Goal: Transaction & Acquisition: Book appointment/travel/reservation

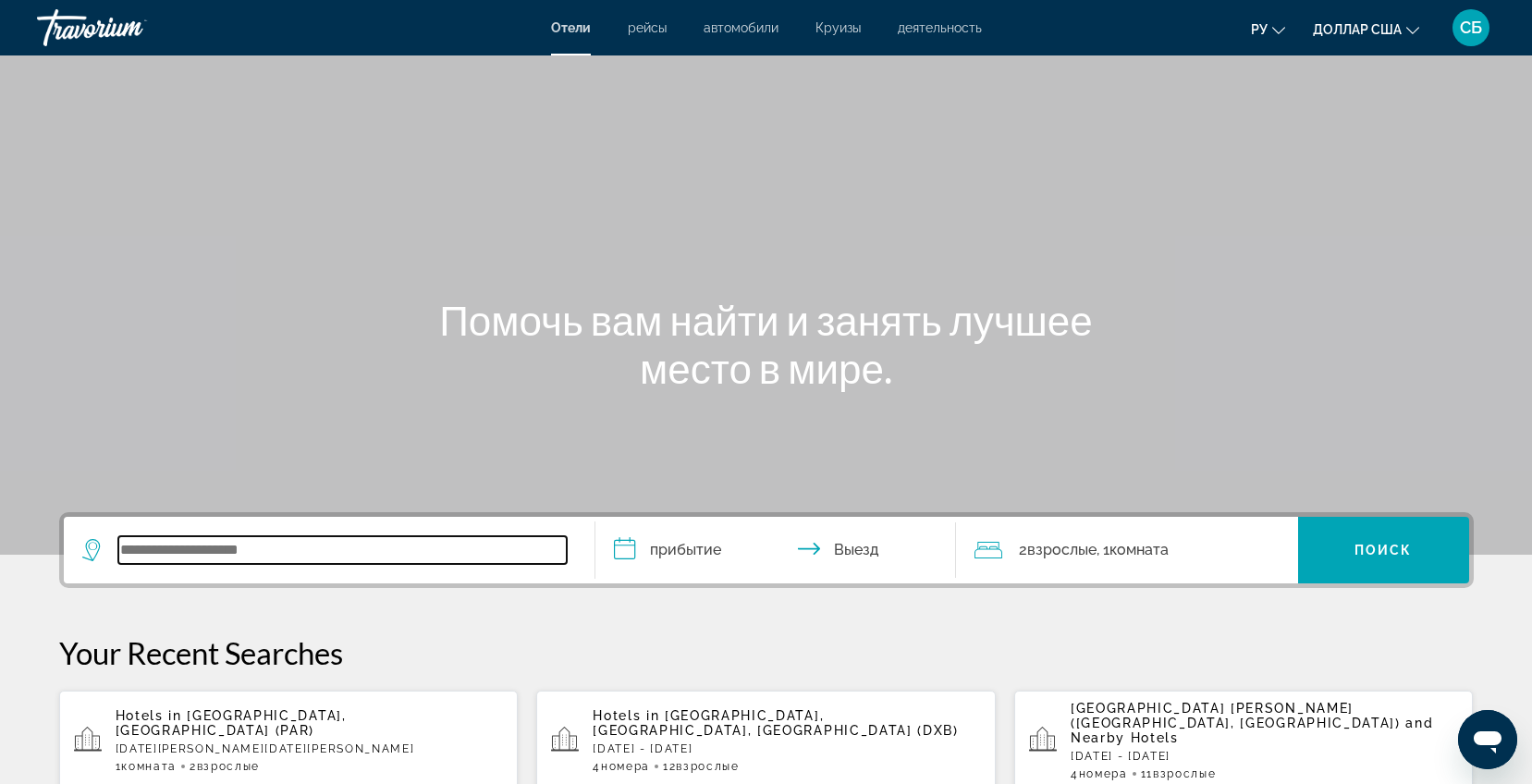
click at [153, 552] on input "Виджет поиска" at bounding box center [342, 550] width 449 height 28
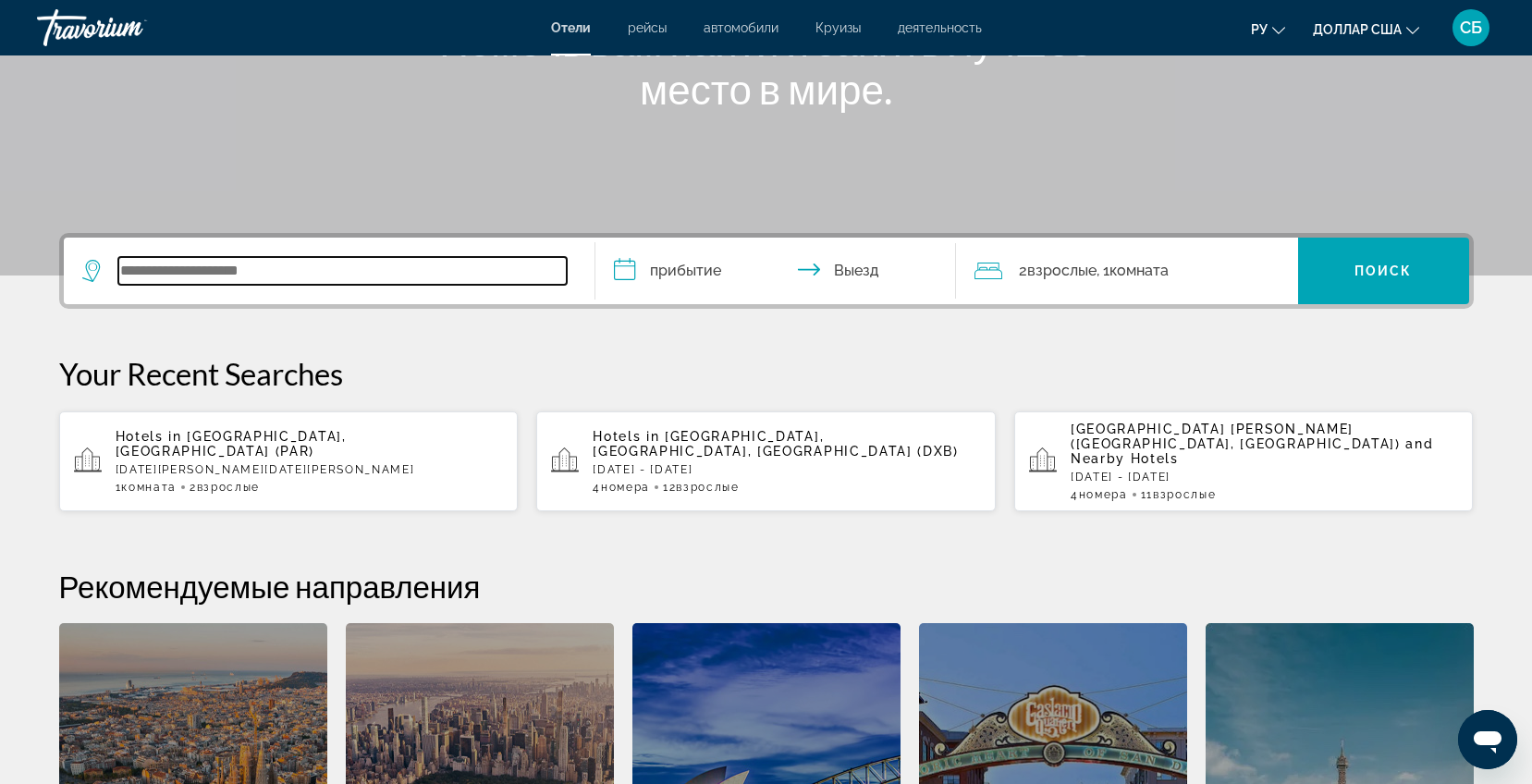
scroll to position [452, 0]
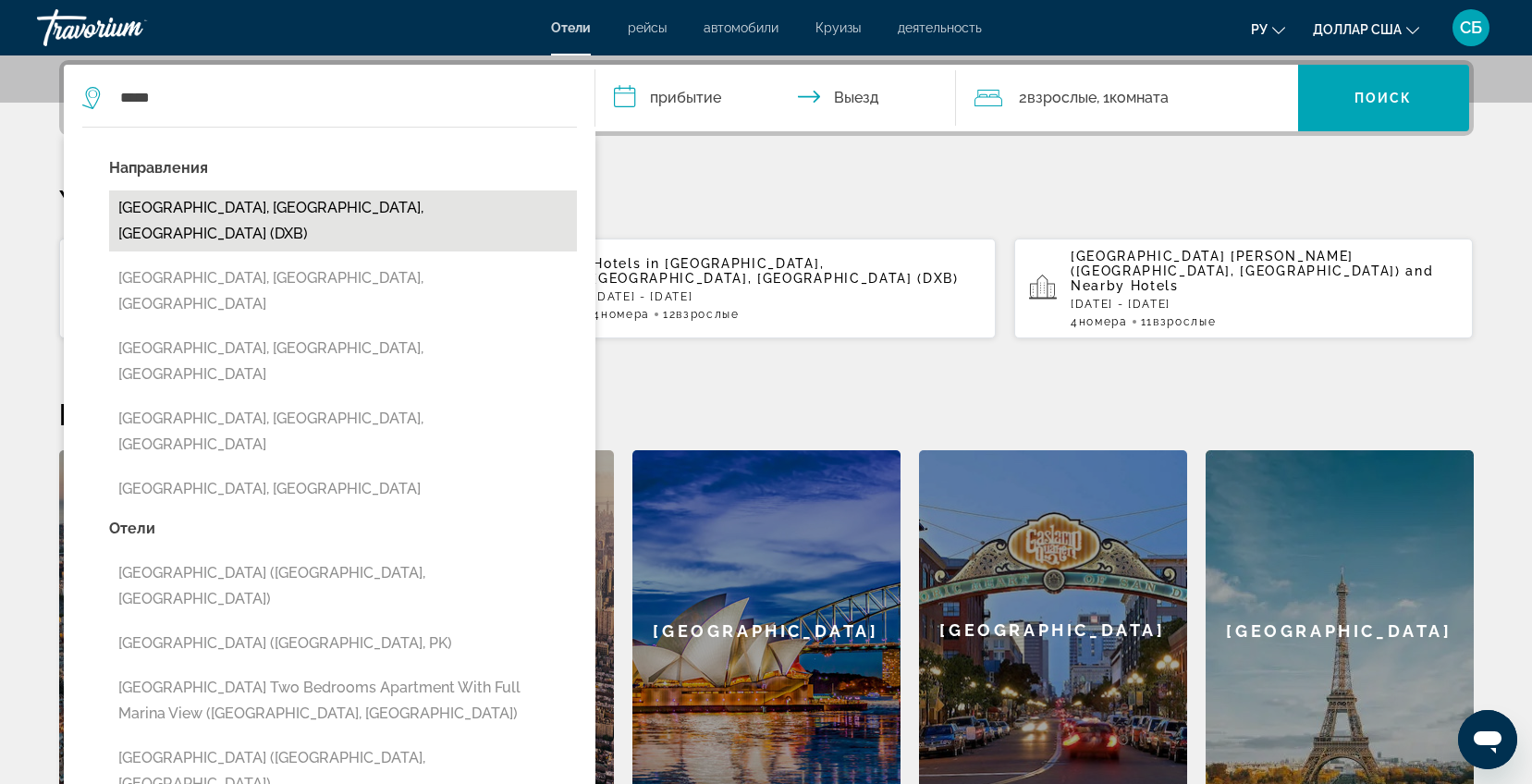
click at [229, 203] on button "[GEOGRAPHIC_DATA], [GEOGRAPHIC_DATA], [GEOGRAPHIC_DATA] (DXB)" at bounding box center [343, 221] width 468 height 61
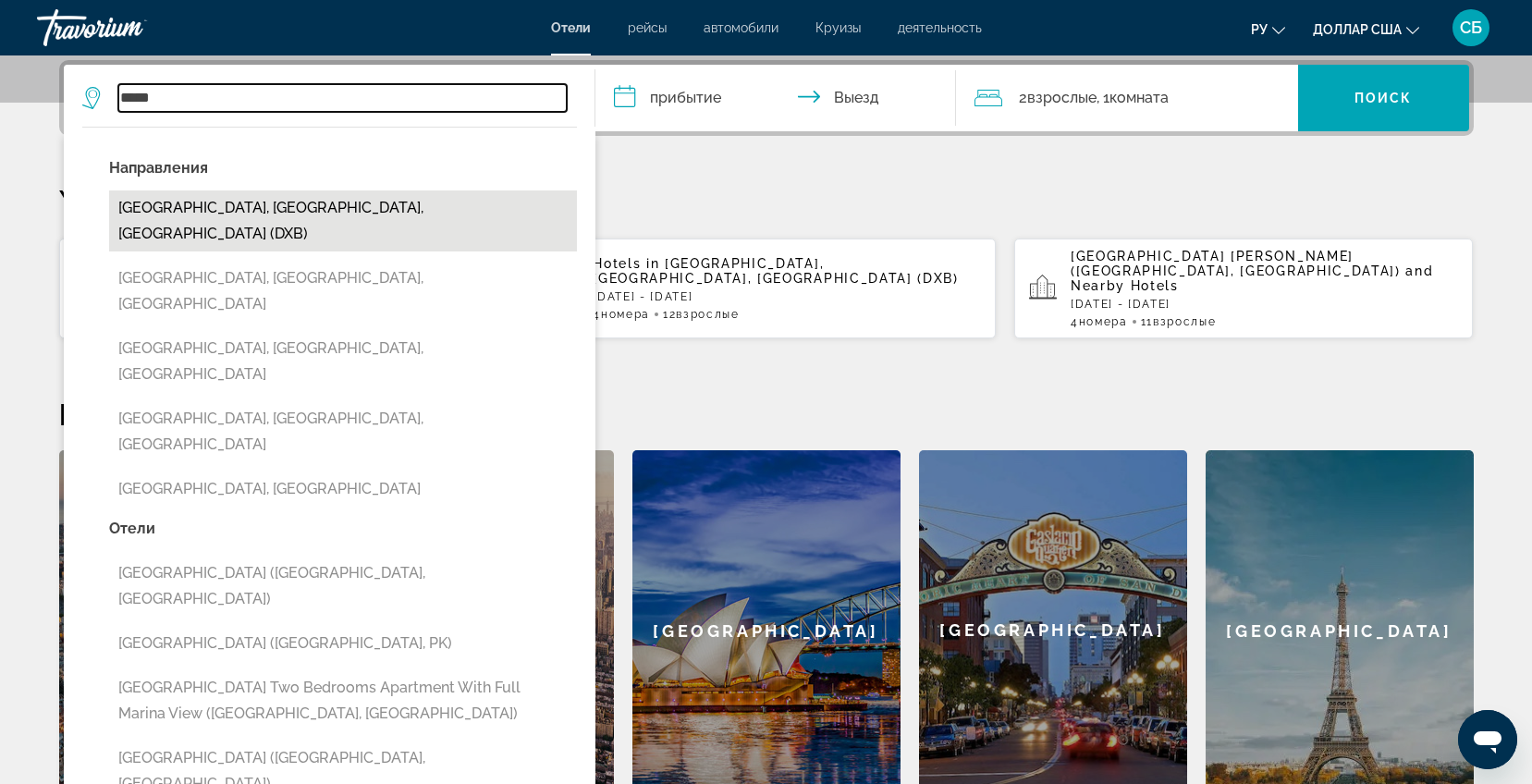
type input "**********"
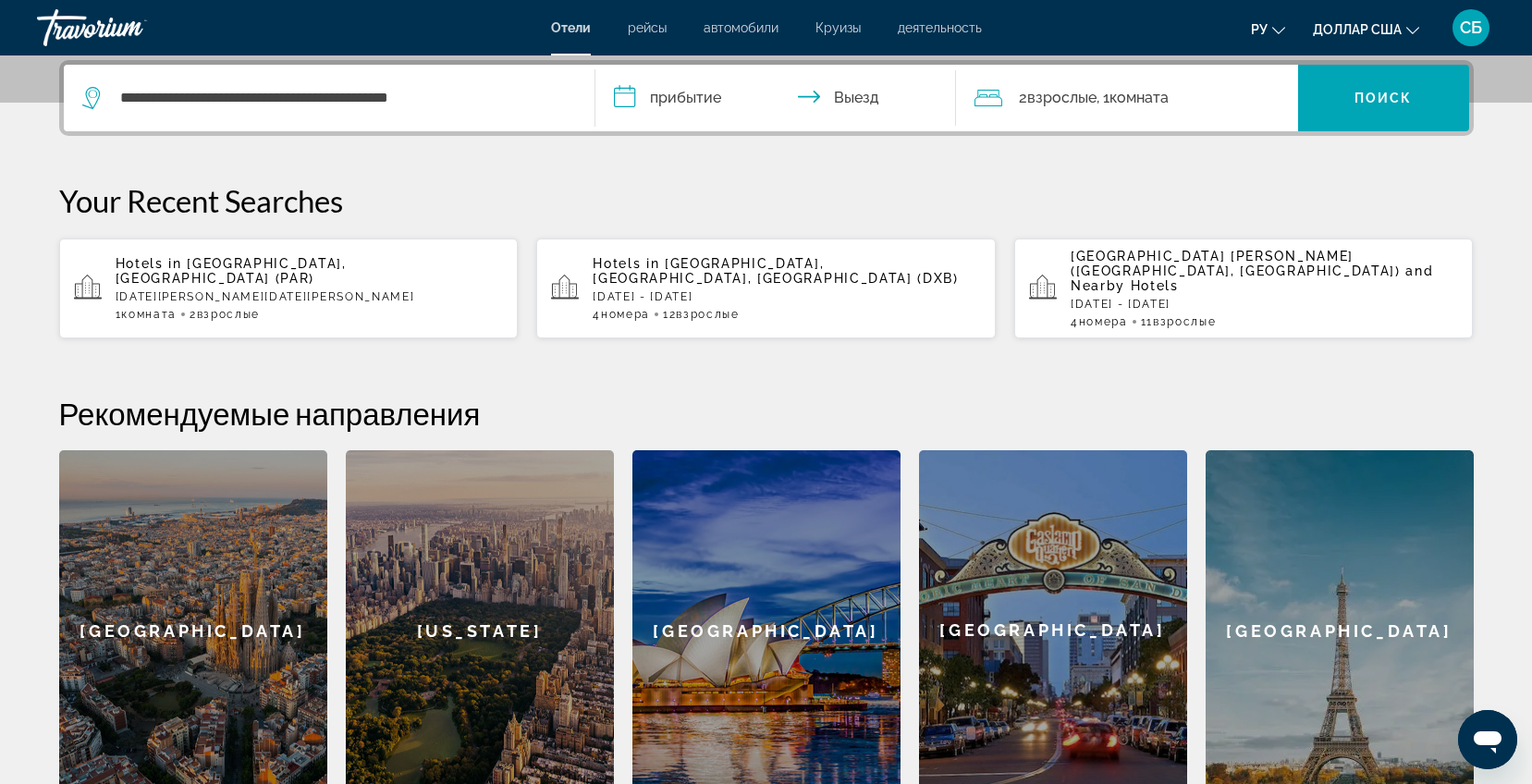
click at [661, 100] on input "**********" at bounding box center [779, 101] width 368 height 72
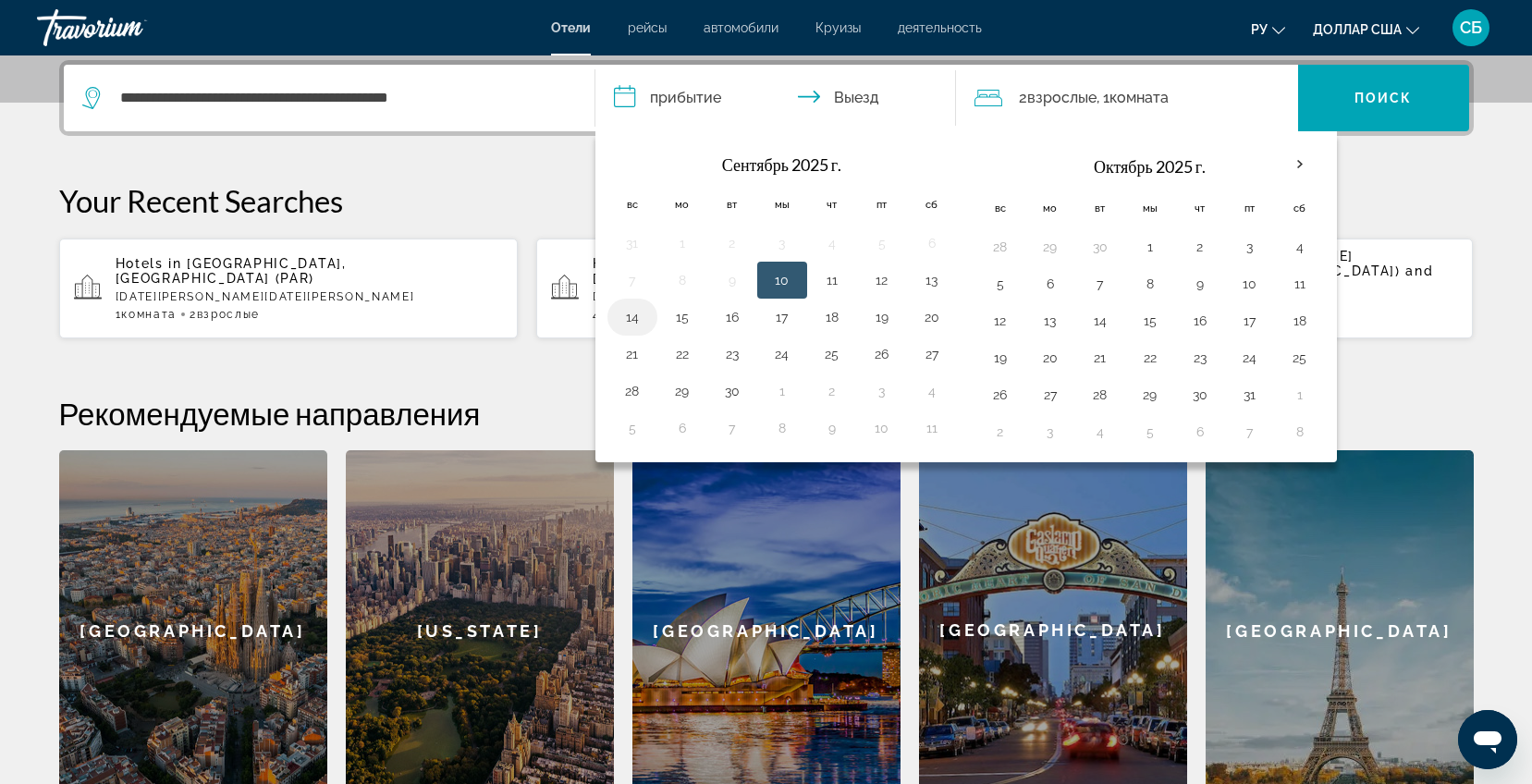
click at [629, 322] on button "14" at bounding box center [632, 317] width 30 height 26
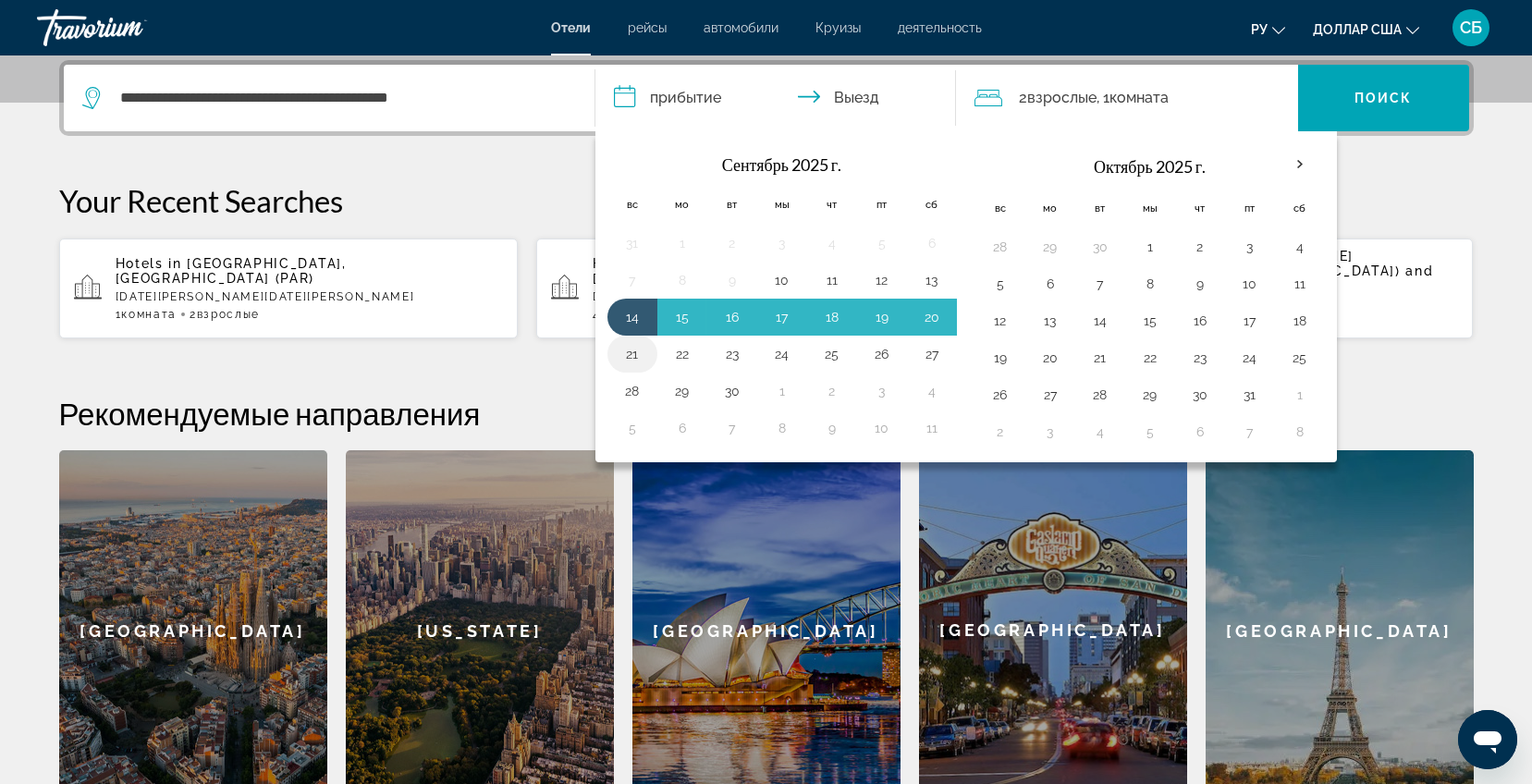
click at [633, 361] on button "21" at bounding box center [632, 354] width 30 height 26
type input "**********"
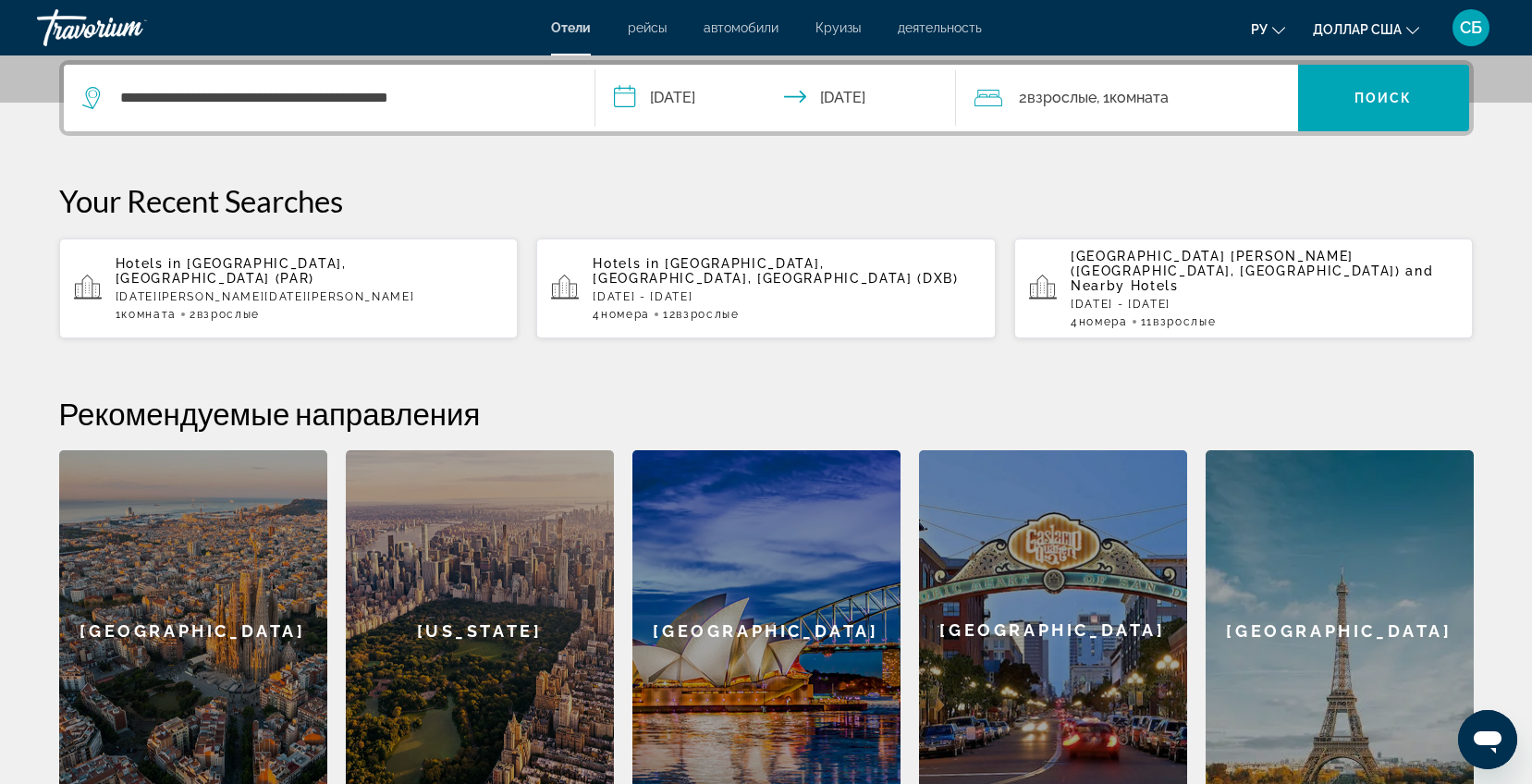
click at [1105, 102] on font ", 1" at bounding box center [1103, 98] width 13 height 18
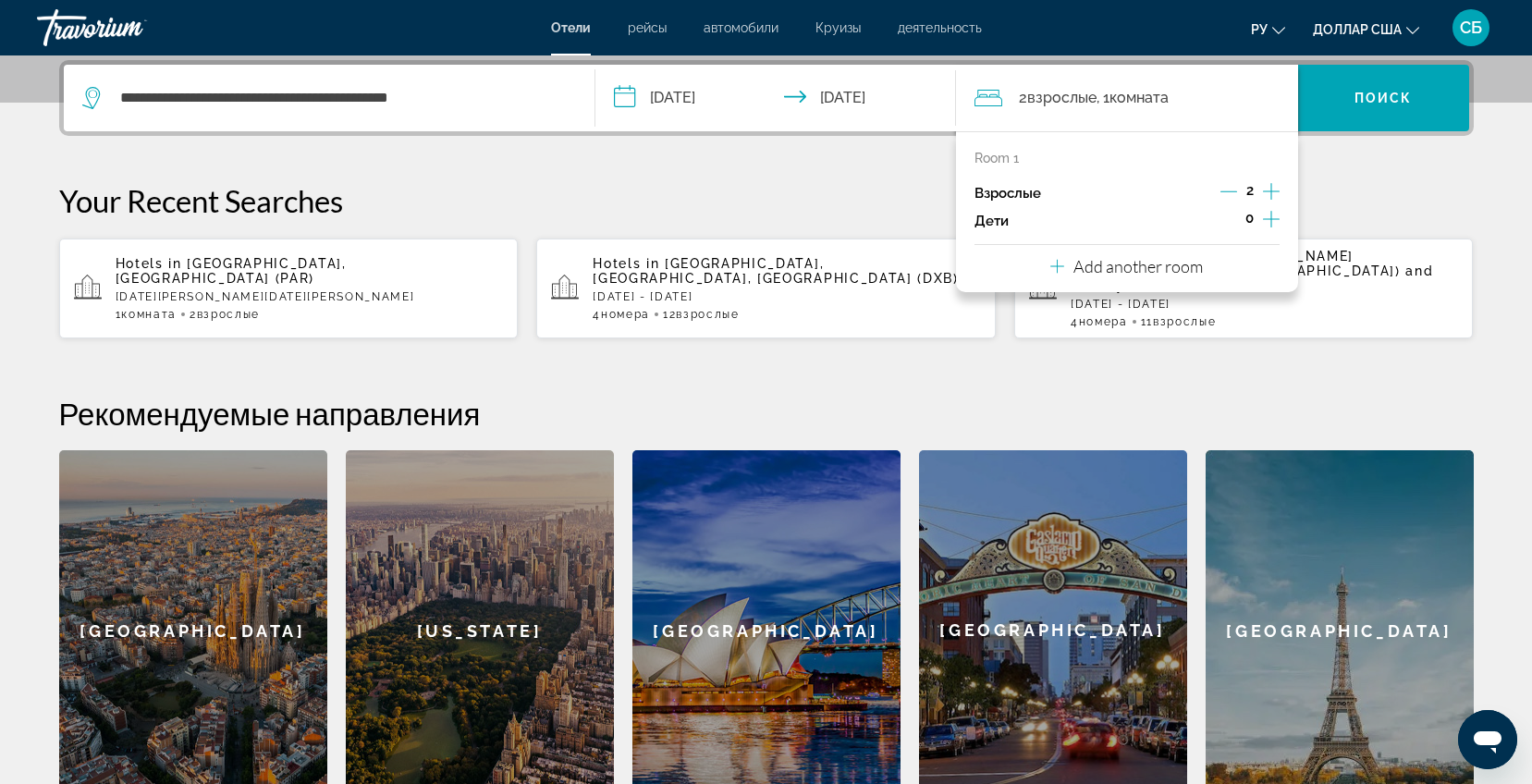
click at [1276, 193] on icon "Increment adults" at bounding box center [1272, 191] width 17 height 22
click at [1161, 274] on p "Add another room" at bounding box center [1137, 266] width 129 height 21
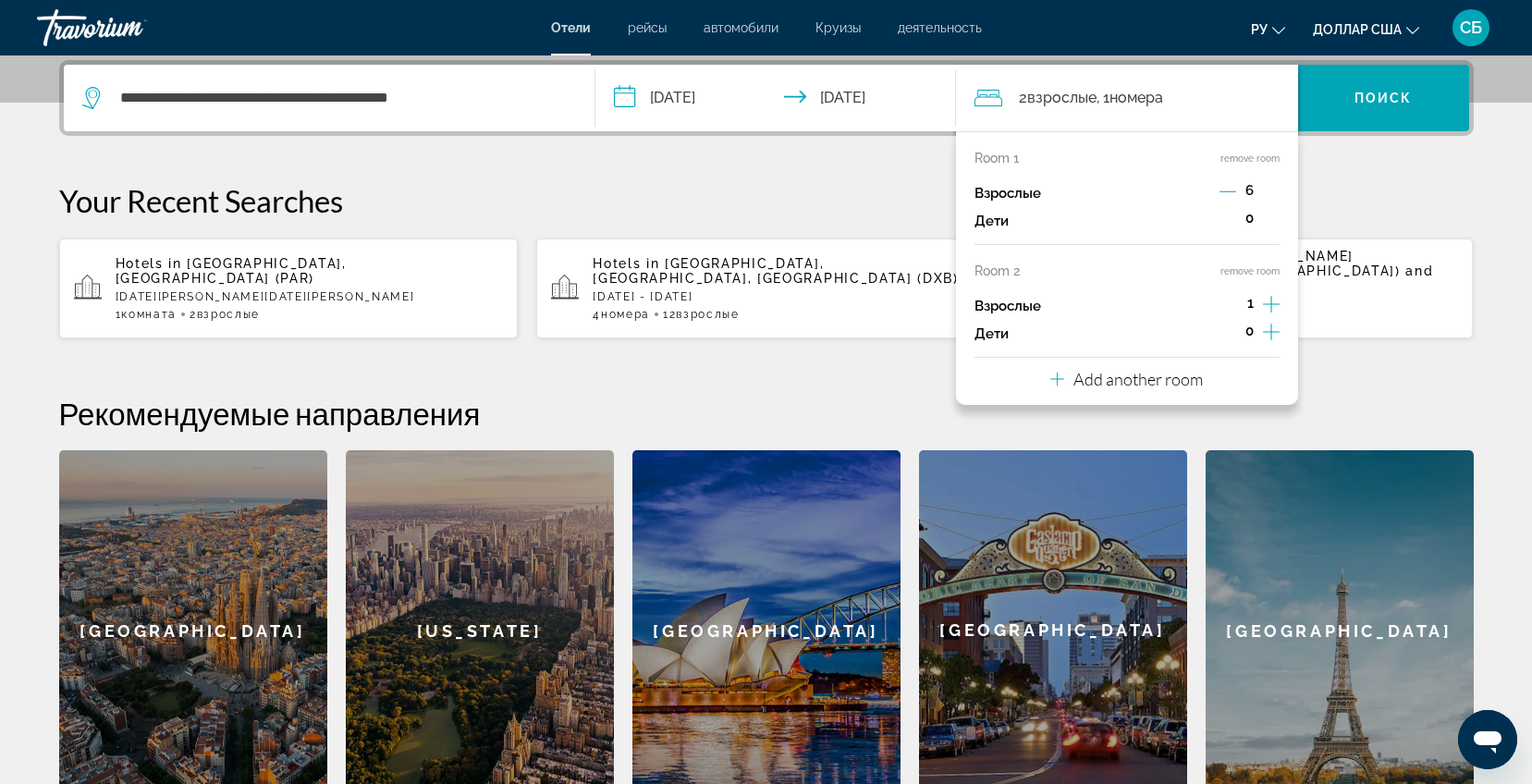
click at [1141, 389] on p "Add another room" at bounding box center [1137, 379] width 129 height 21
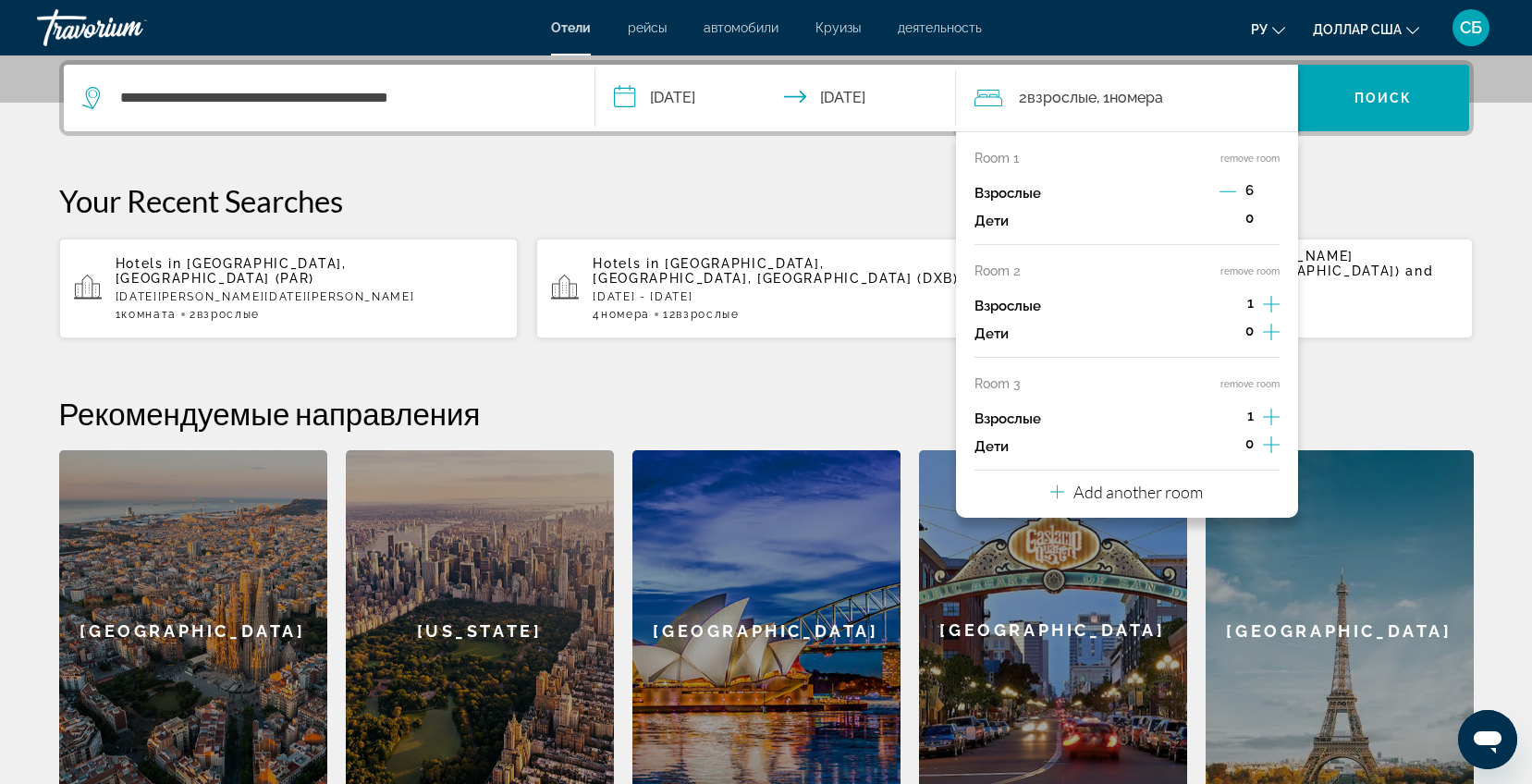
click at [1155, 490] on p "Add another room" at bounding box center [1137, 491] width 129 height 21
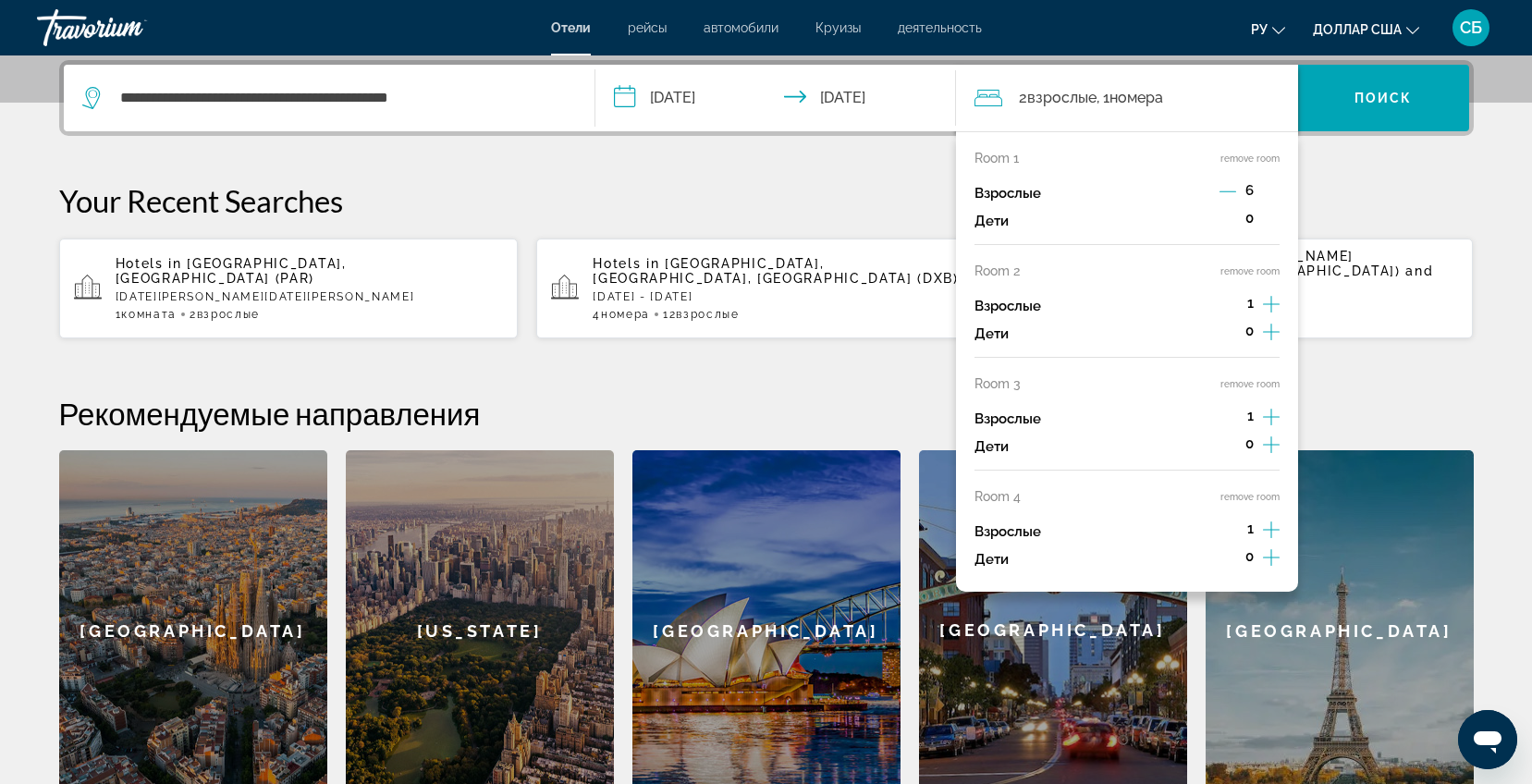
click at [1231, 198] on icon "Decrement adults" at bounding box center [1228, 191] width 17 height 17
click at [1267, 495] on button "remove room" at bounding box center [1250, 497] width 59 height 12
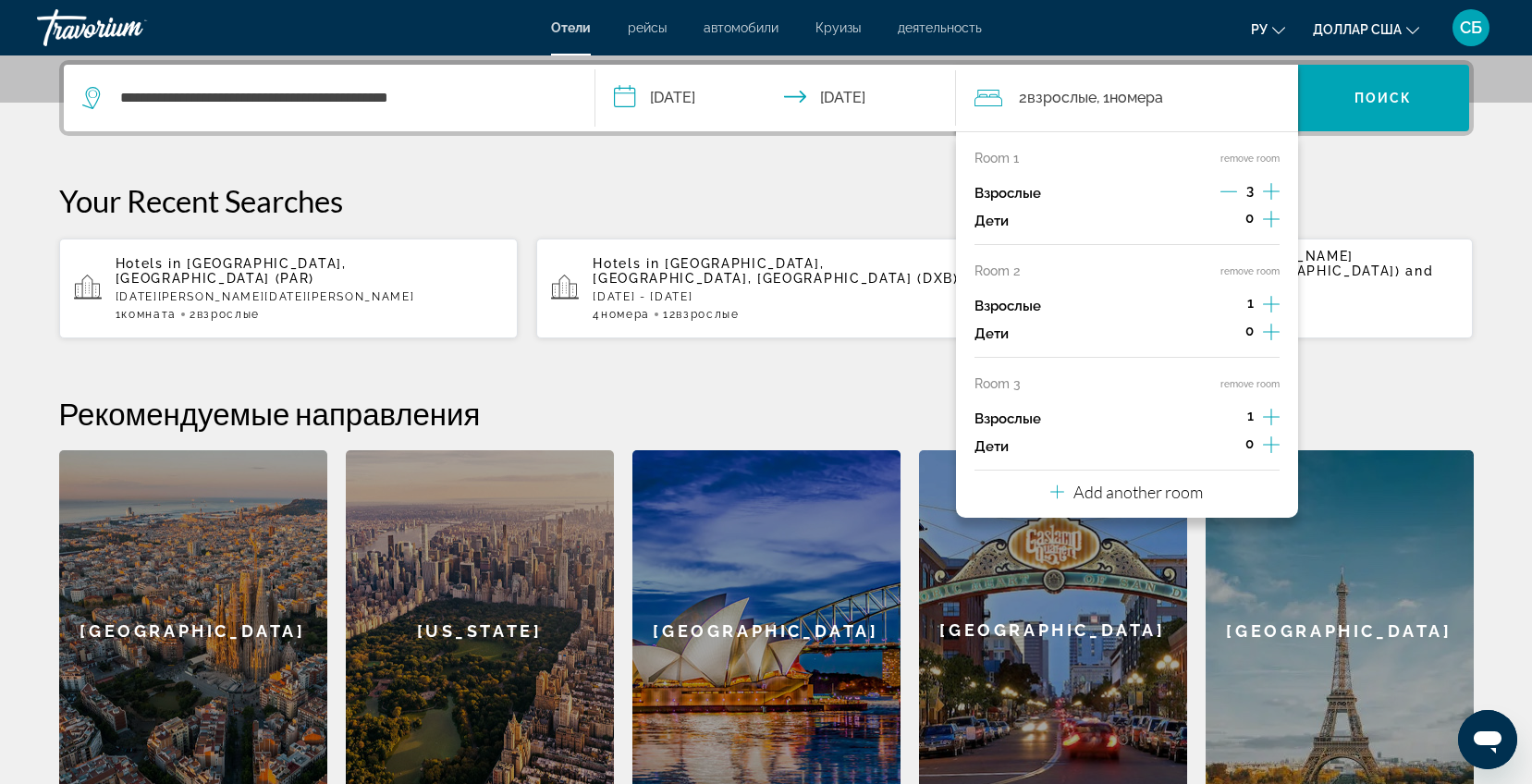
click at [1274, 388] on button "remove room" at bounding box center [1250, 384] width 59 height 12
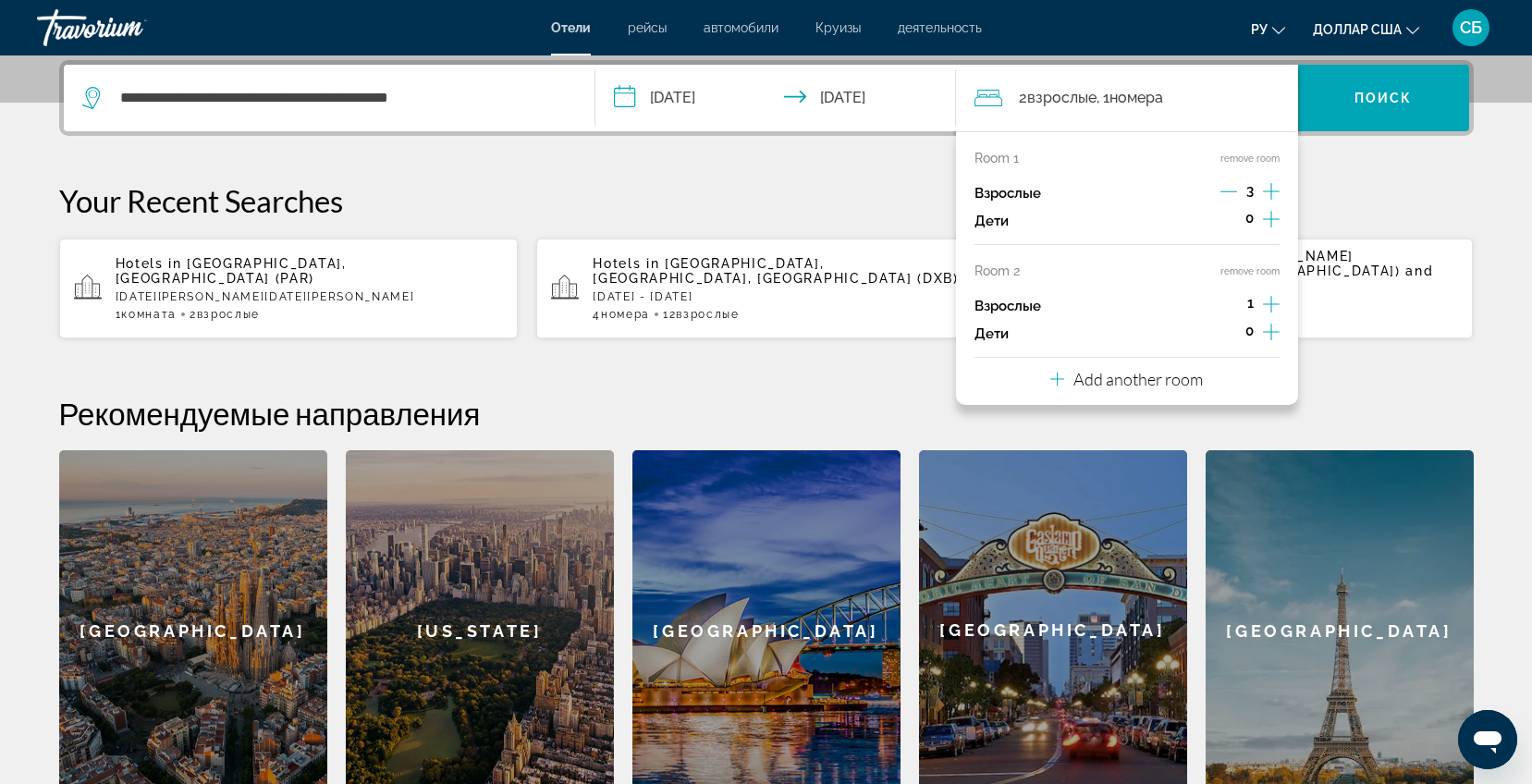
click at [1230, 271] on button "remove room" at bounding box center [1250, 271] width 59 height 12
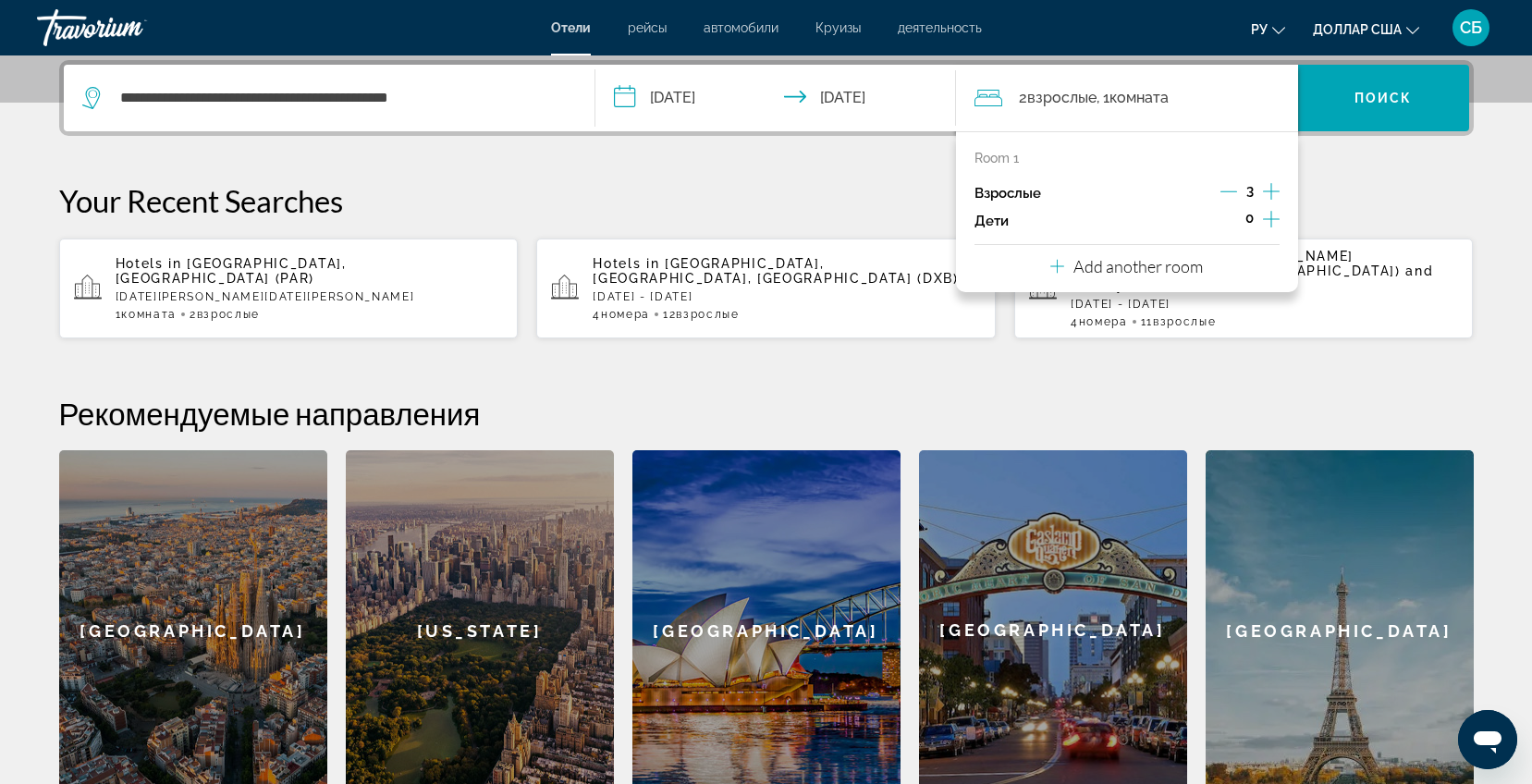
click at [1222, 186] on icon "Decrement adults" at bounding box center [1228, 191] width 17 height 17
click at [1350, 93] on span "Виджет поиска" at bounding box center [1383, 98] width 171 height 44
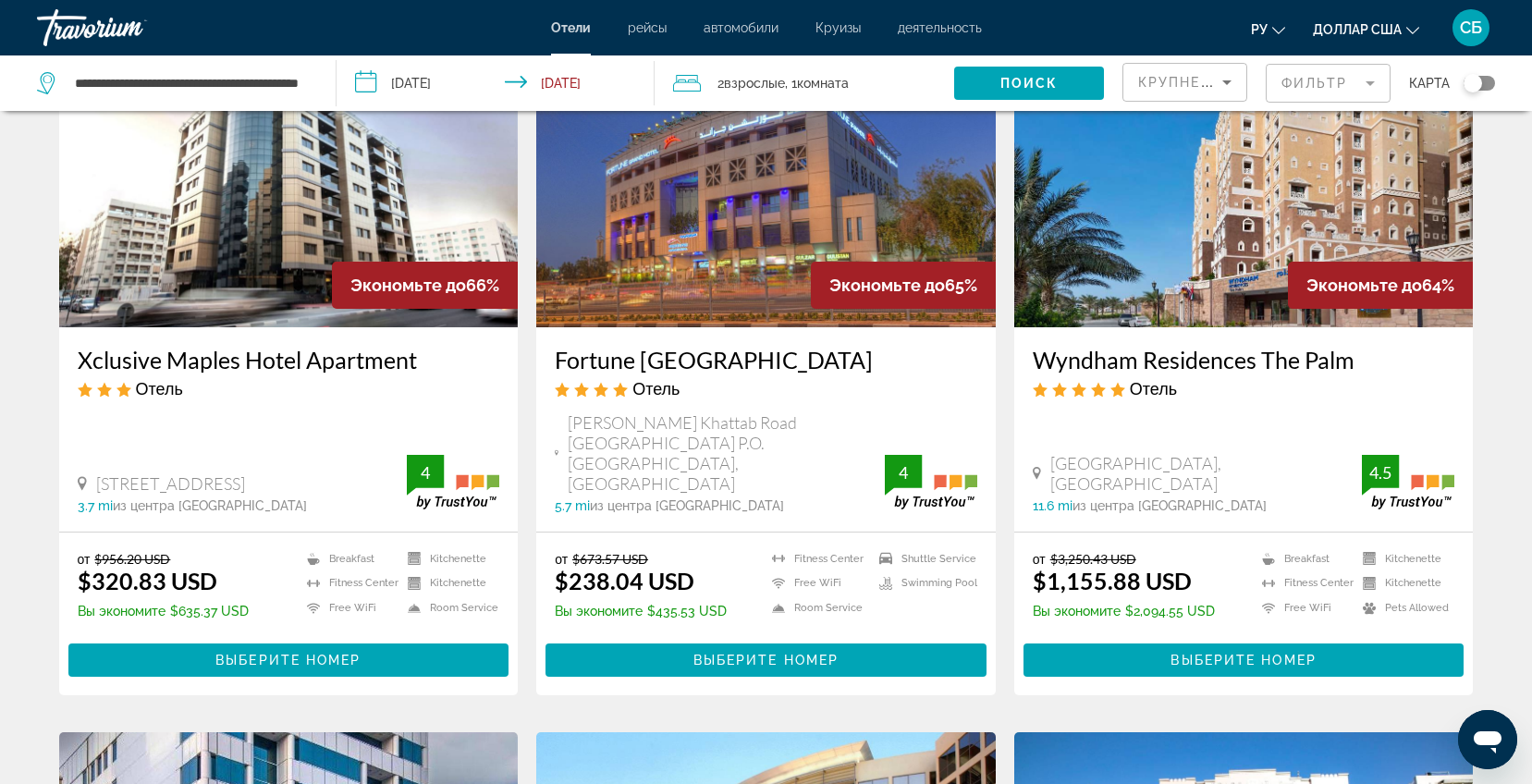
scroll to position [970, 0]
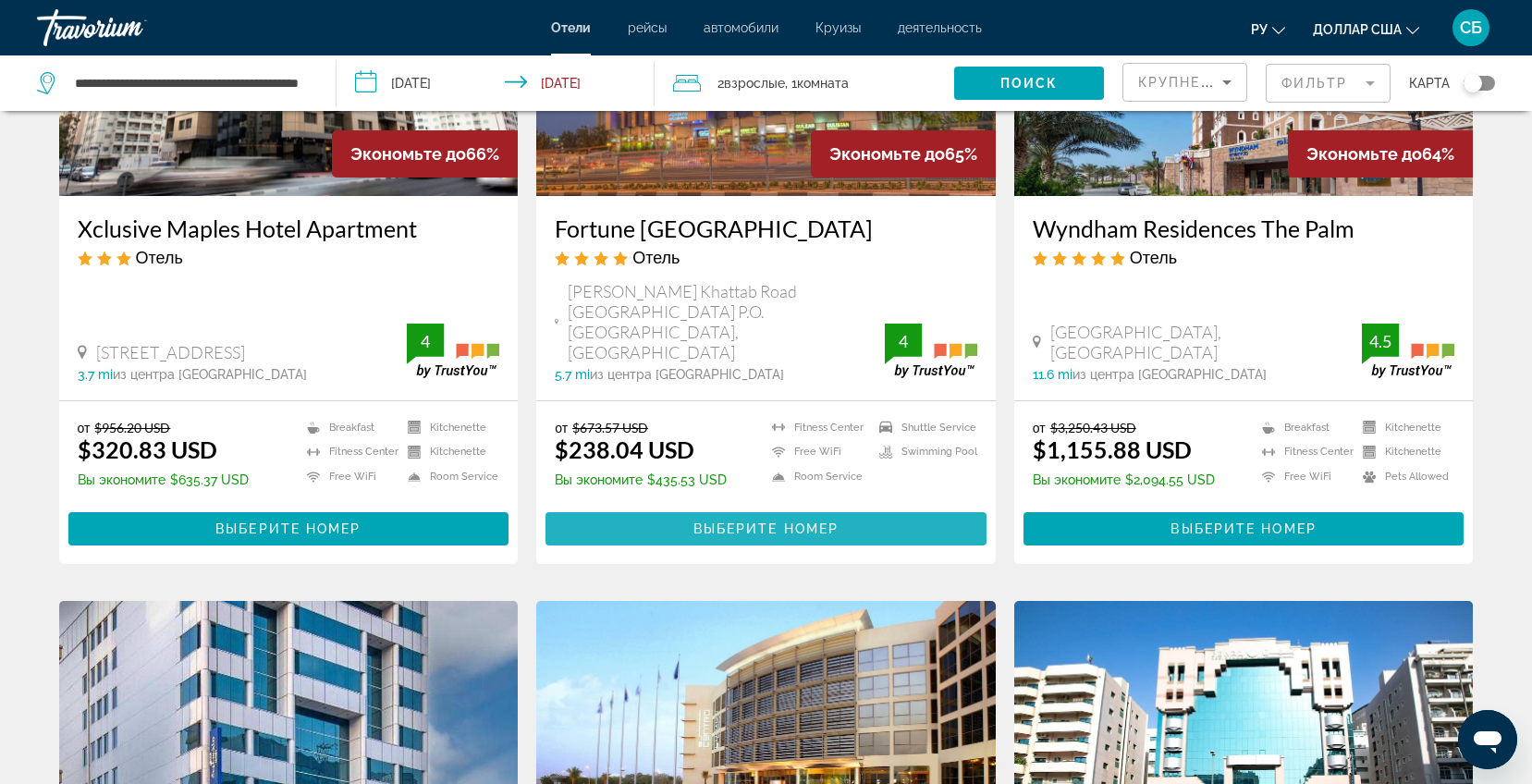
click at [774, 507] on span "Основное содержание" at bounding box center [766, 529] width 441 height 44
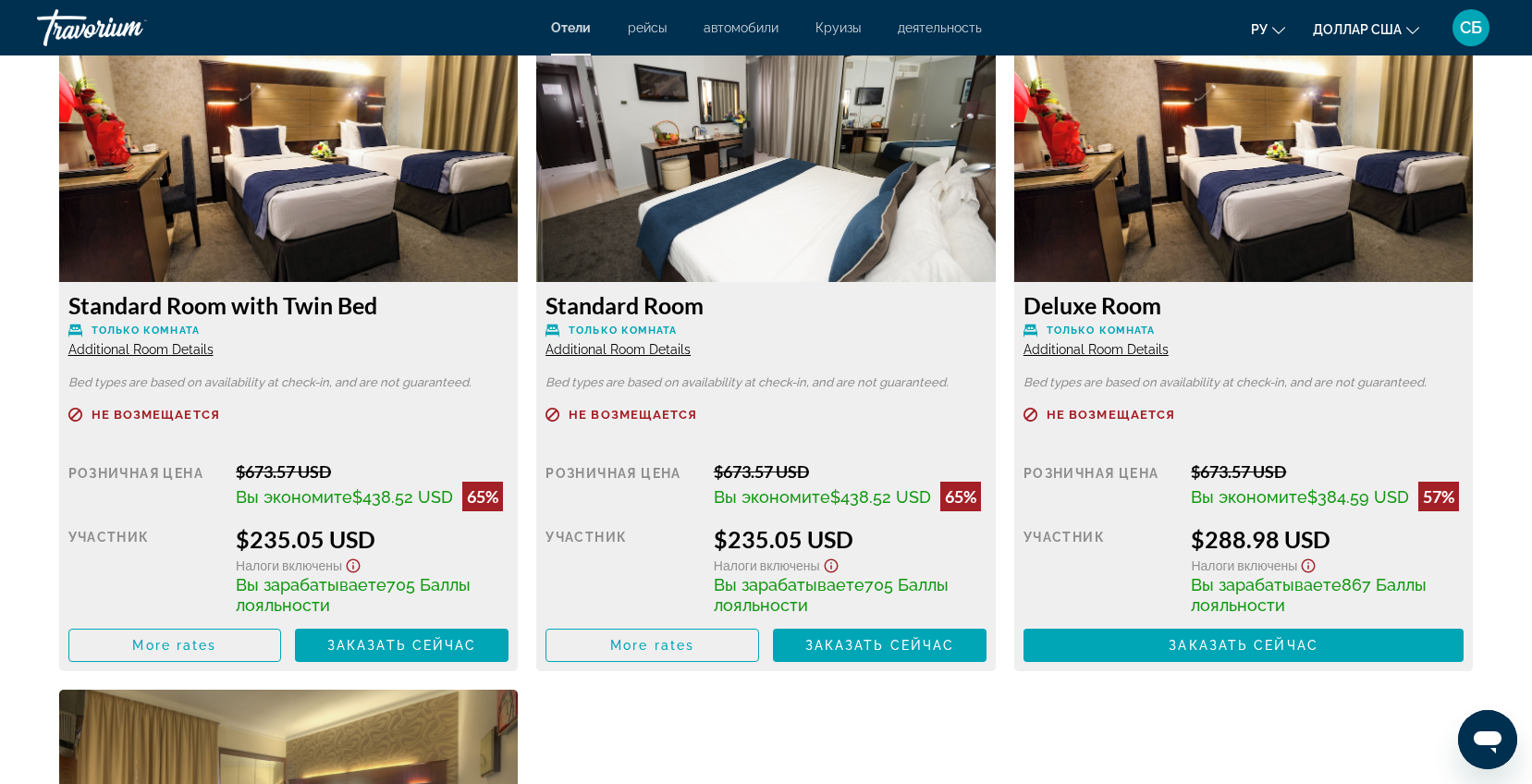
scroll to position [2773, 0]
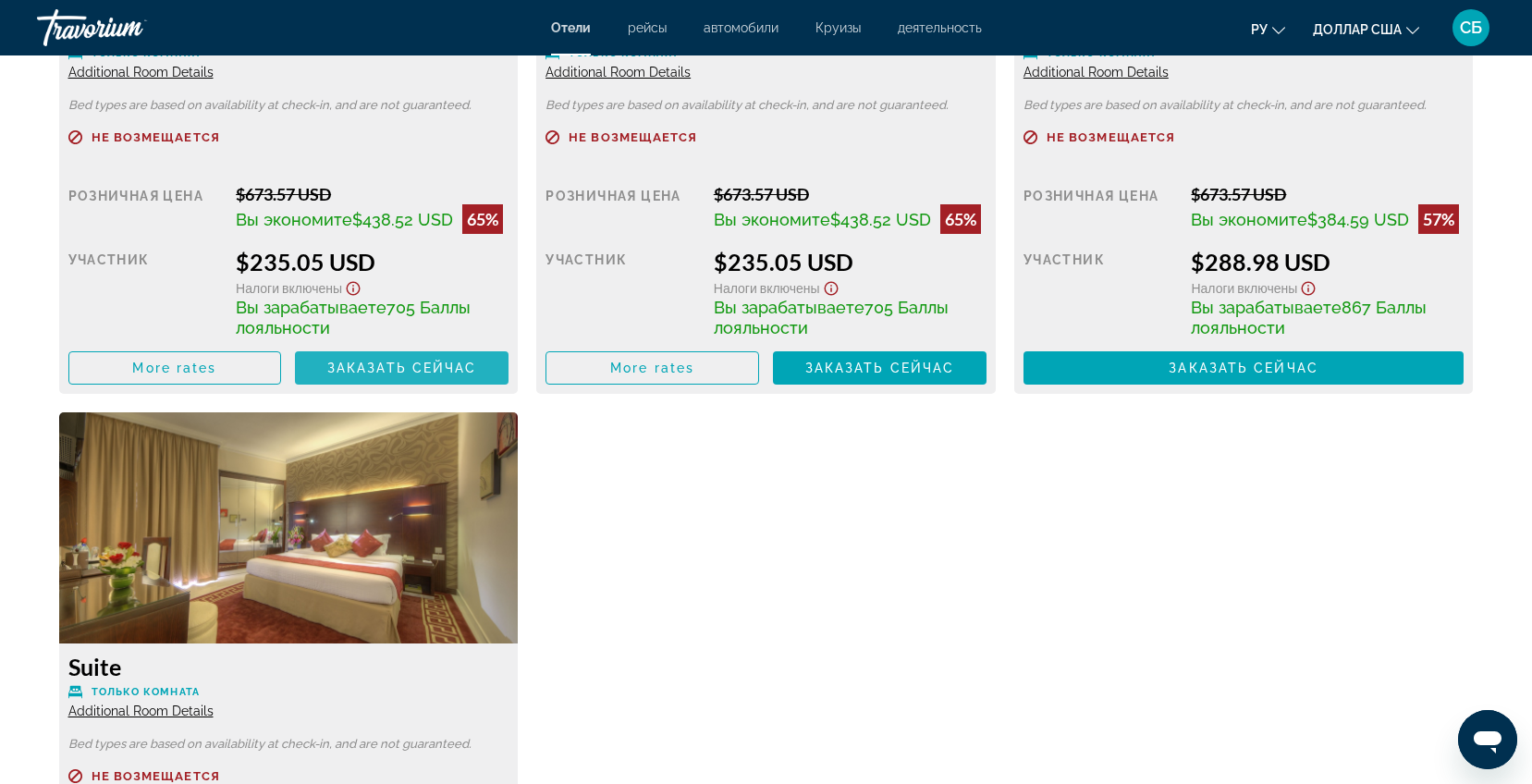
click at [464, 391] on span "Основное содержание" at bounding box center [401, 368] width 214 height 44
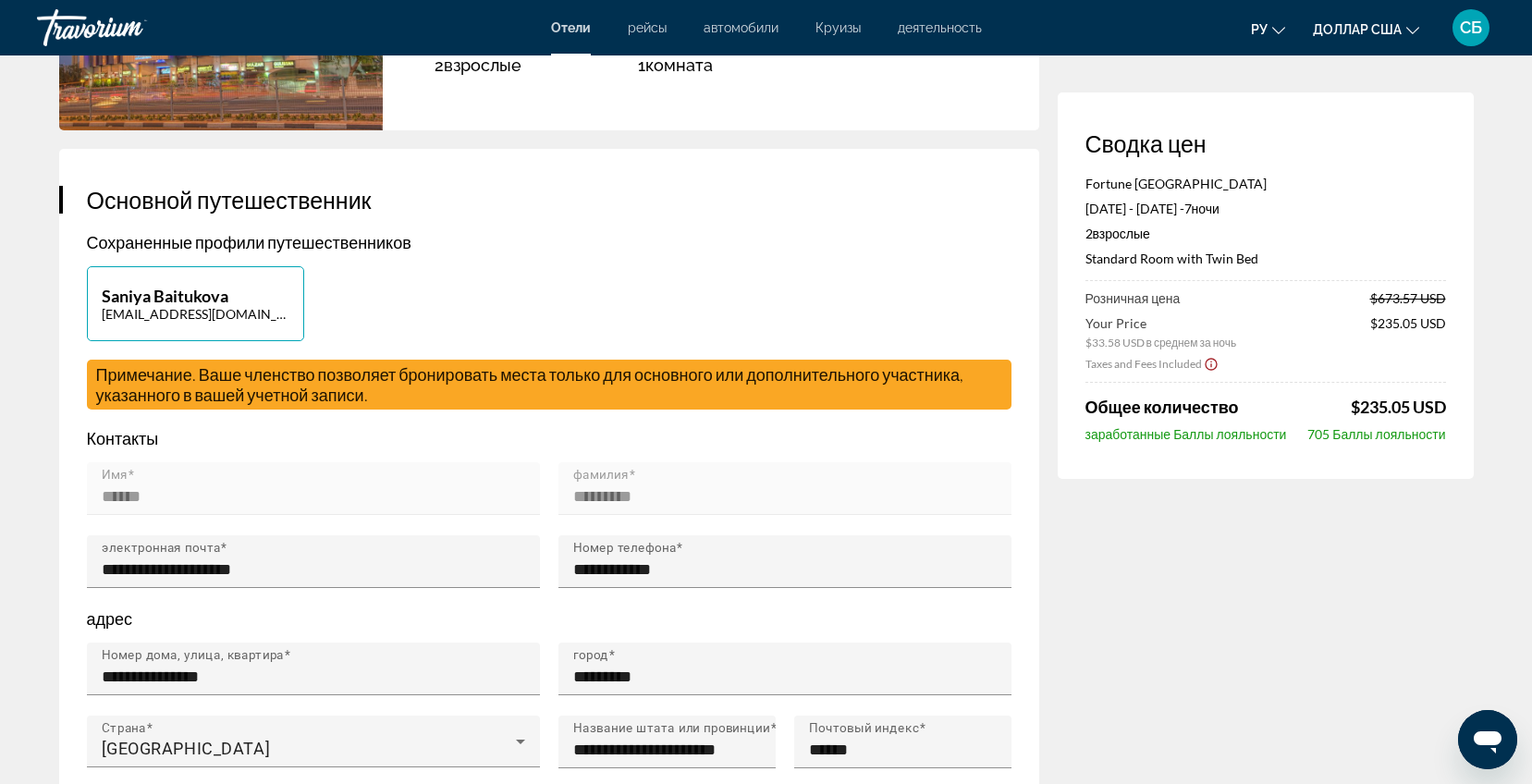
scroll to position [139, 0]
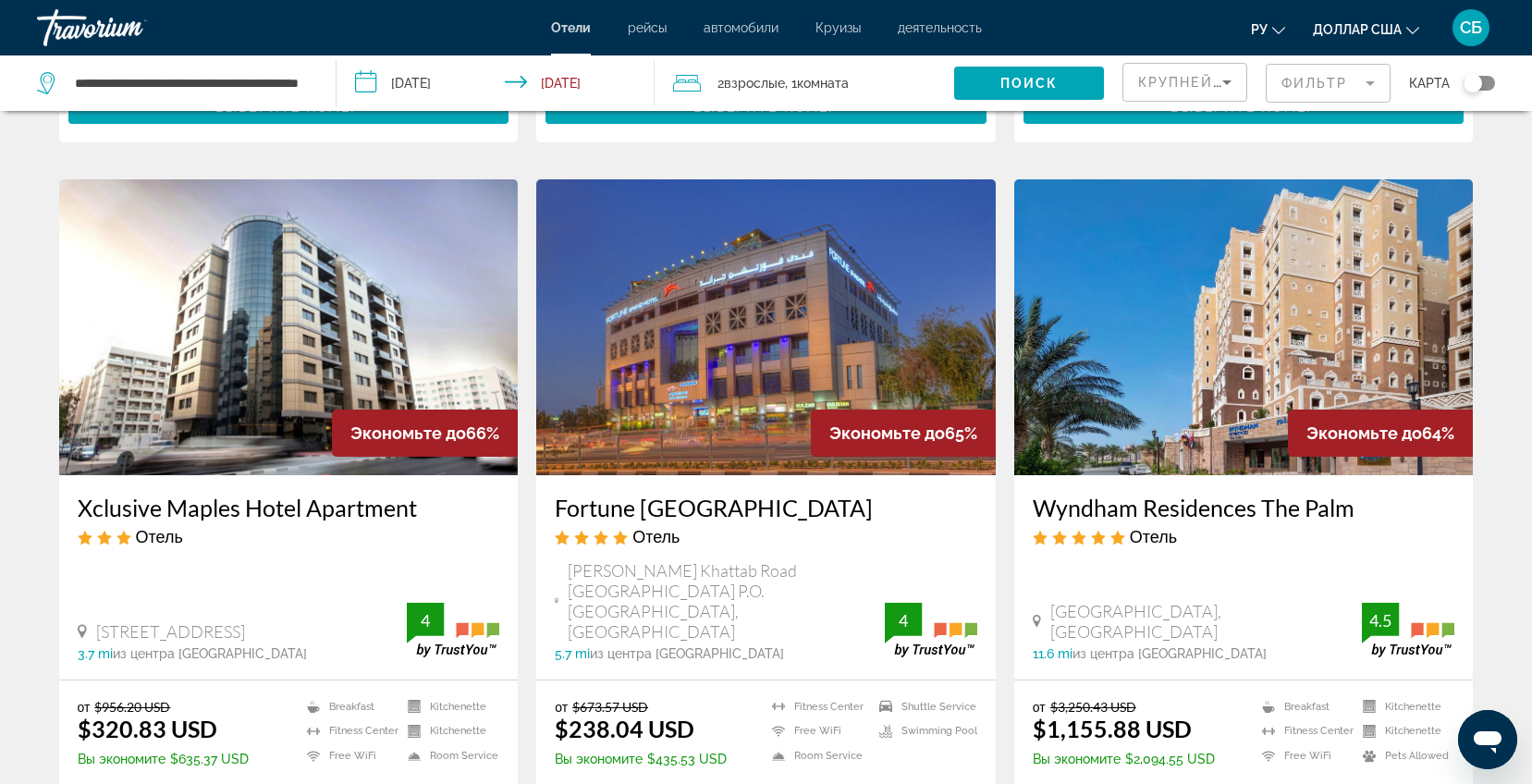
scroll to position [693, 0]
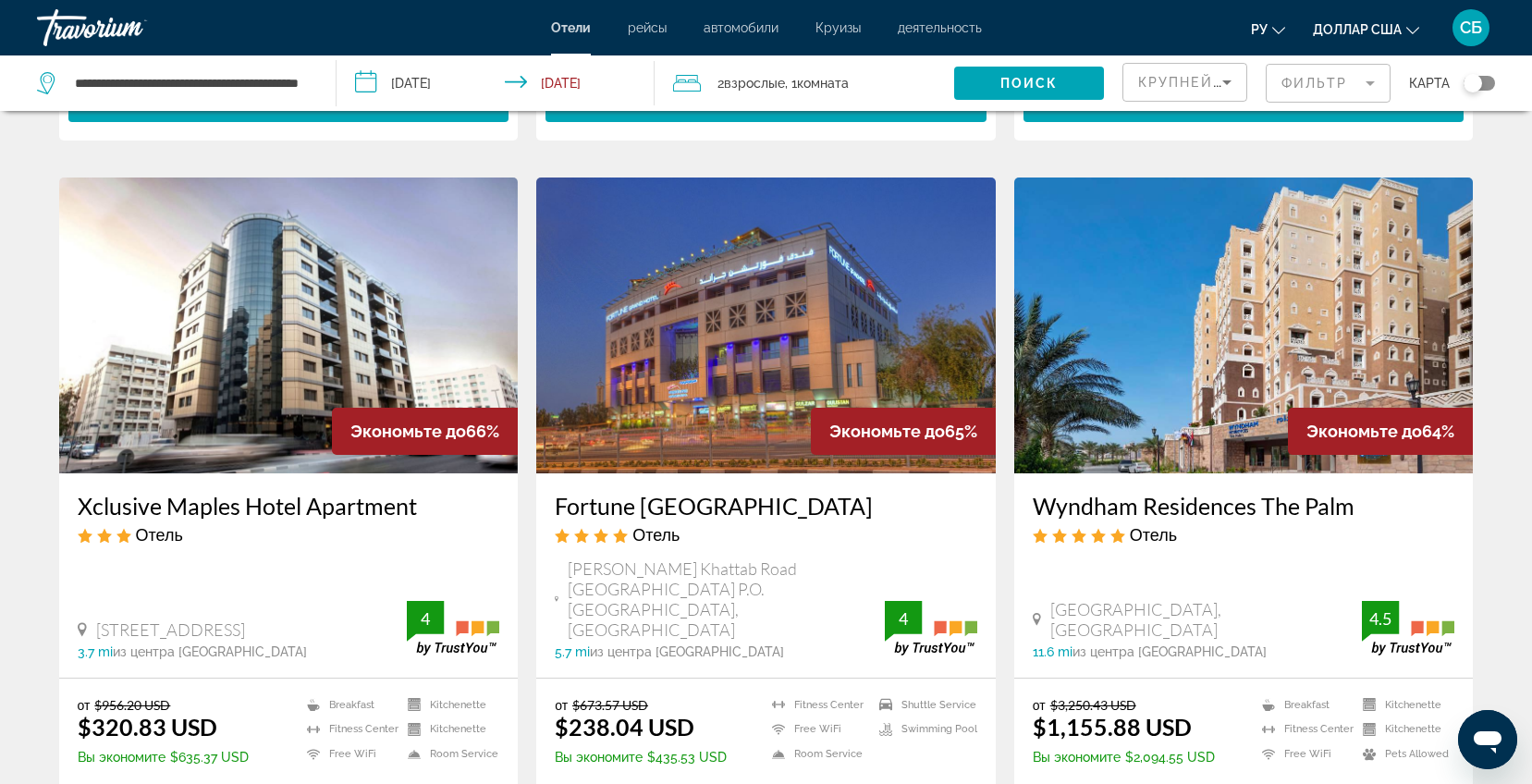
click at [1367, 87] on mat-form-field "Фильтр" at bounding box center [1328, 83] width 125 height 38
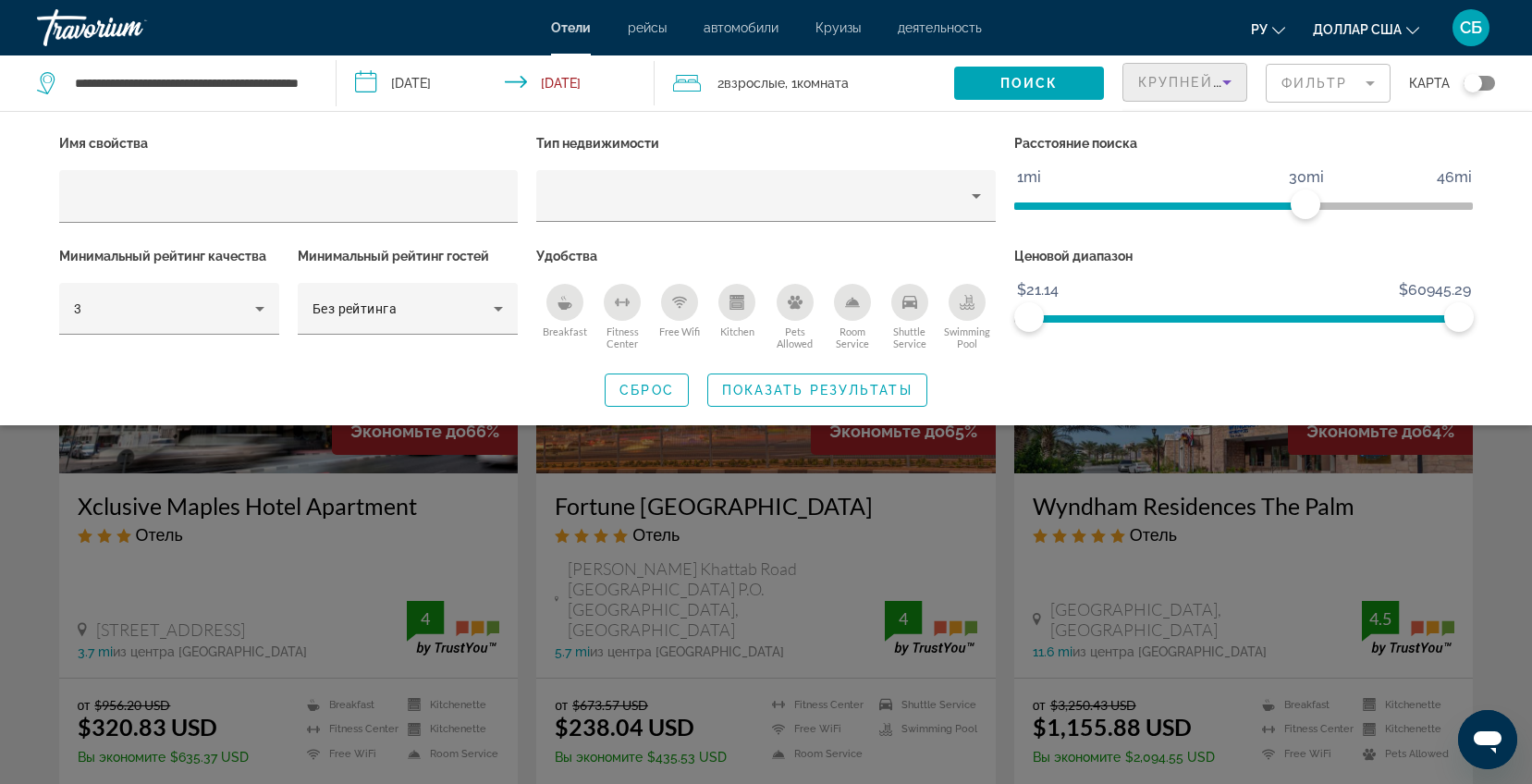
click at [1216, 92] on icon "Sort by" at bounding box center [1227, 82] width 22 height 22
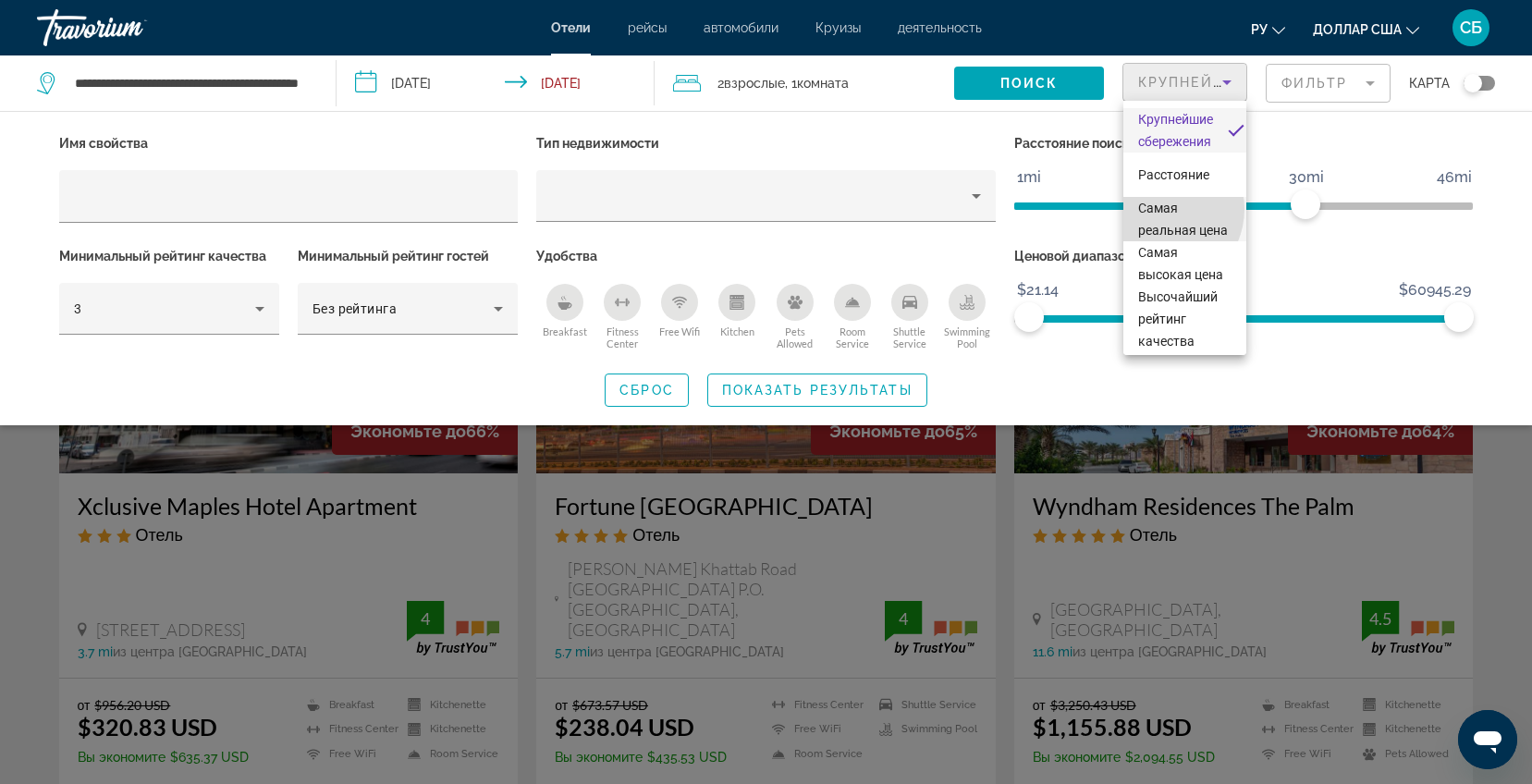
click at [1160, 208] on font "Самая реальная цена" at bounding box center [1183, 218] width 90 height 36
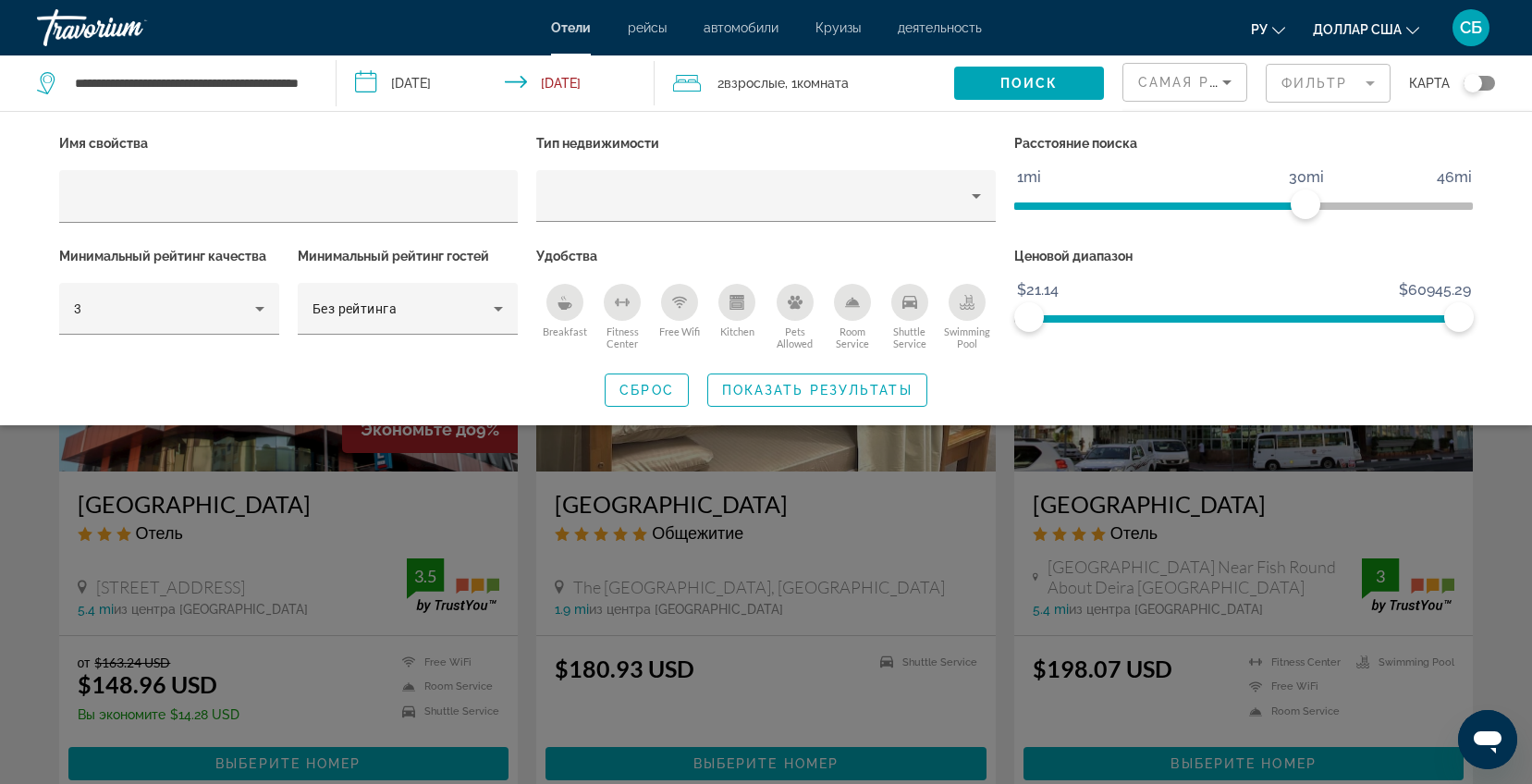
click at [1372, 92] on mat-form-field "Фильтр" at bounding box center [1328, 83] width 125 height 38
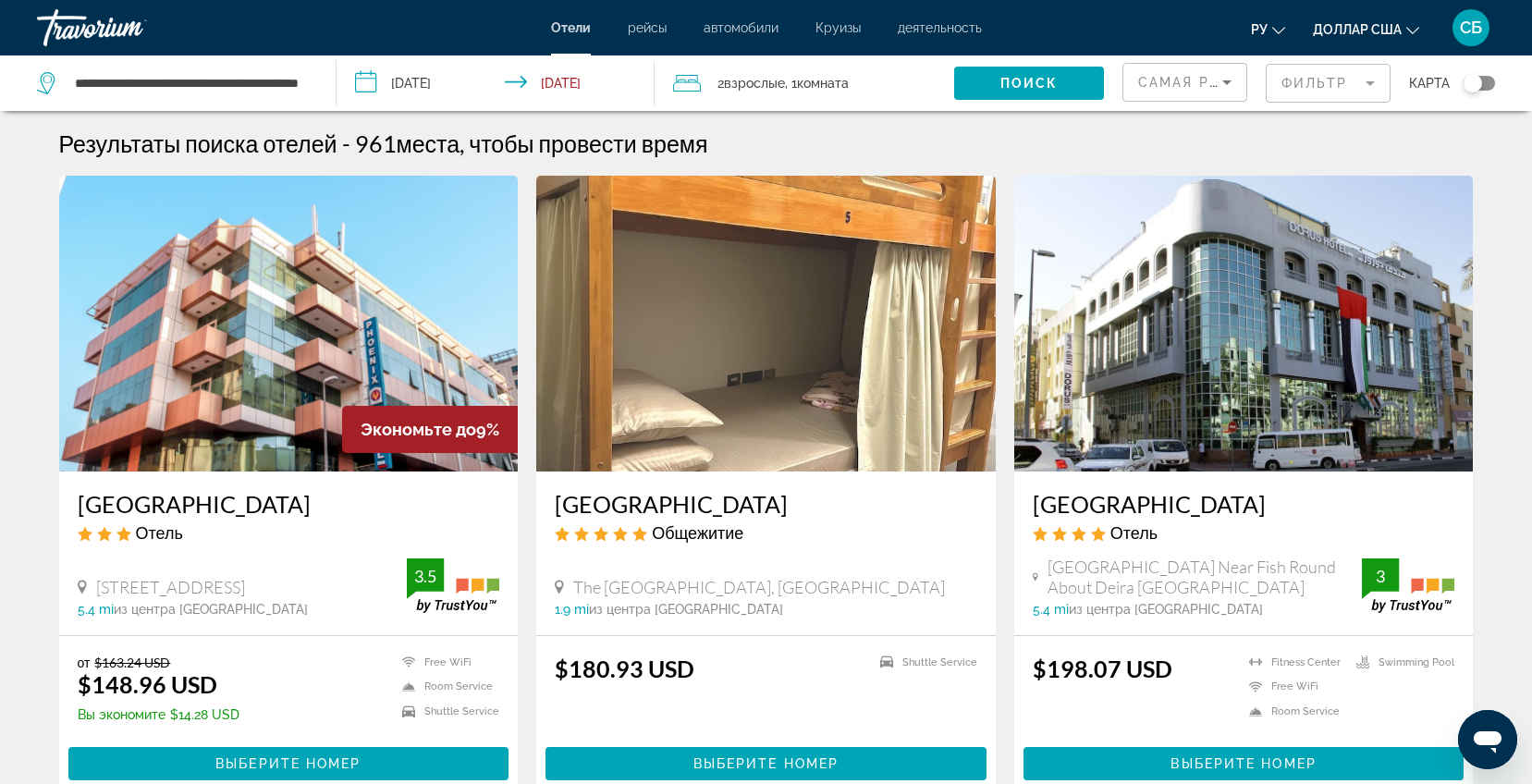
click at [1372, 92] on mat-form-field "Фильтр" at bounding box center [1328, 83] width 125 height 38
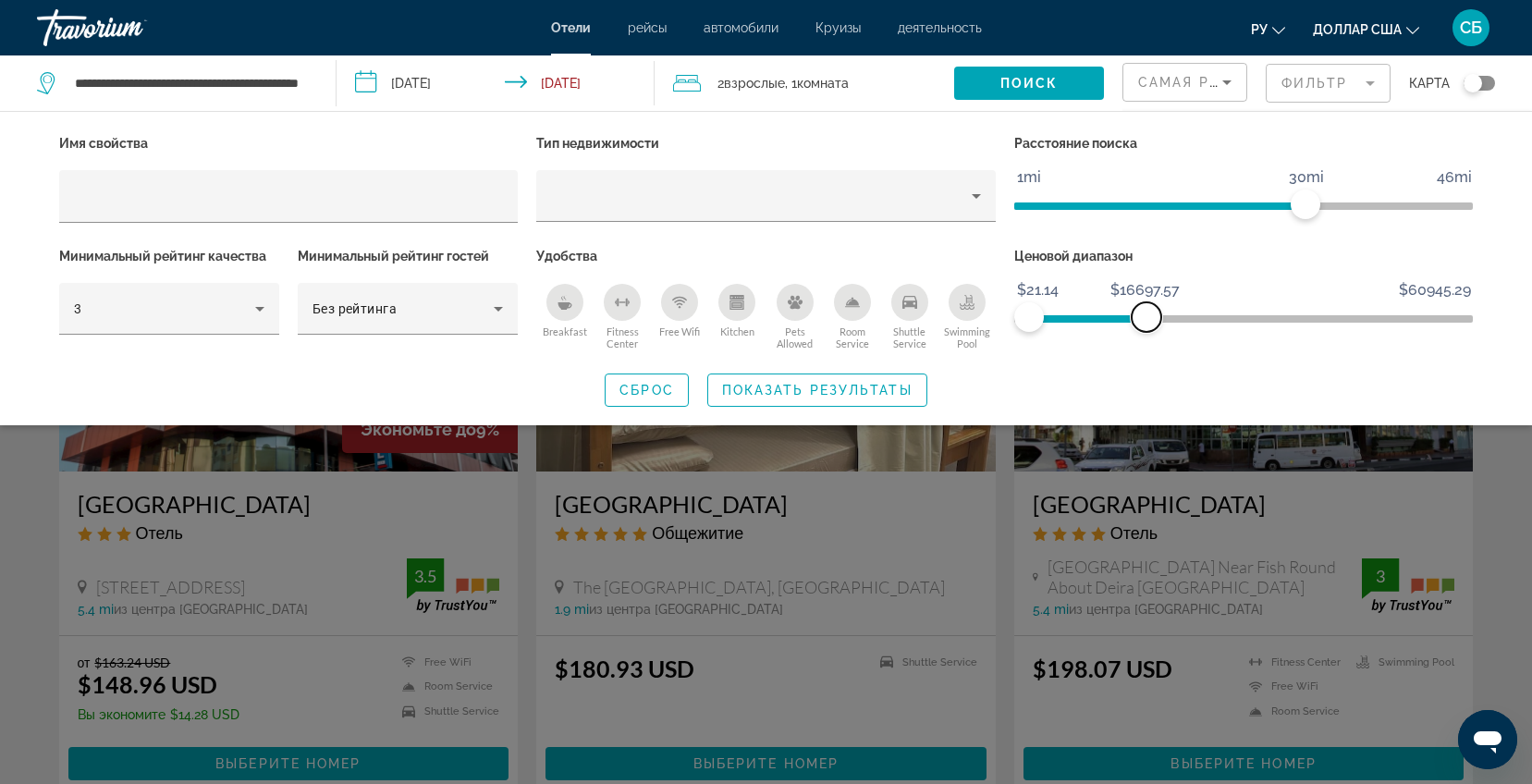
drag, startPoint x: 1450, startPoint y: 310, endPoint x: 1146, endPoint y: 354, distance: 307.2
click at [1146, 354] on div "Имя свойства Тип недвижимости Расстояние поиска 1mi 46mi 30mi Минимальный рейти…" at bounding box center [766, 268] width 1489 height 276
click at [841, 389] on span "Показать результаты" at bounding box center [817, 390] width 190 height 15
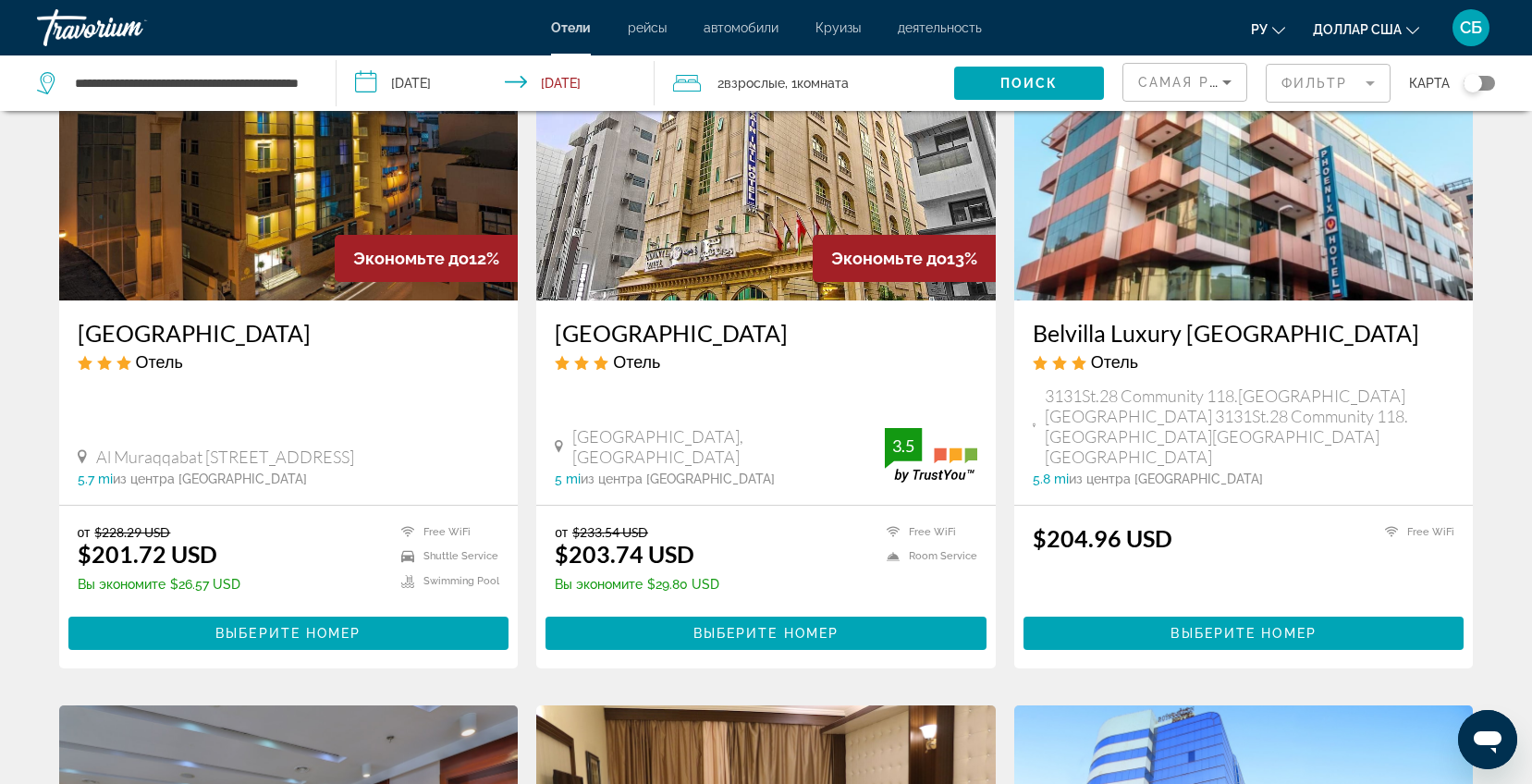
scroll to position [832, 0]
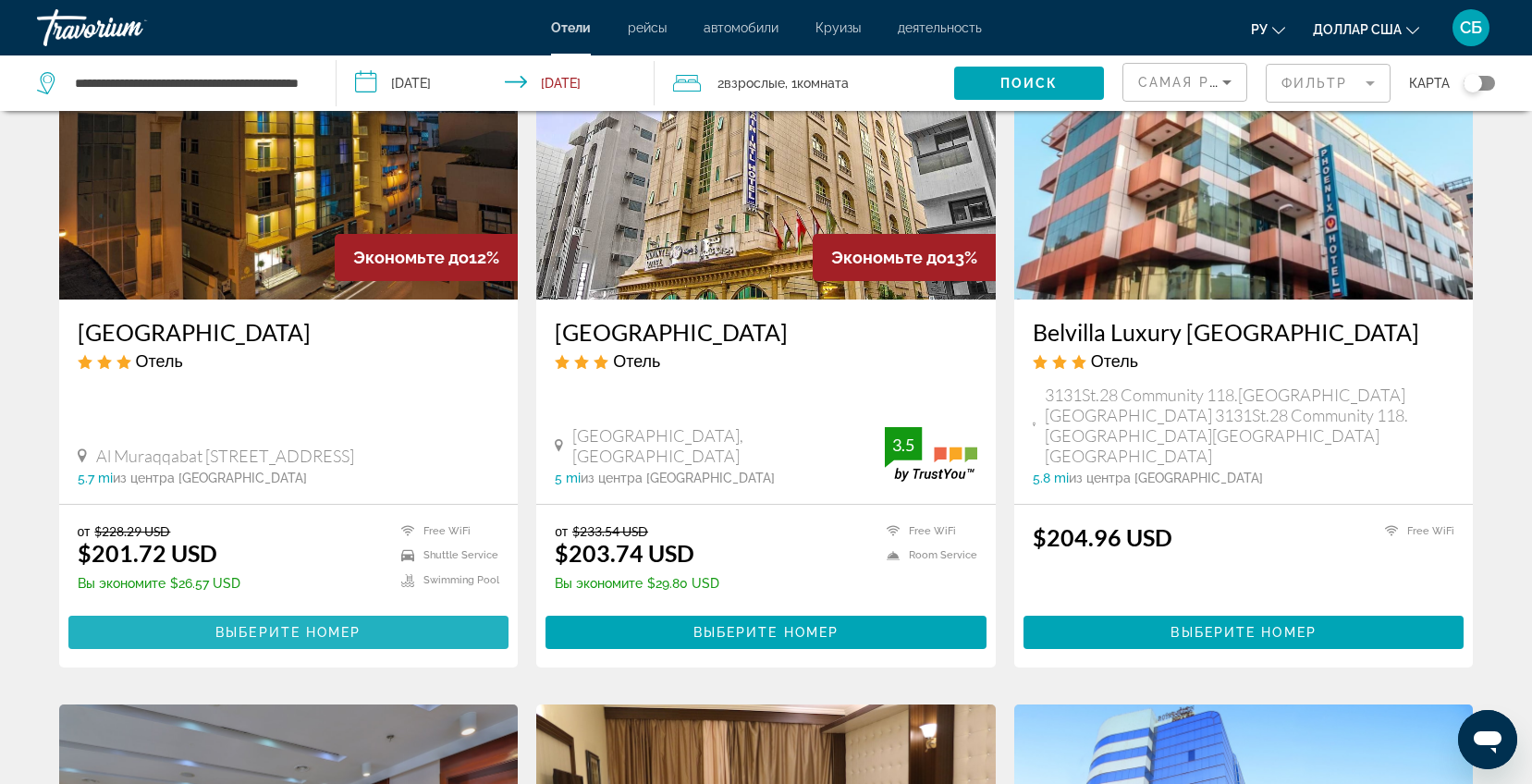
click at [257, 625] on span "Выберите номер" at bounding box center [287, 632] width 145 height 15
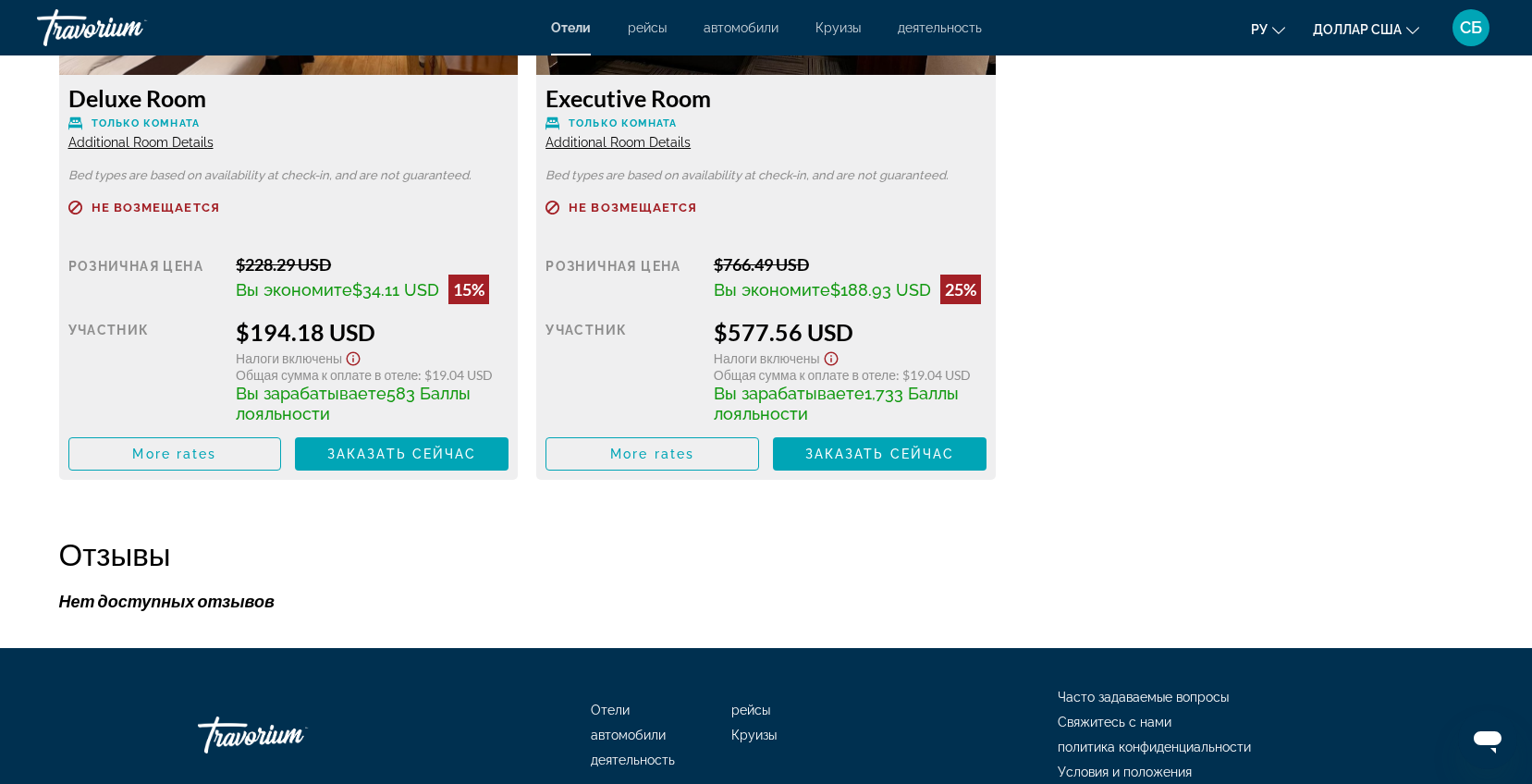
scroll to position [2635, 0]
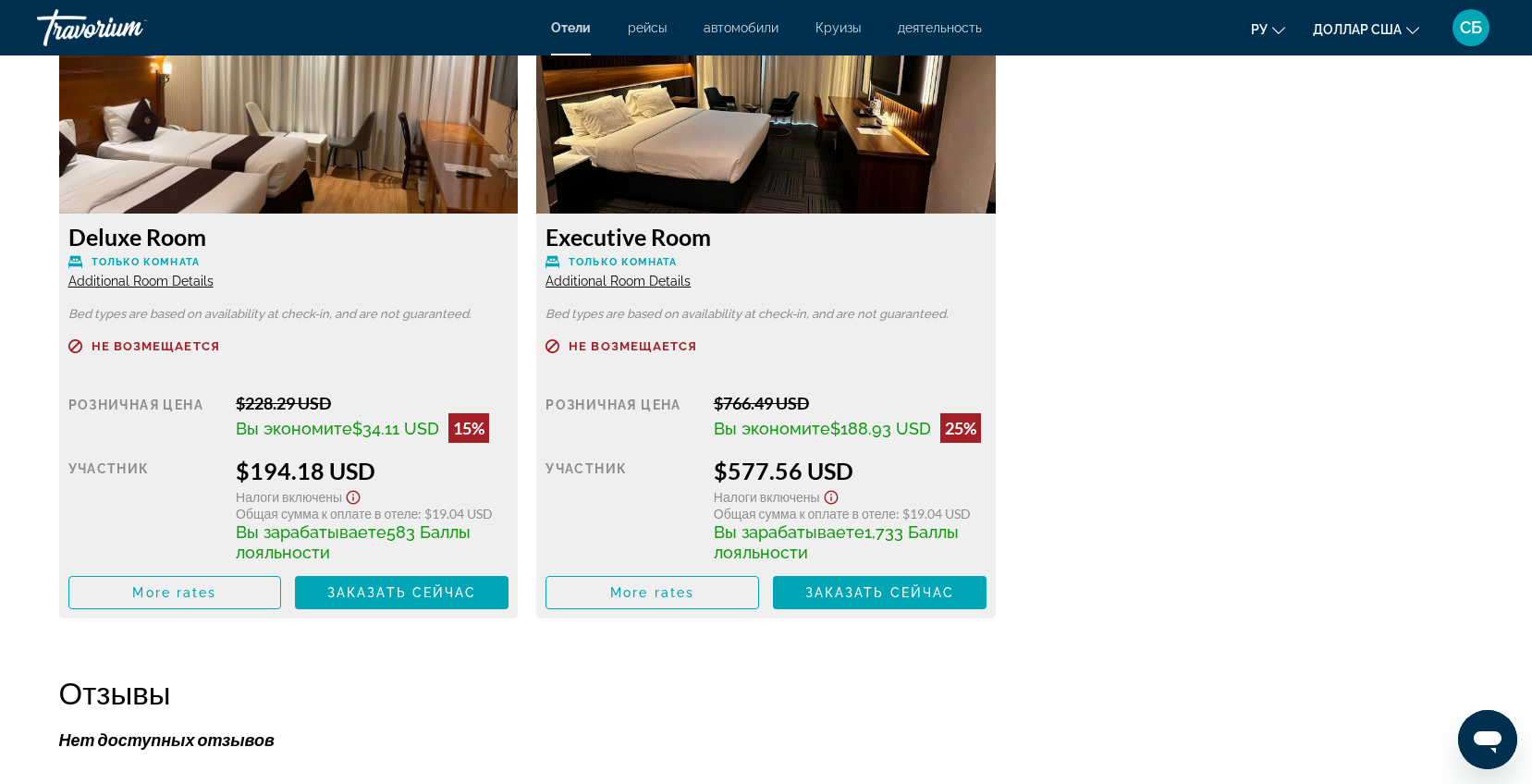
click at [1118, 148] on div "Deluxe Room Только комната Additional Room Details Bed types are based on avail…" at bounding box center [766, 310] width 1433 height 655
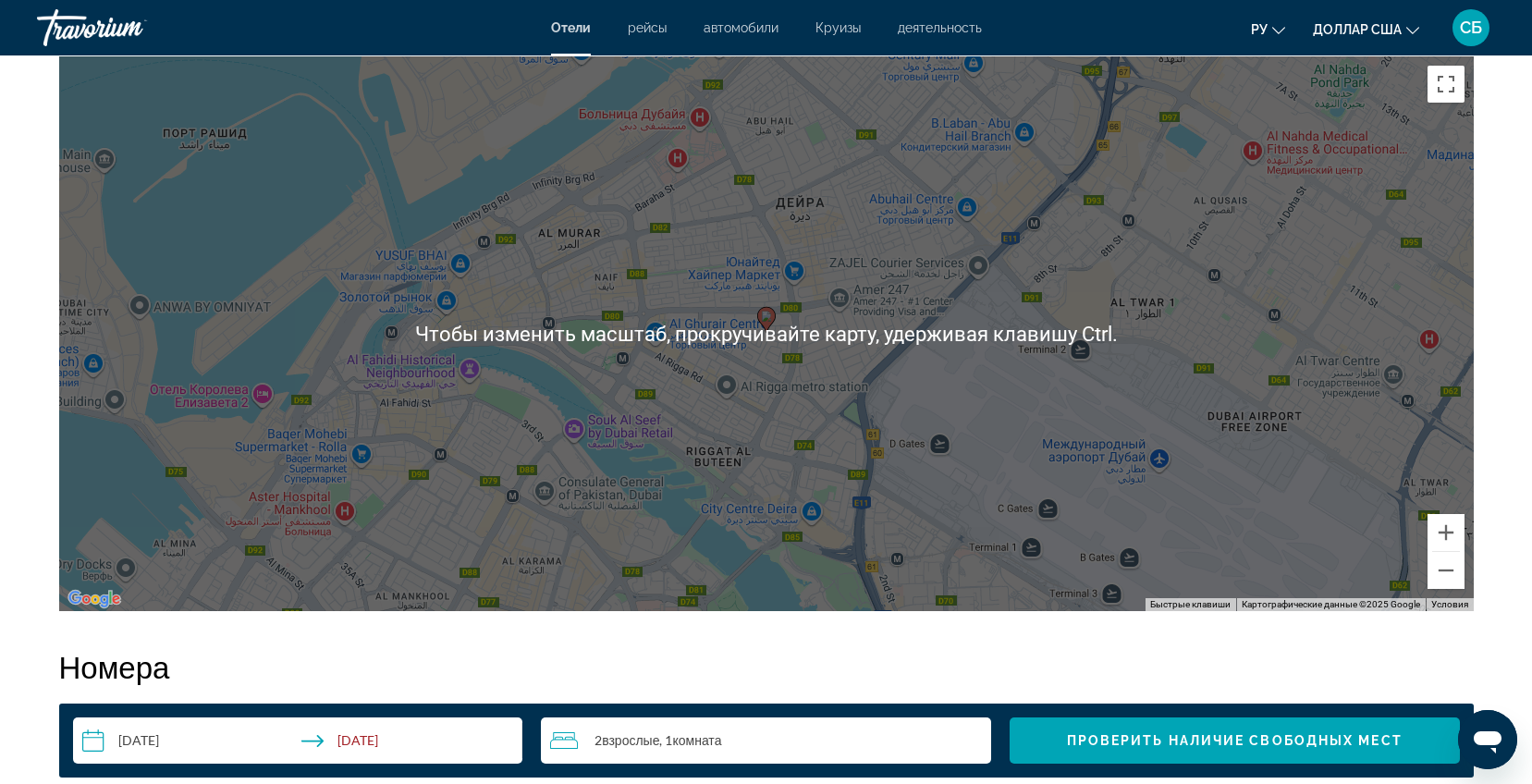
scroll to position [1664, 0]
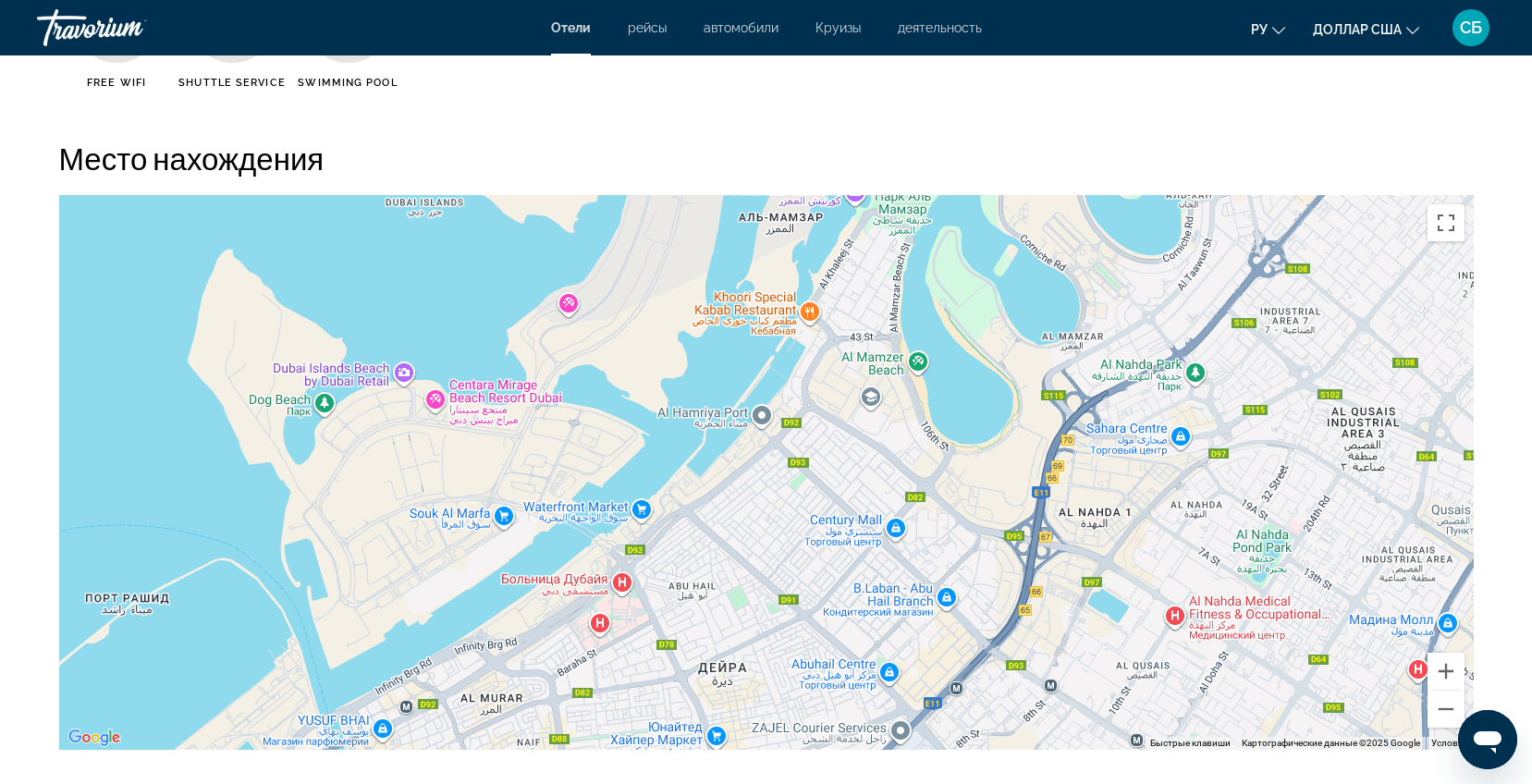
drag, startPoint x: 1266, startPoint y: 351, endPoint x: 1170, endPoint y: 669, distance: 332.2
click at [1170, 669] on div "Чтобы активировать перетаскивание с помощью клавиатуры, нажмите Alt + Ввод. Пос…" at bounding box center [766, 472] width 1415 height 554
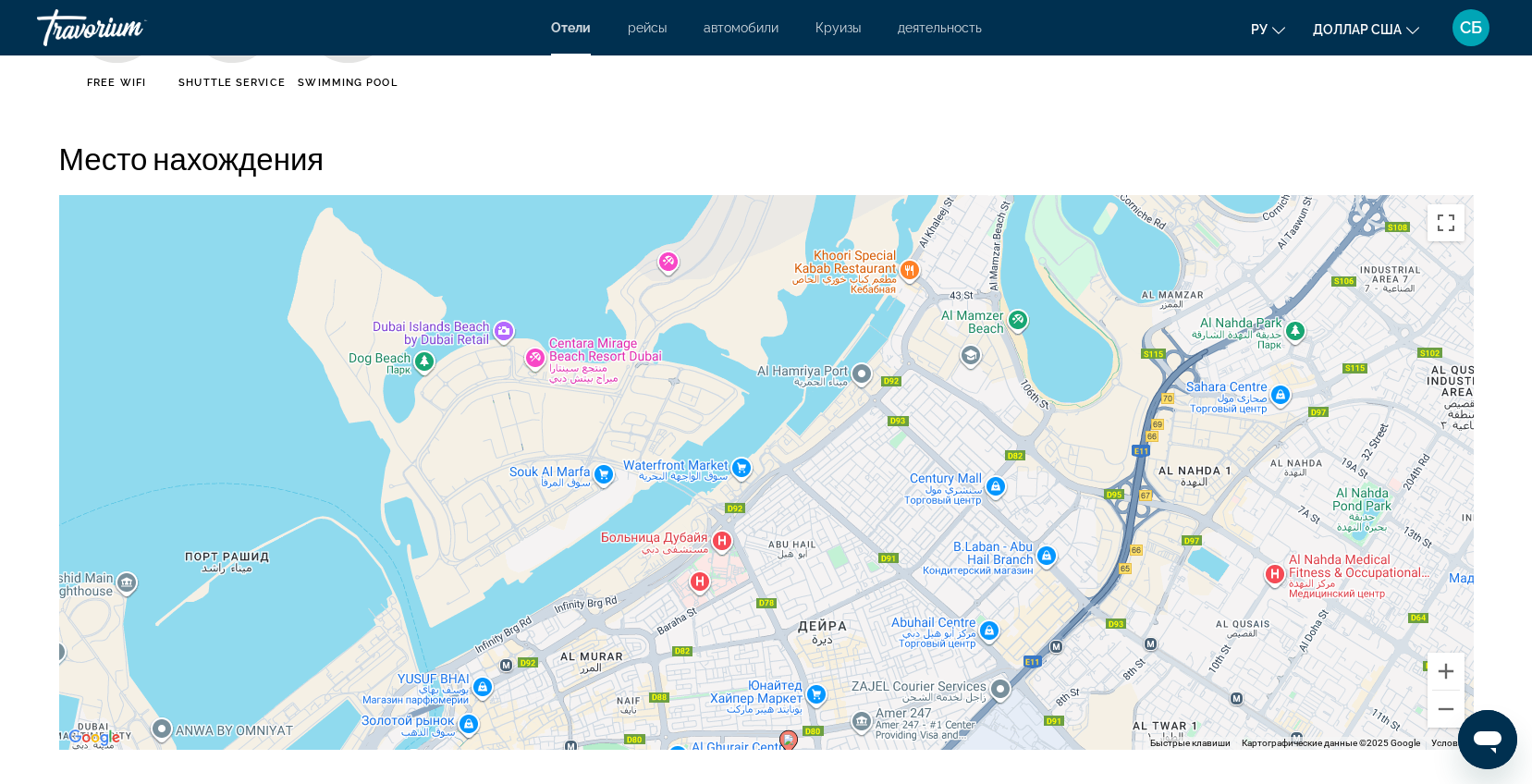
drag, startPoint x: 951, startPoint y: 338, endPoint x: 1062, endPoint y: 311, distance: 114.2
click at [1062, 311] on div "Чтобы активировать перетаскивание с помощью клавиатуры, нажмите Alt + Ввод. Пос…" at bounding box center [766, 472] width 1415 height 554
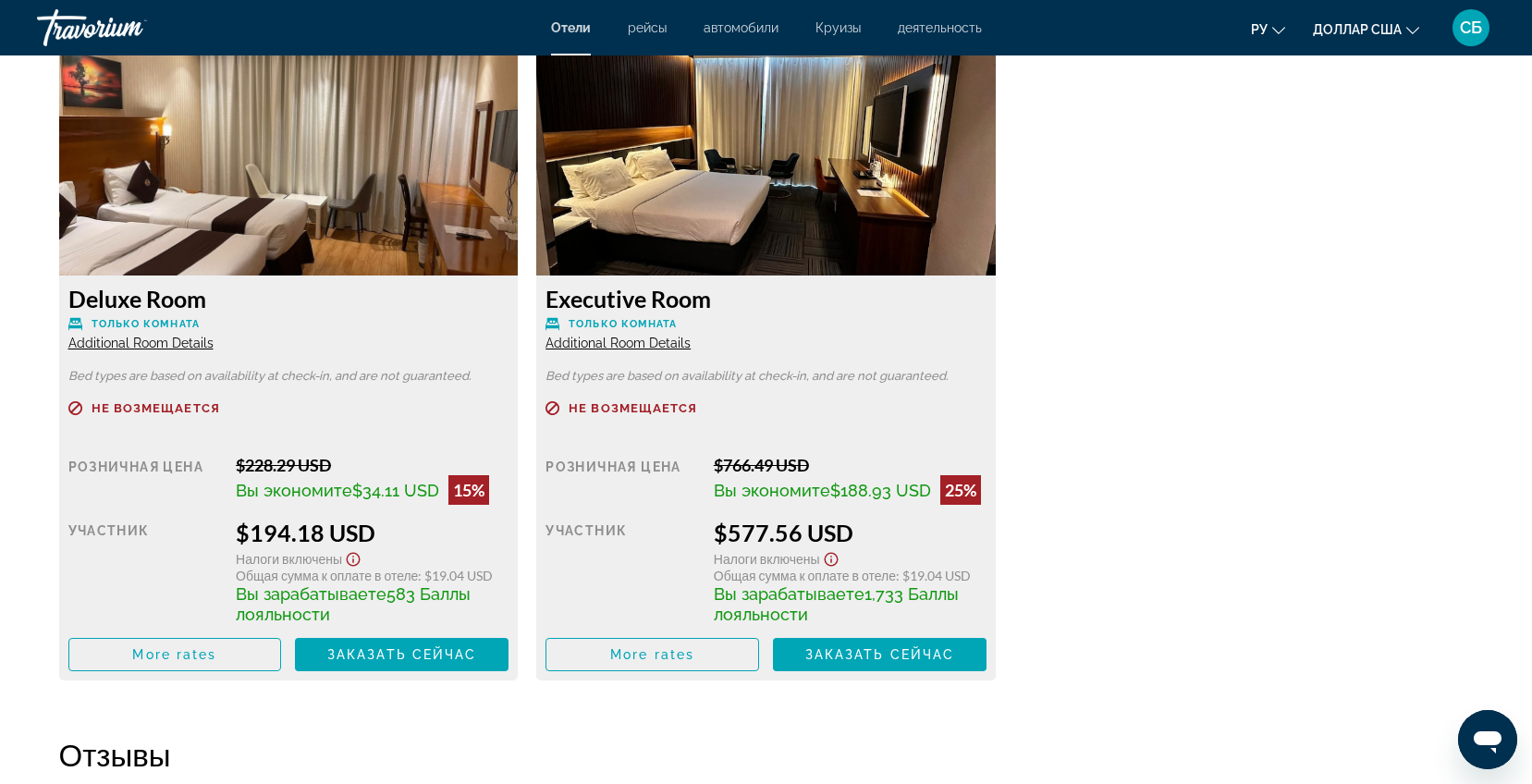
scroll to position [2635, 0]
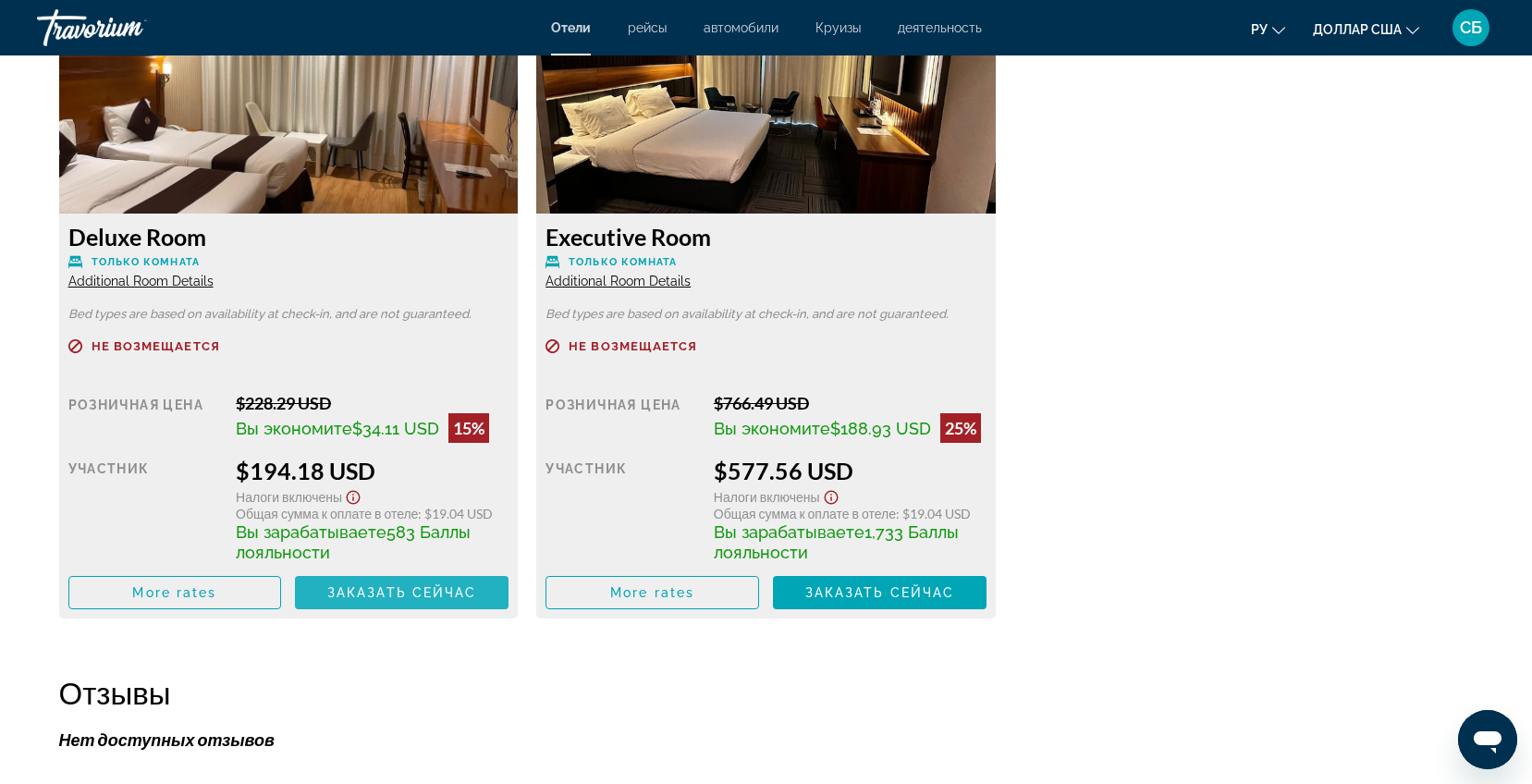
click at [426, 592] on span "Заказать сейчас" at bounding box center [402, 592] width 150 height 15
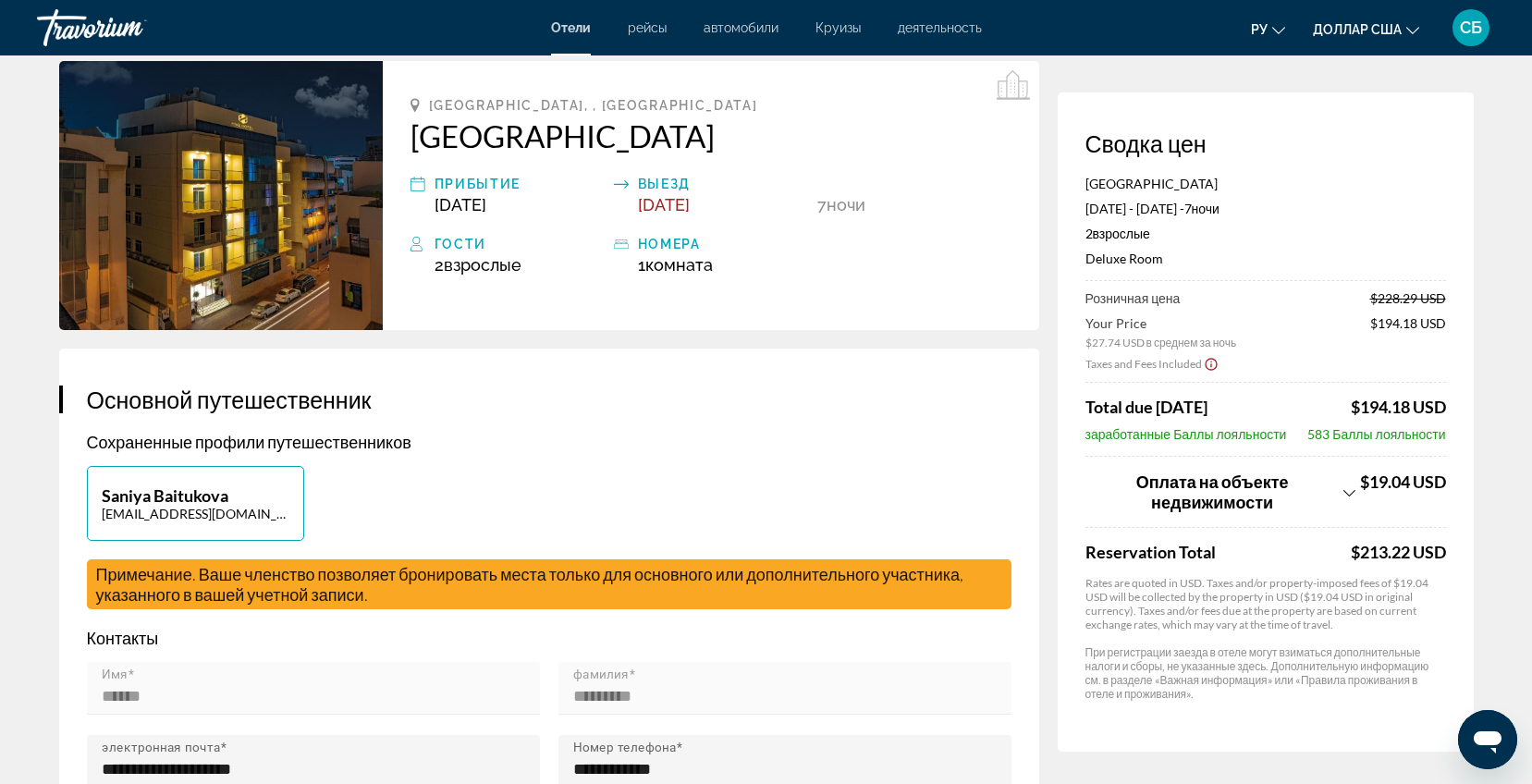
scroll to position [139, 0]
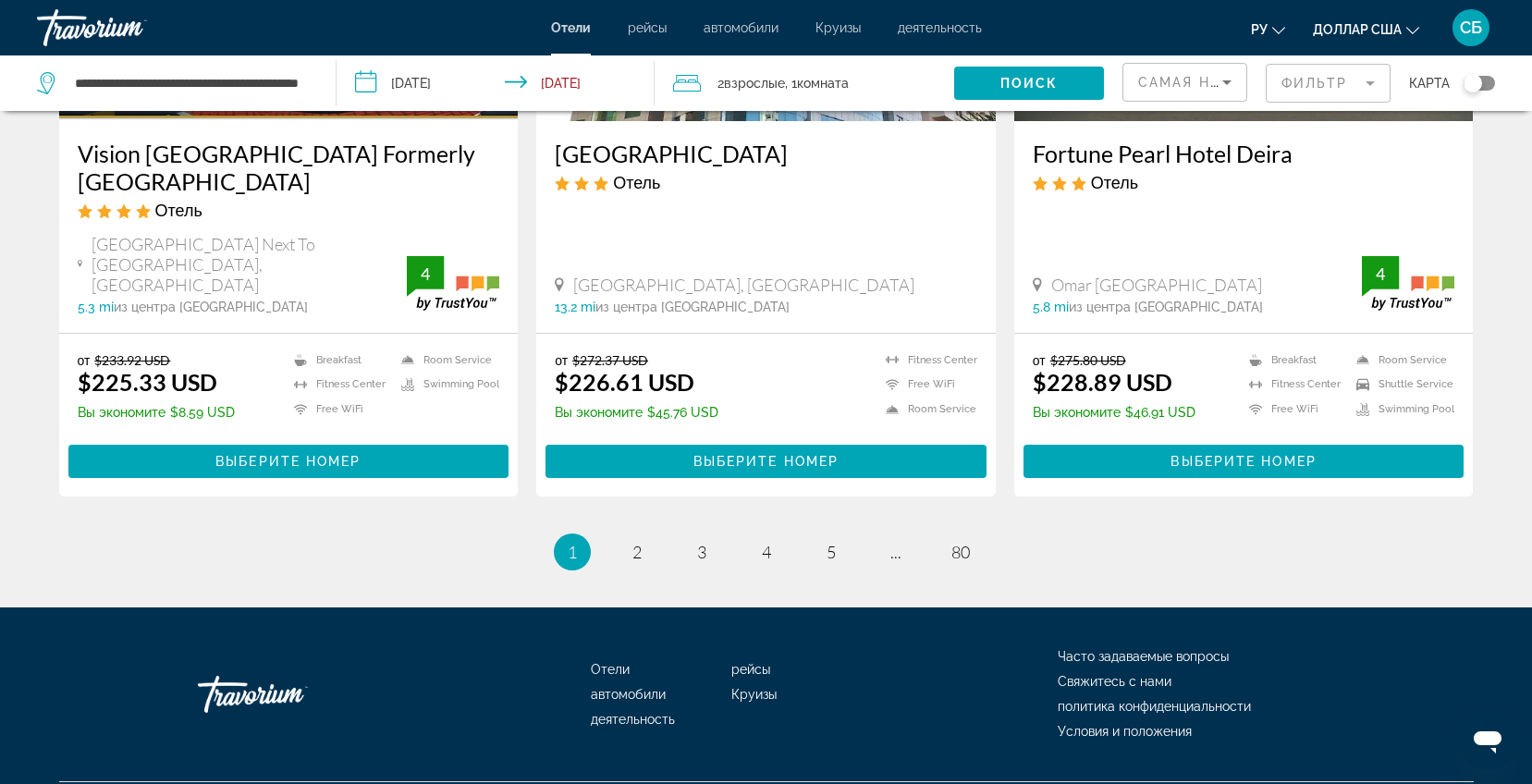
scroll to position [2379, 0]
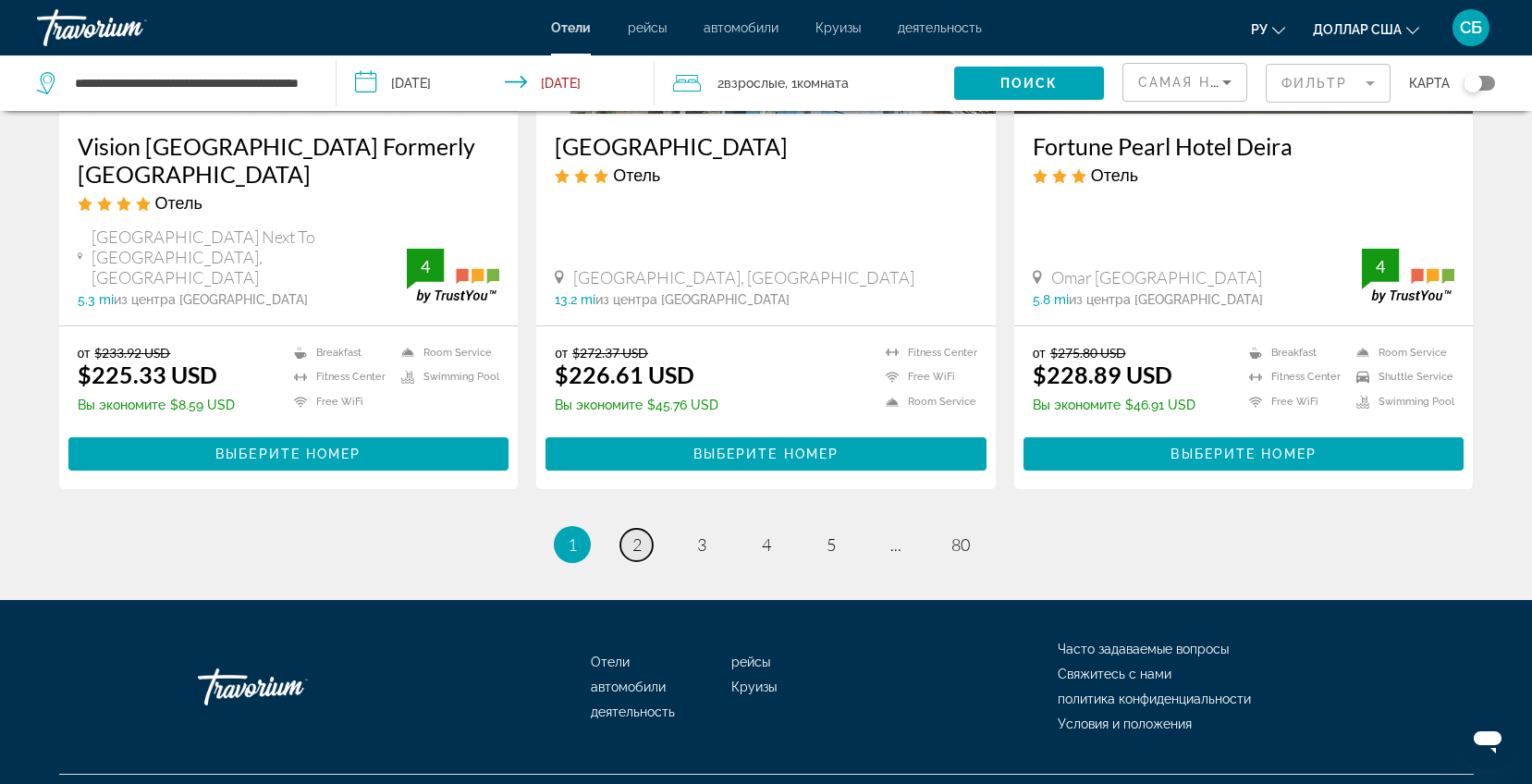
click at [642, 529] on link "page 2" at bounding box center [636, 544] width 33 height 33
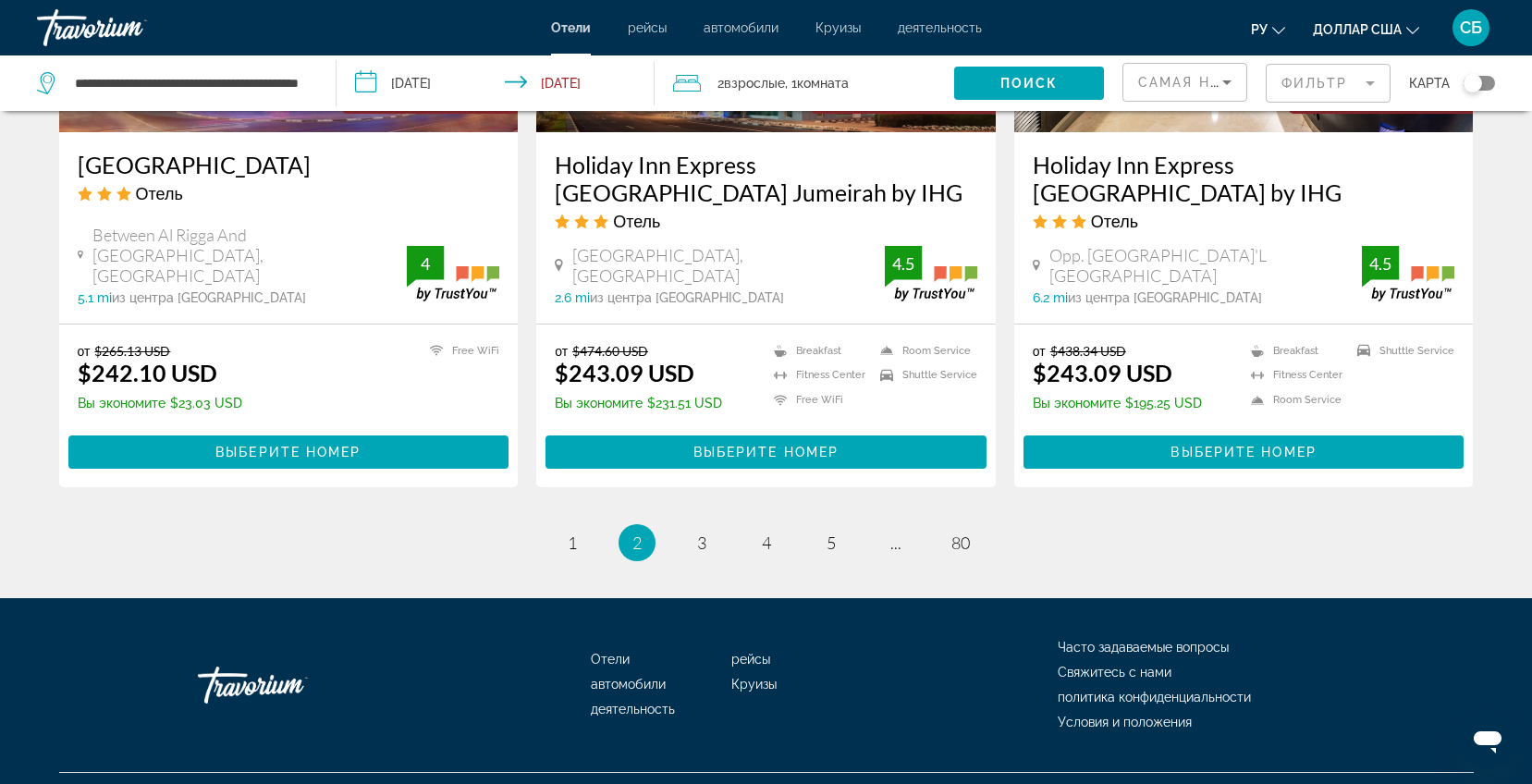
scroll to position [2219, 0]
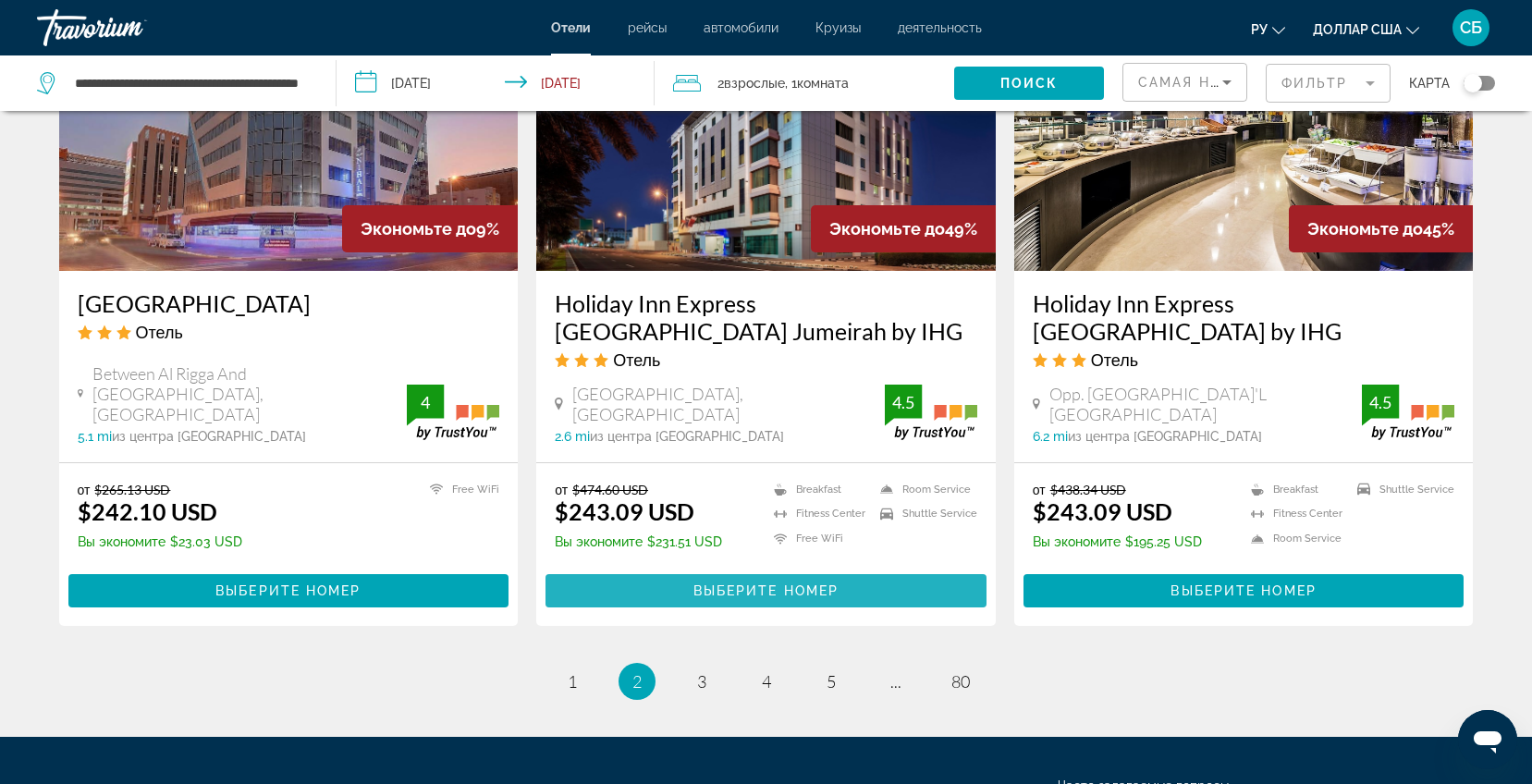
click at [672, 569] on span "Основное содержание" at bounding box center [766, 591] width 441 height 44
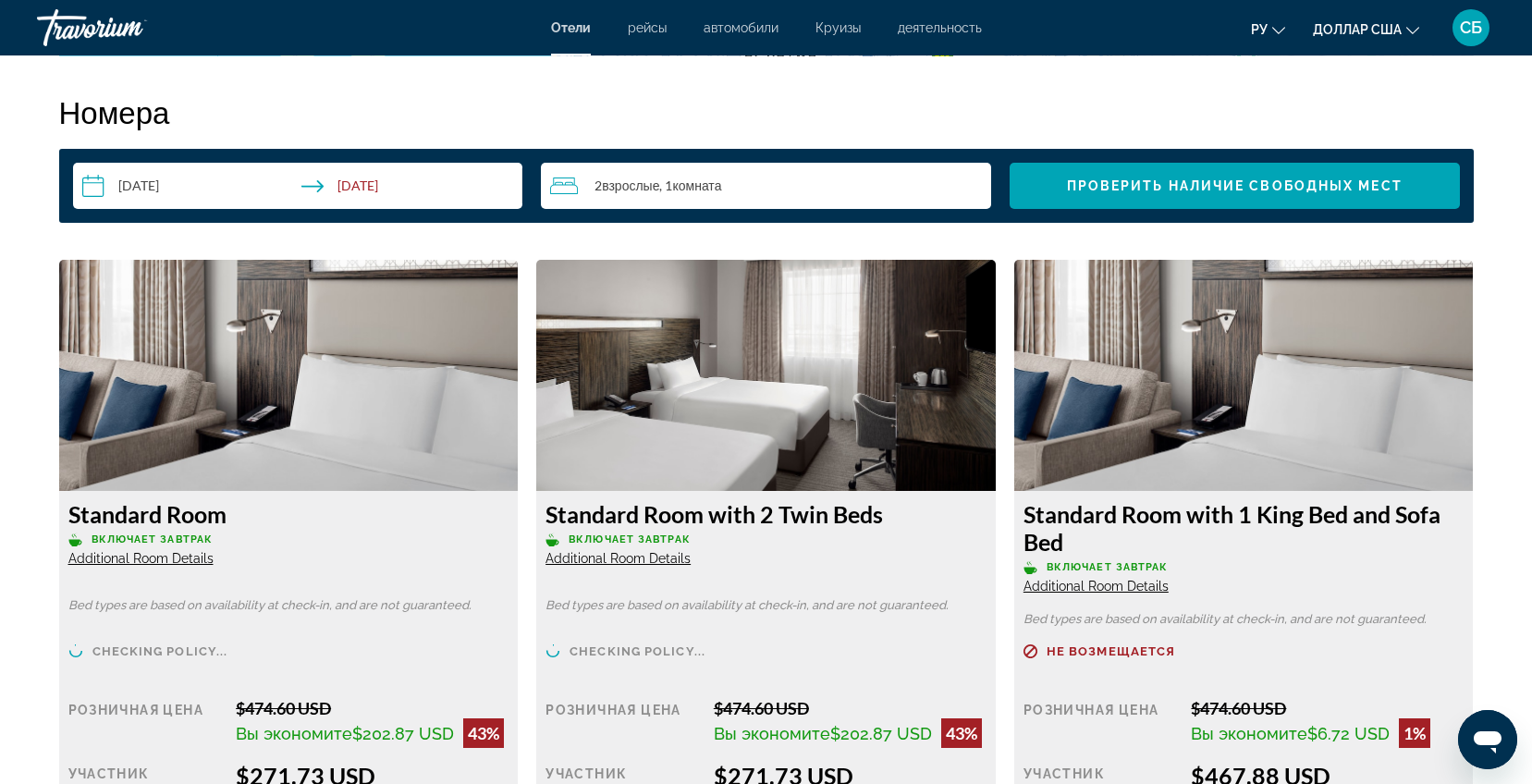
scroll to position [2773, 0]
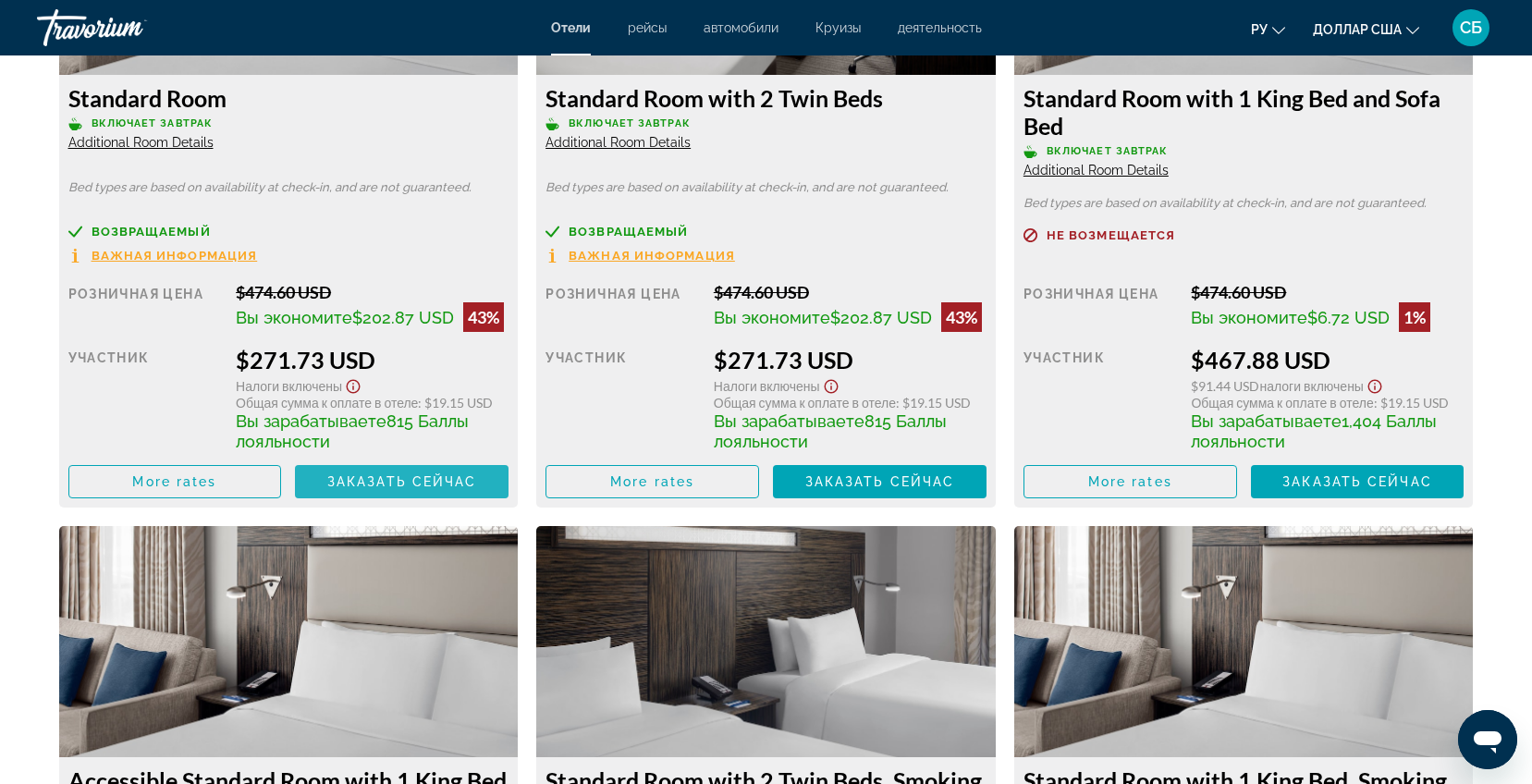
click at [380, 478] on span "Заказать сейчас" at bounding box center [402, 481] width 150 height 15
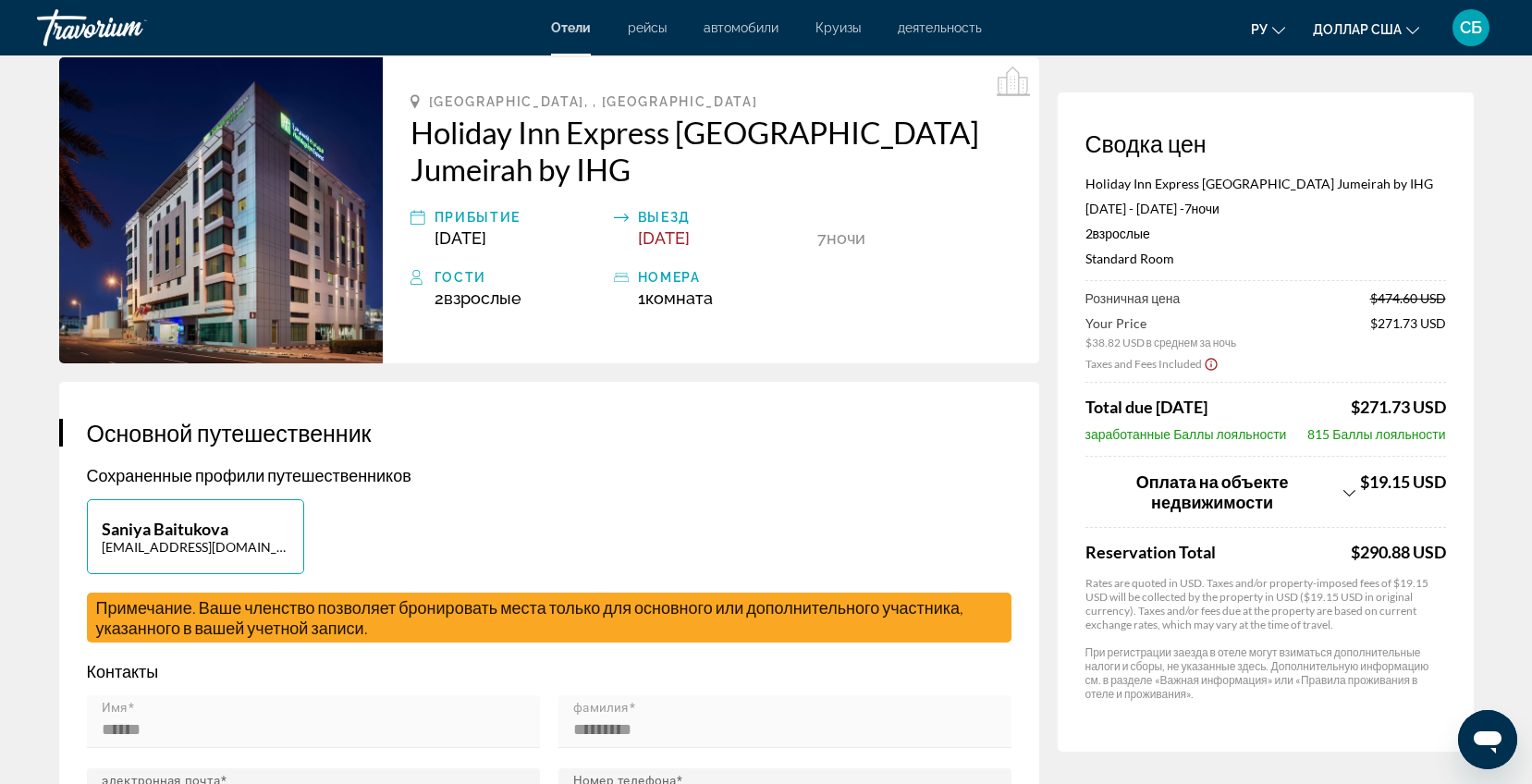
scroll to position [139, 0]
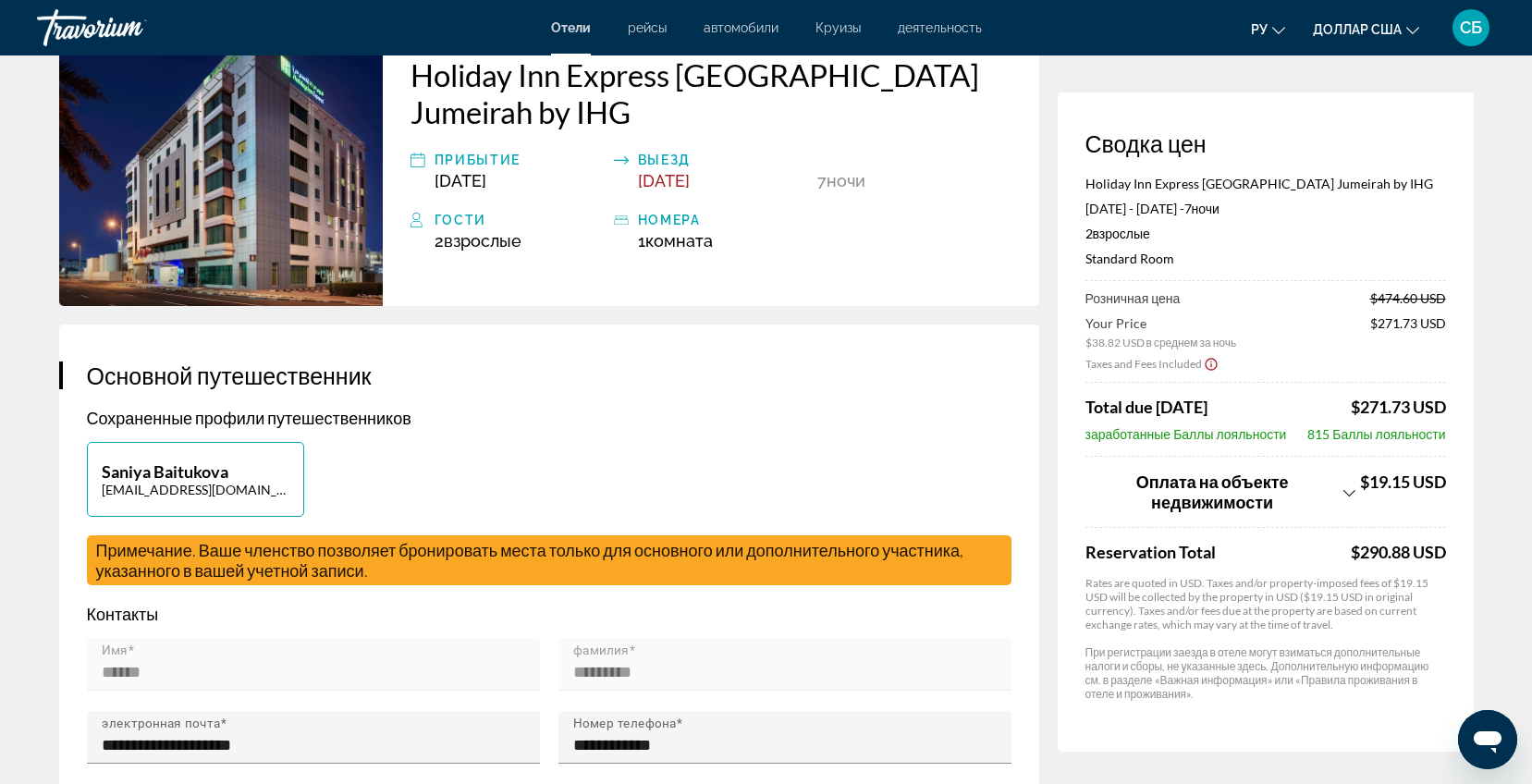
drag, startPoint x: 1531, startPoint y: 205, endPoint x: 1529, endPoint y: 266, distance: 61.0
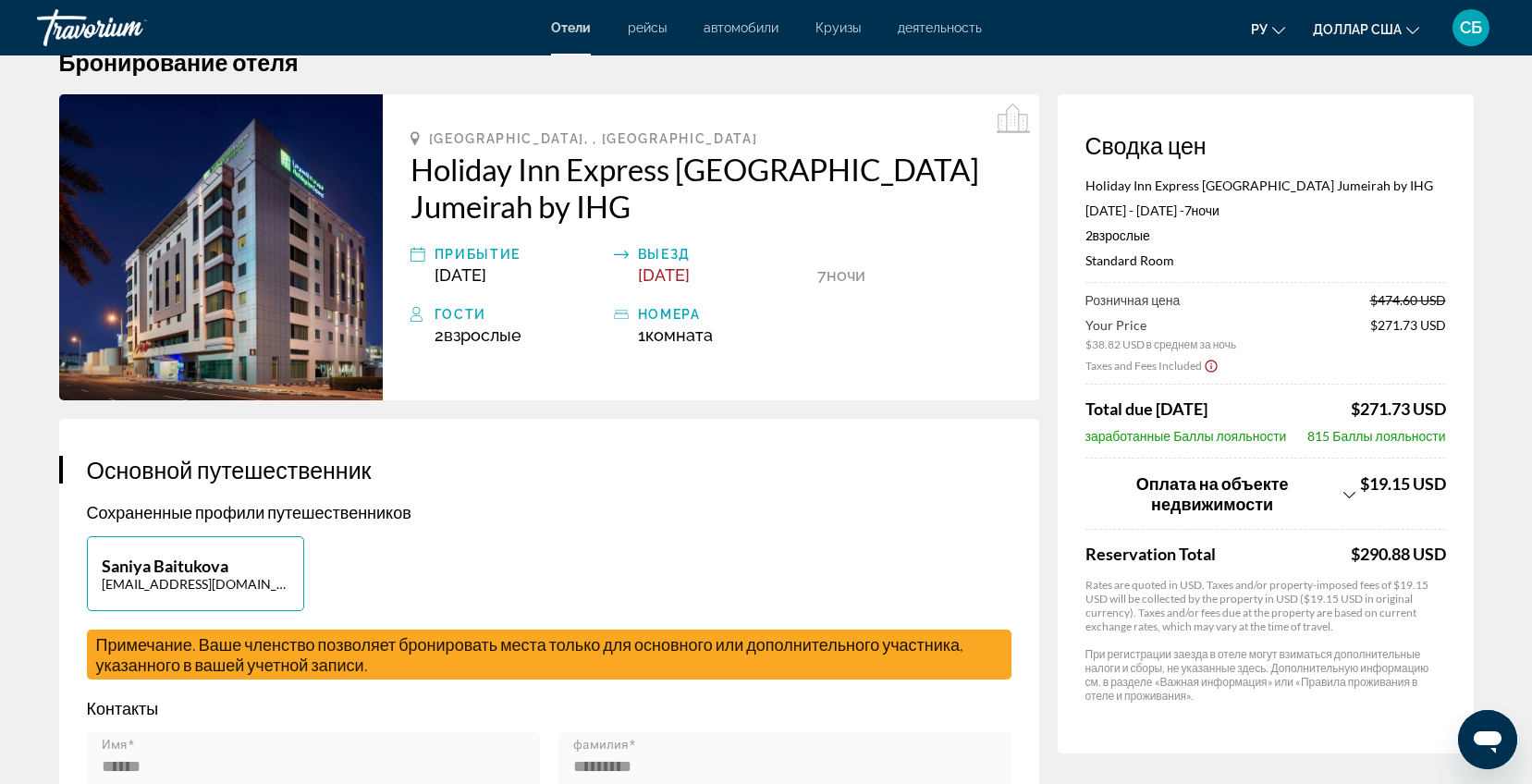
scroll to position [0, 0]
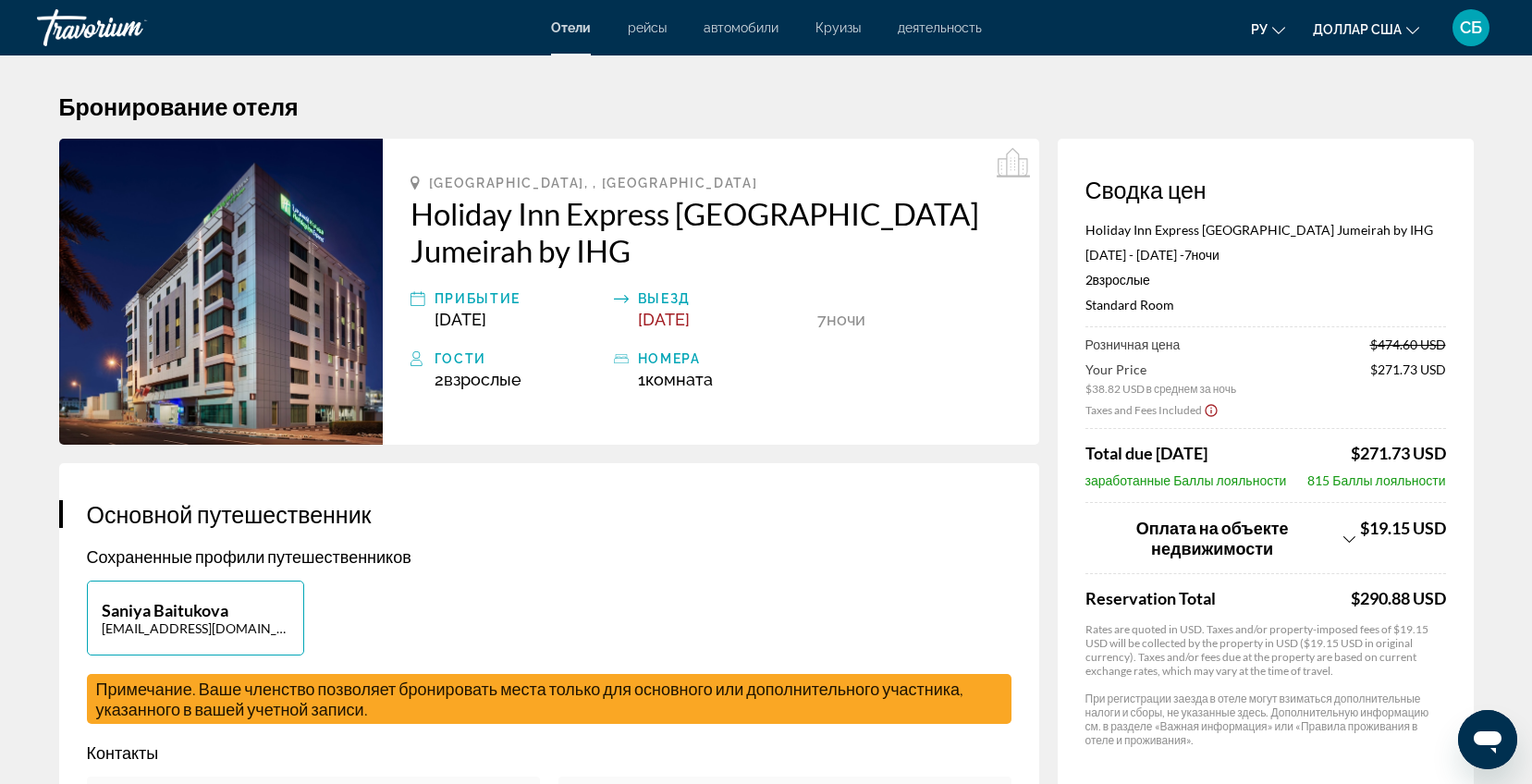
click at [752, 21] on font "автомобили" at bounding box center [741, 28] width 75 height 15
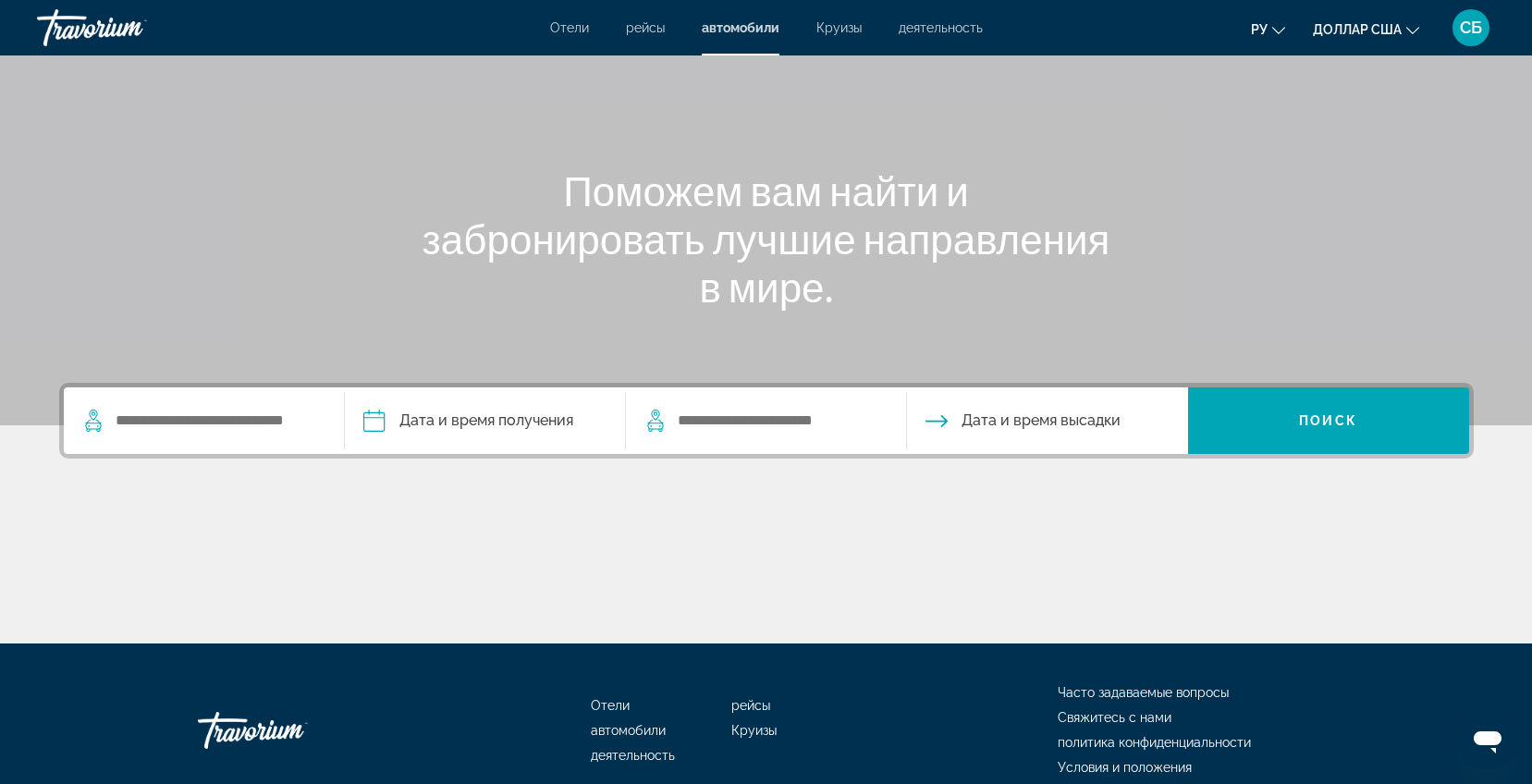
scroll to position [215, 0]
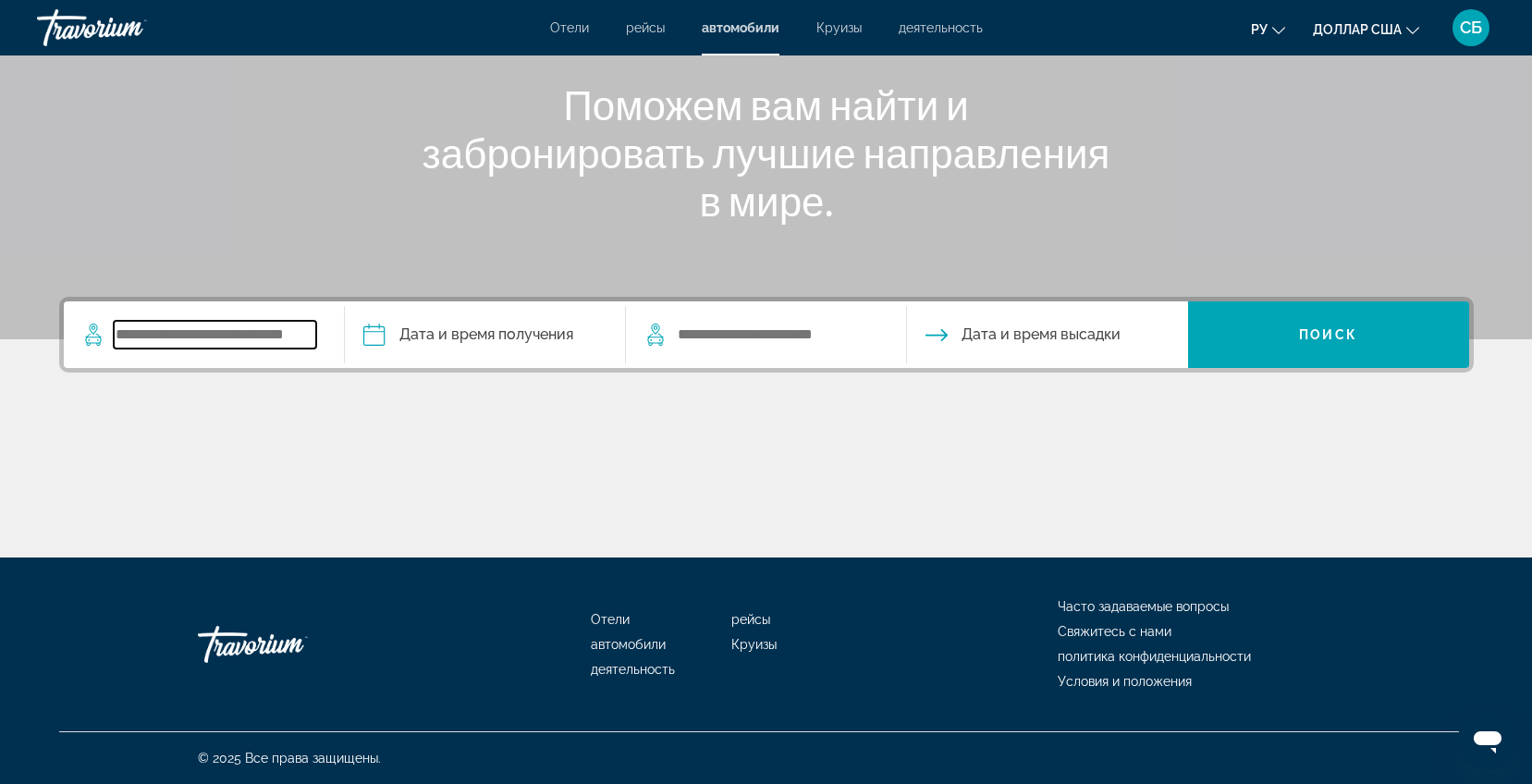
click at [149, 335] on input "Search widget" at bounding box center [214, 334] width 202 height 28
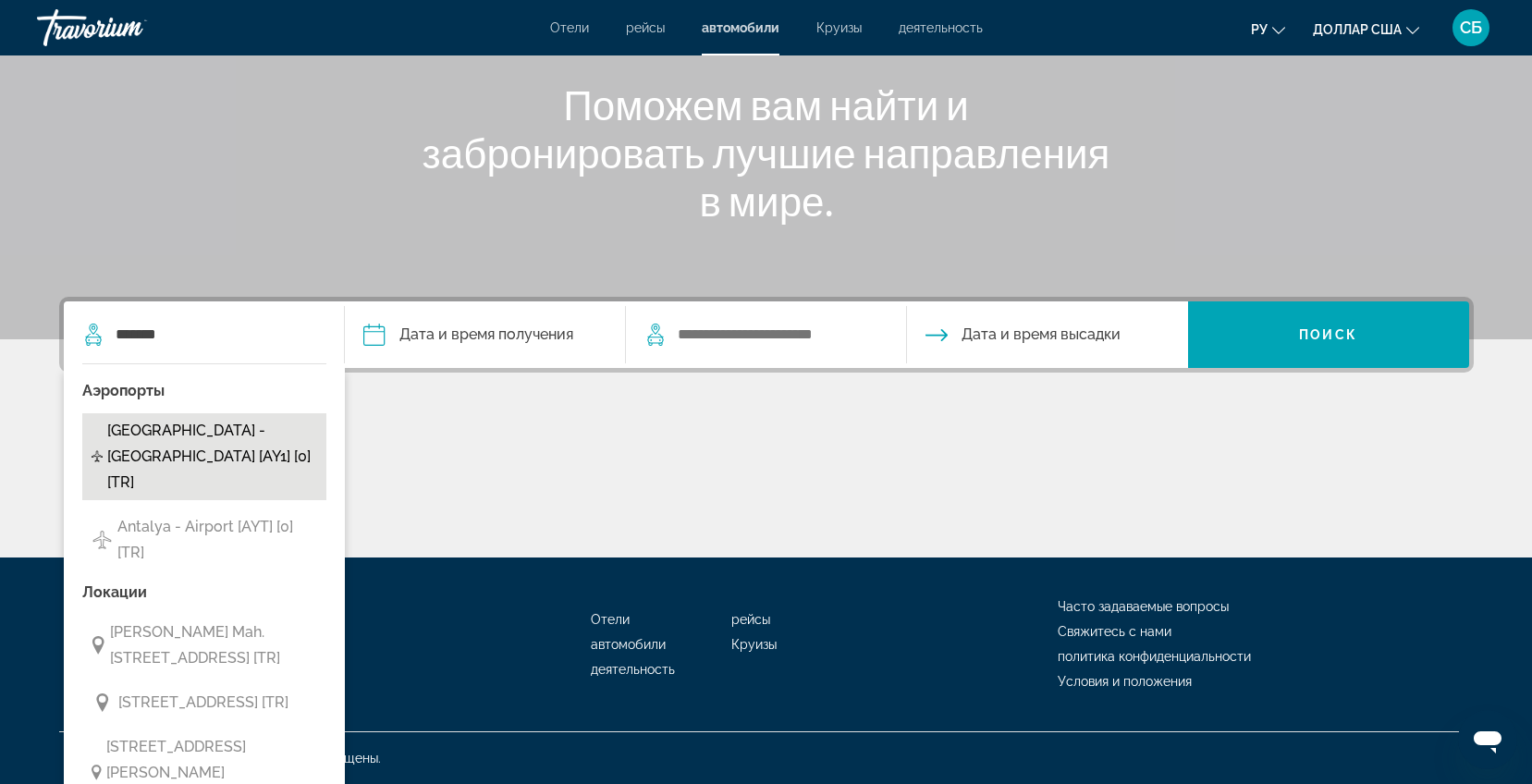
click at [215, 431] on span "[GEOGRAPHIC_DATA] - [GEOGRAPHIC_DATA] [AY1] [0] [TR]" at bounding box center [212, 457] width 209 height 78
type input "**********"
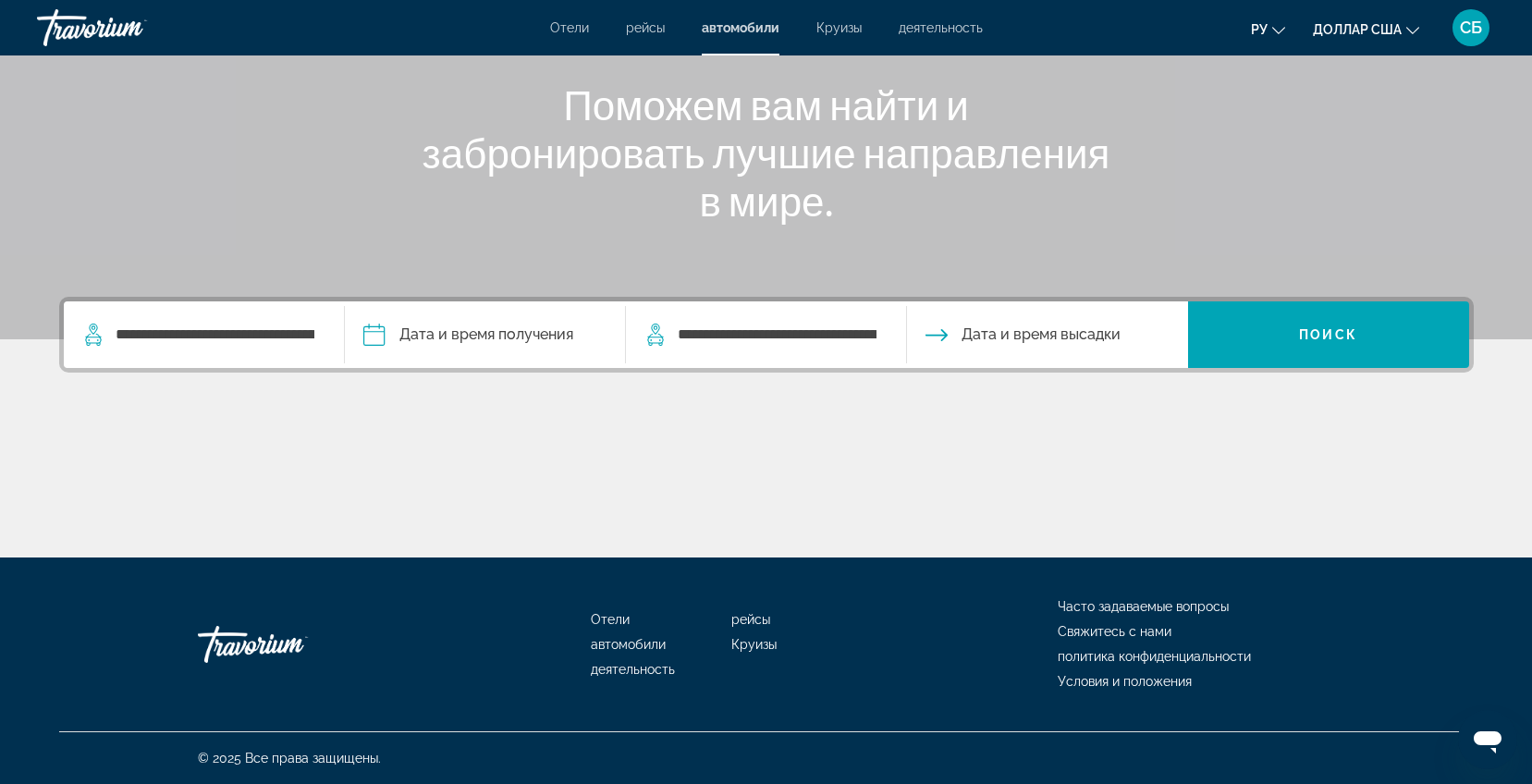
click at [368, 349] on input "Pickup date" at bounding box center [484, 337] width 288 height 72
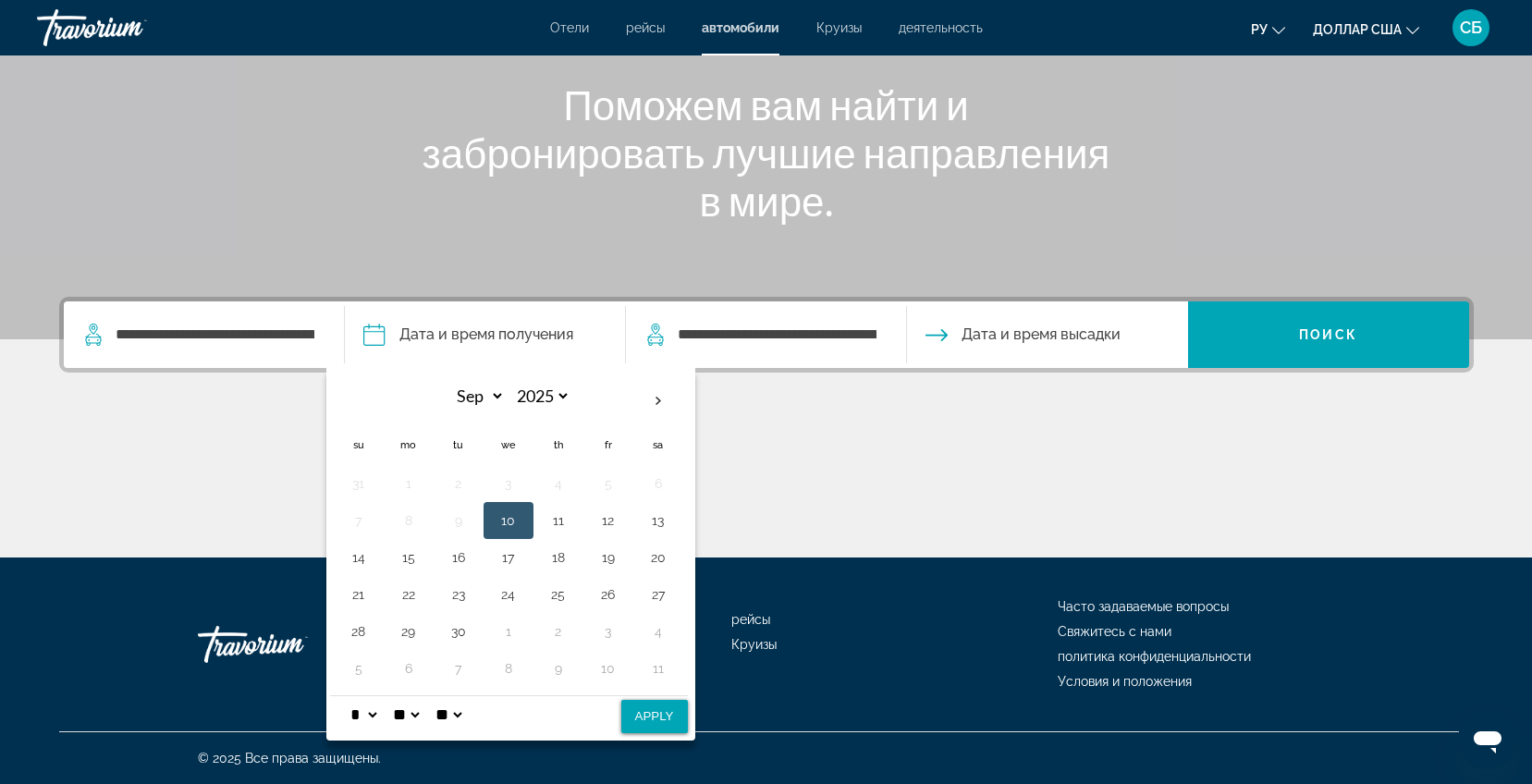
click at [511, 520] on button "10" at bounding box center [509, 521] width 30 height 26
click at [519, 516] on button "10" at bounding box center [509, 521] width 30 height 26
click at [565, 529] on button "11" at bounding box center [558, 521] width 30 height 26
click at [504, 521] on button "10" at bounding box center [509, 521] width 30 height 26
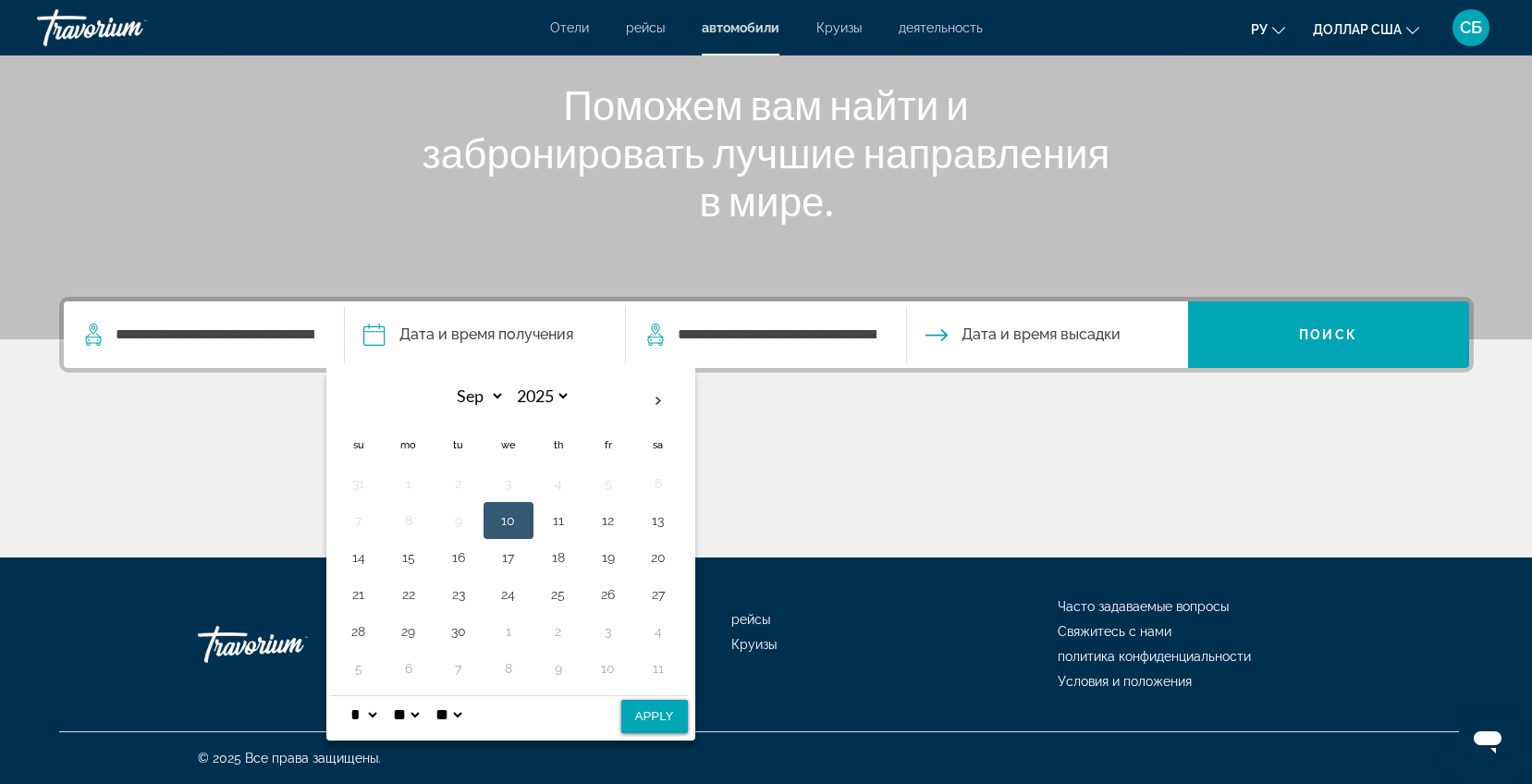
click at [504, 521] on button "10" at bounding box center [509, 521] width 30 height 26
click at [838, 432] on div "Основное содержание" at bounding box center [766, 488] width 1415 height 139
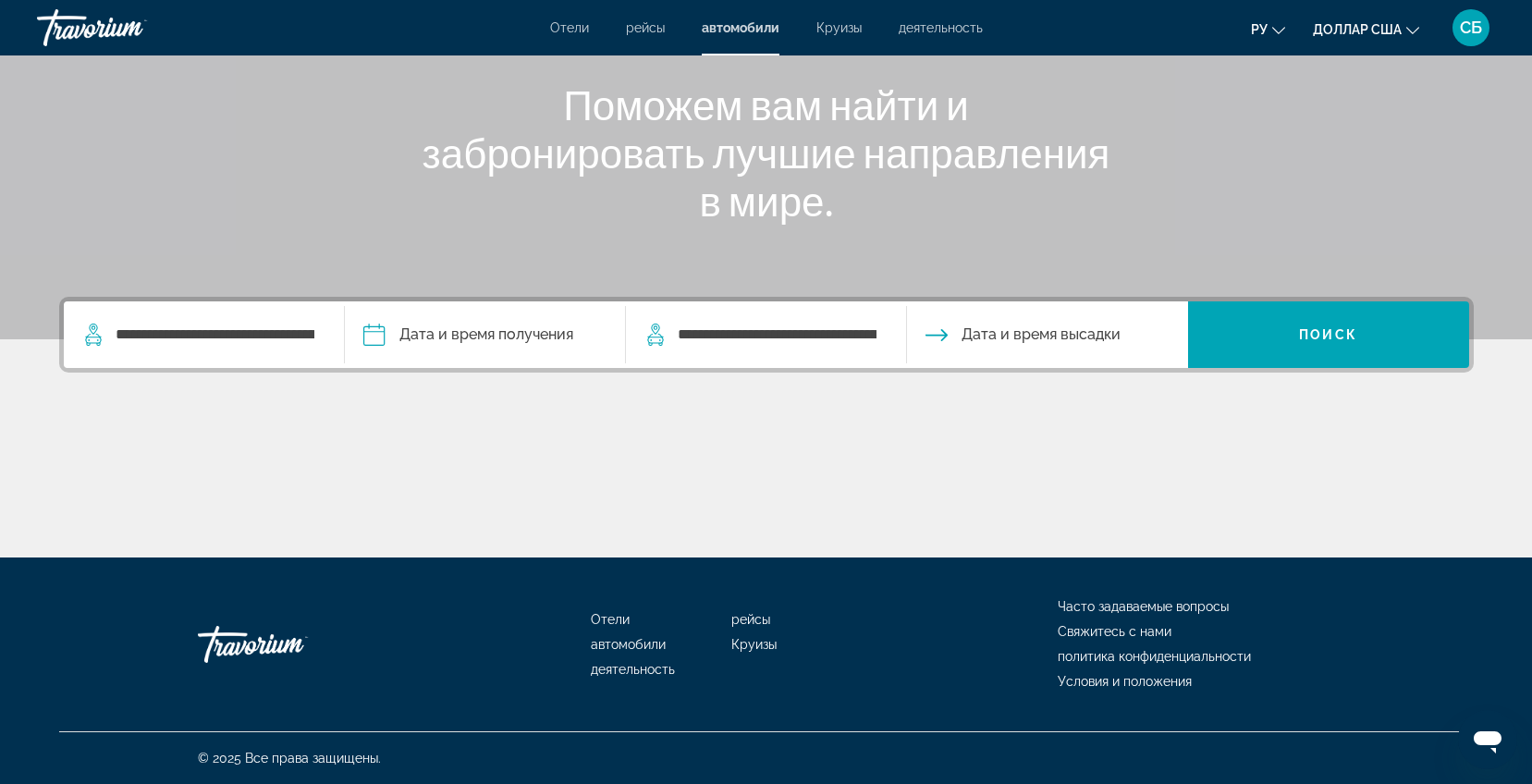
click at [451, 332] on input "Pickup date" at bounding box center [484, 337] width 288 height 72
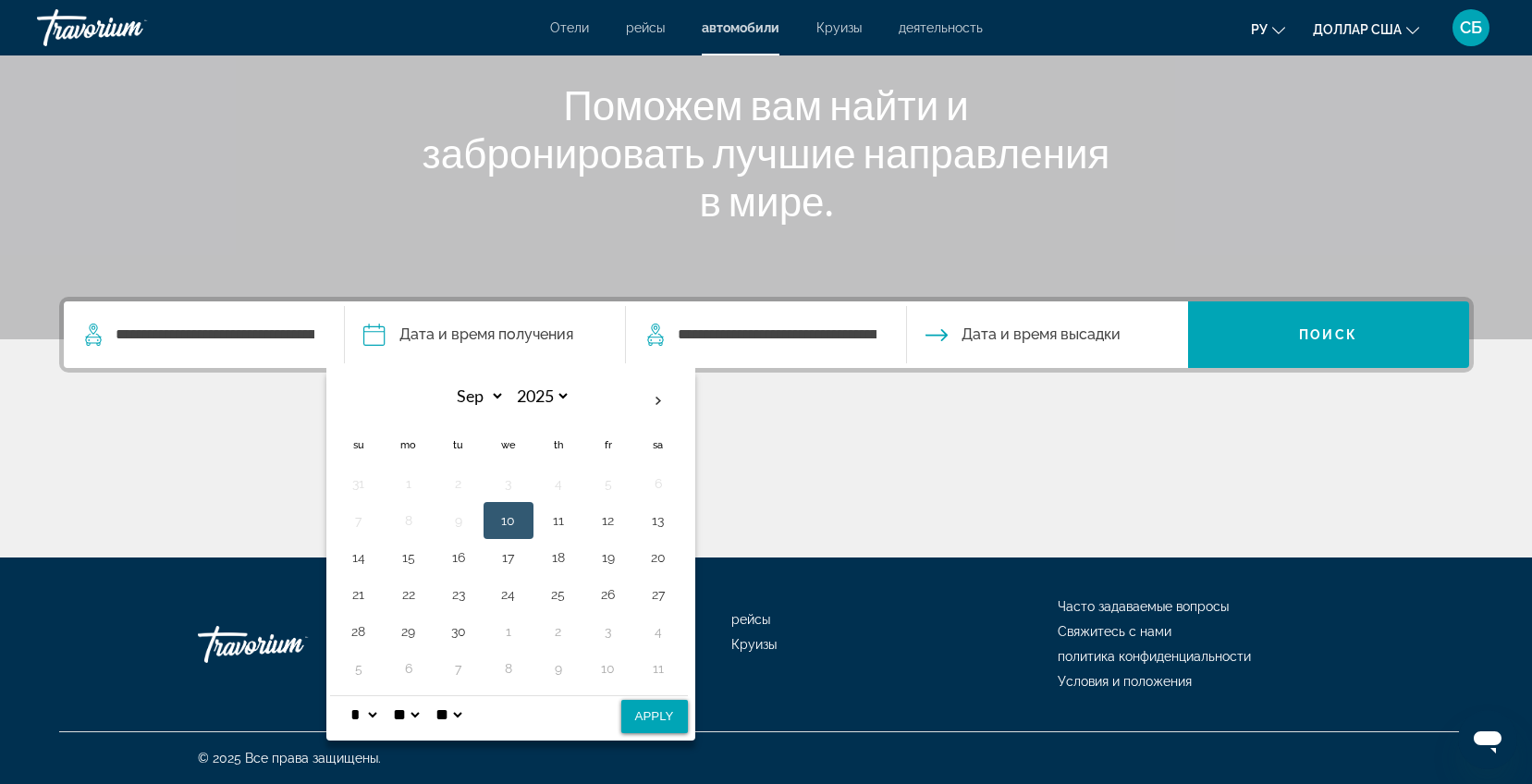
click at [523, 499] on tbody "31 1 2 3 4 5 6 7 8 9 10 11 12 13 14 15 16 17 18 19 20 21 22 23 24 25 26 27 28 2…" at bounding box center [508, 576] width 349 height 222
click at [517, 511] on button "10" at bounding box center [509, 521] width 30 height 26
click at [606, 525] on button "12" at bounding box center [609, 521] width 30 height 26
click at [616, 527] on button "12" at bounding box center [609, 521] width 30 height 26
click at [660, 524] on button "13" at bounding box center [658, 521] width 30 height 26
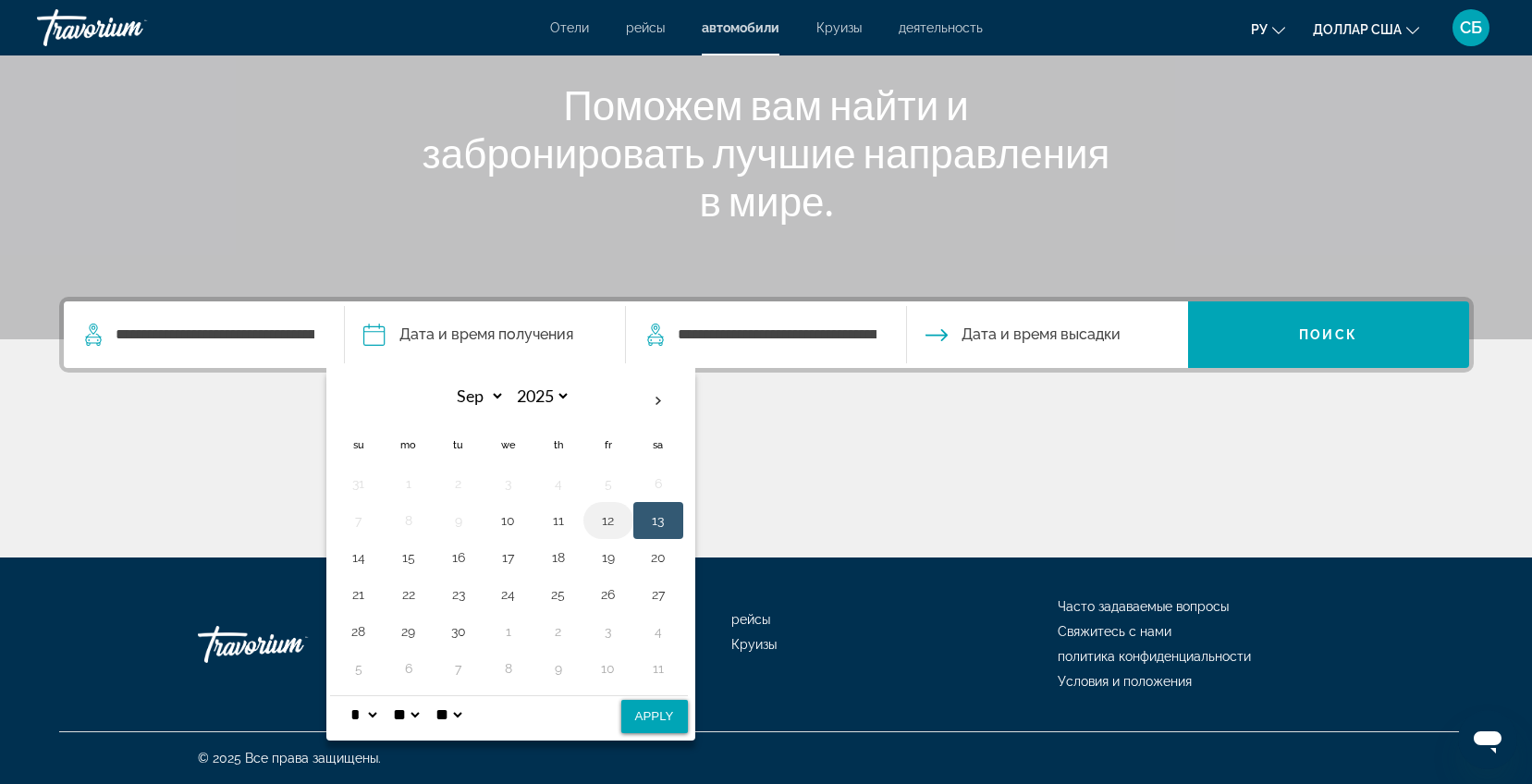
click at [621, 531] on button "12" at bounding box center [609, 521] width 30 height 26
drag, startPoint x: 619, startPoint y: 536, endPoint x: 589, endPoint y: 535, distance: 30.0
click at [589, 535] on td "12" at bounding box center [609, 520] width 50 height 36
click at [580, 530] on td "11" at bounding box center [558, 520] width 50 height 36
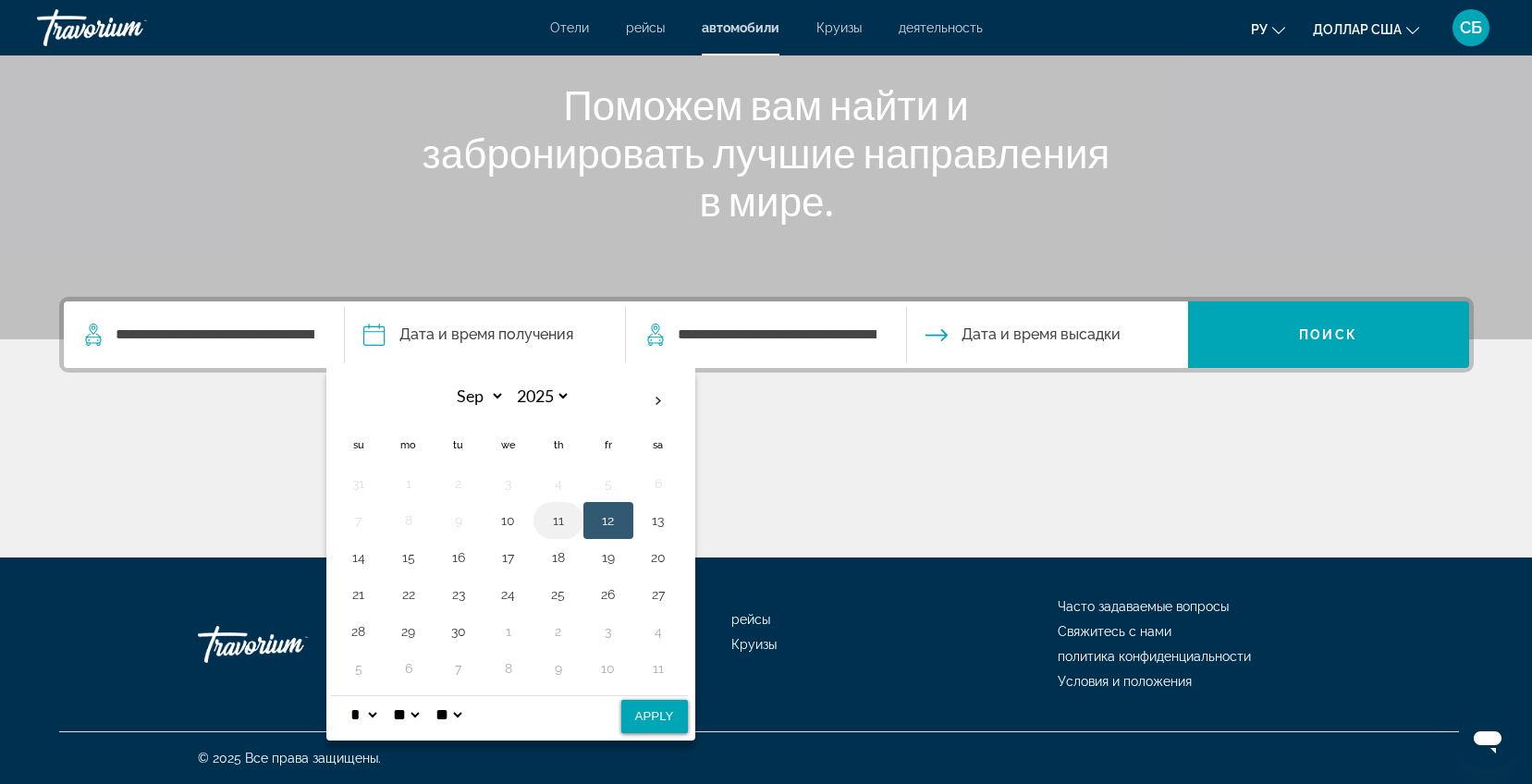
click at [580, 530] on td "11" at bounding box center [558, 520] width 50 height 36
click at [764, 332] on input "**********" at bounding box center [776, 334] width 202 height 28
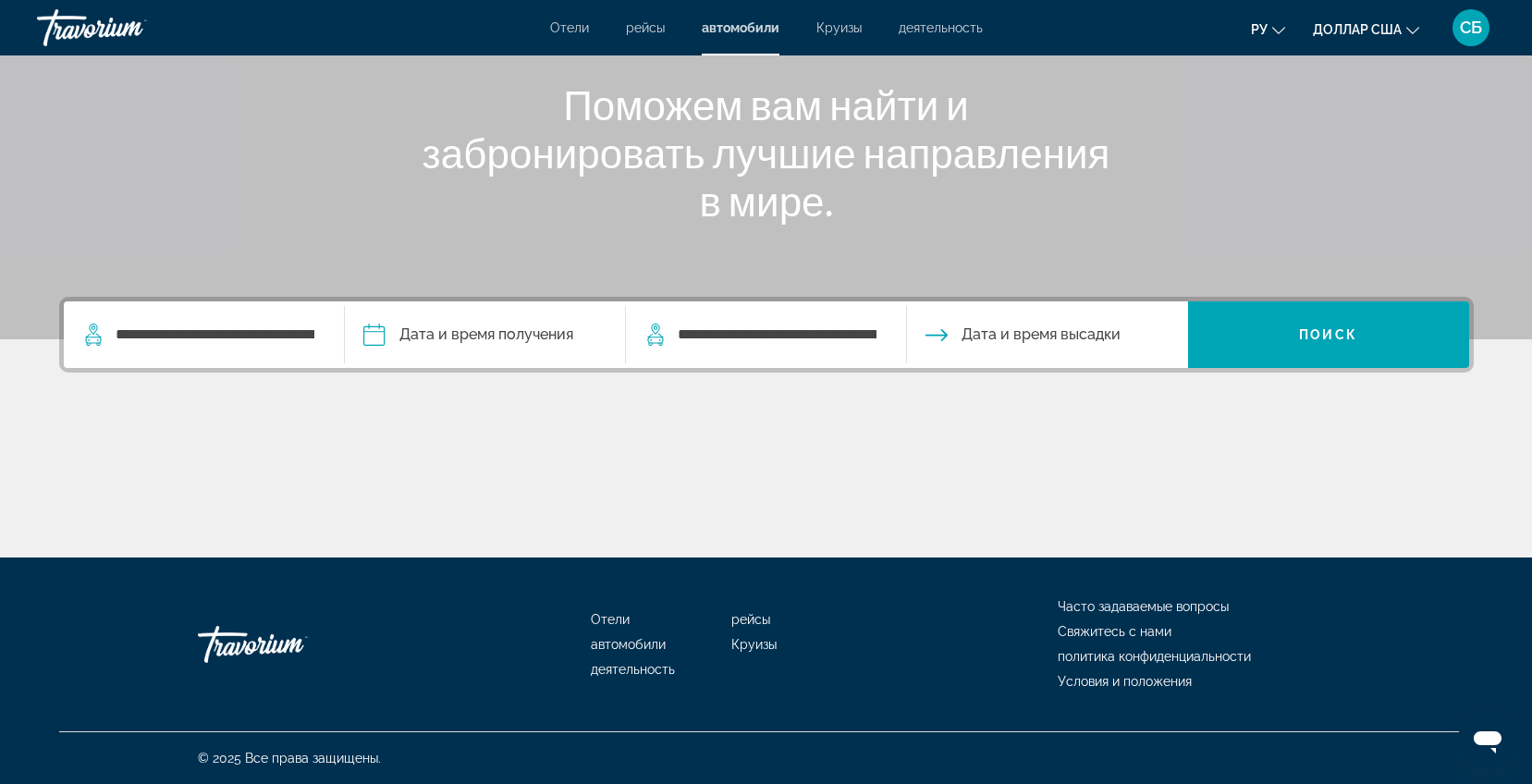
click at [1000, 338] on span "Дата и время высадки" at bounding box center [1041, 334] width 159 height 26
click at [382, 334] on input "Pickup date" at bounding box center [484, 337] width 288 height 72
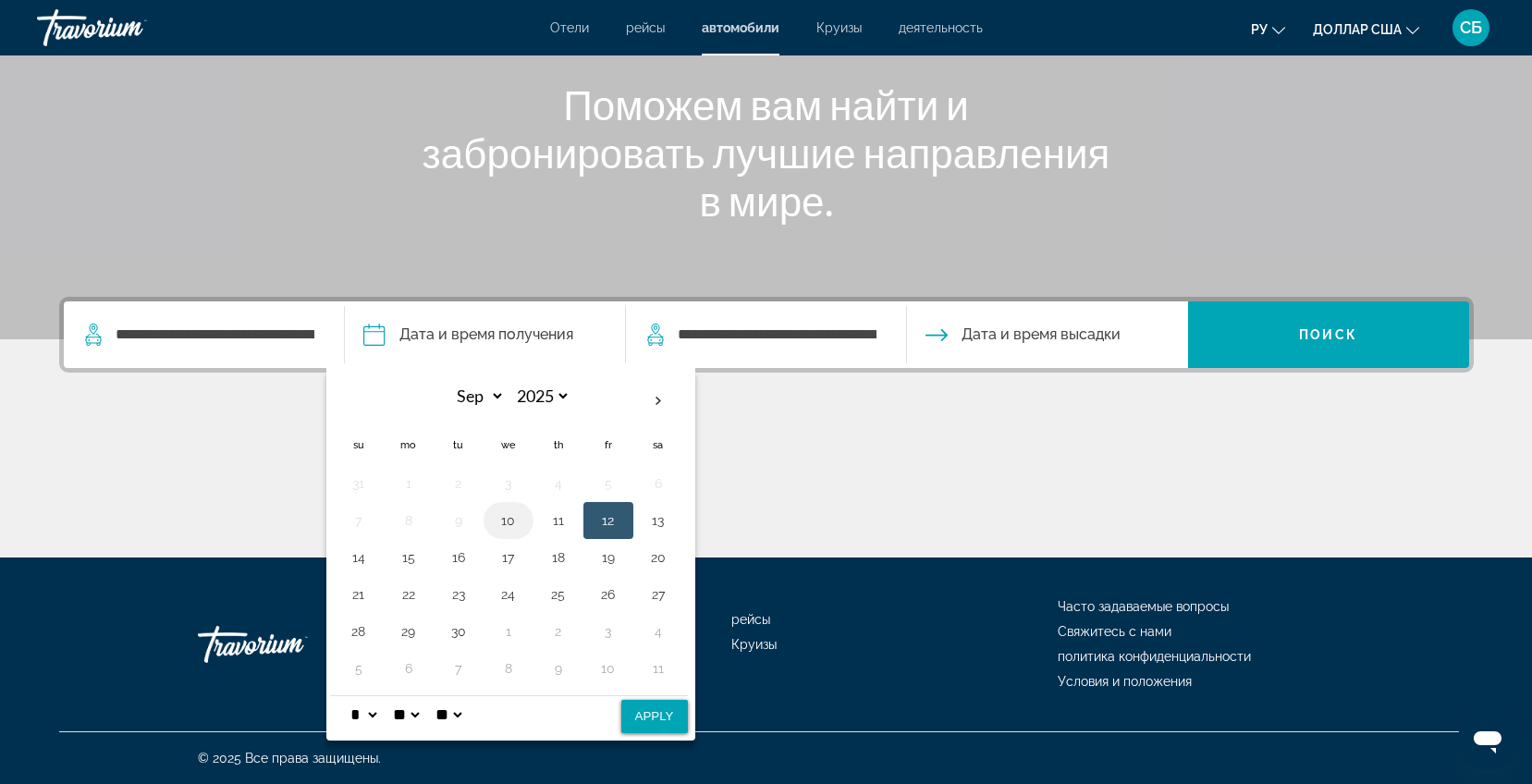
click at [513, 517] on button "10" at bounding box center [509, 521] width 30 height 26
click at [891, 480] on div "Основное содержание" at bounding box center [766, 488] width 1415 height 139
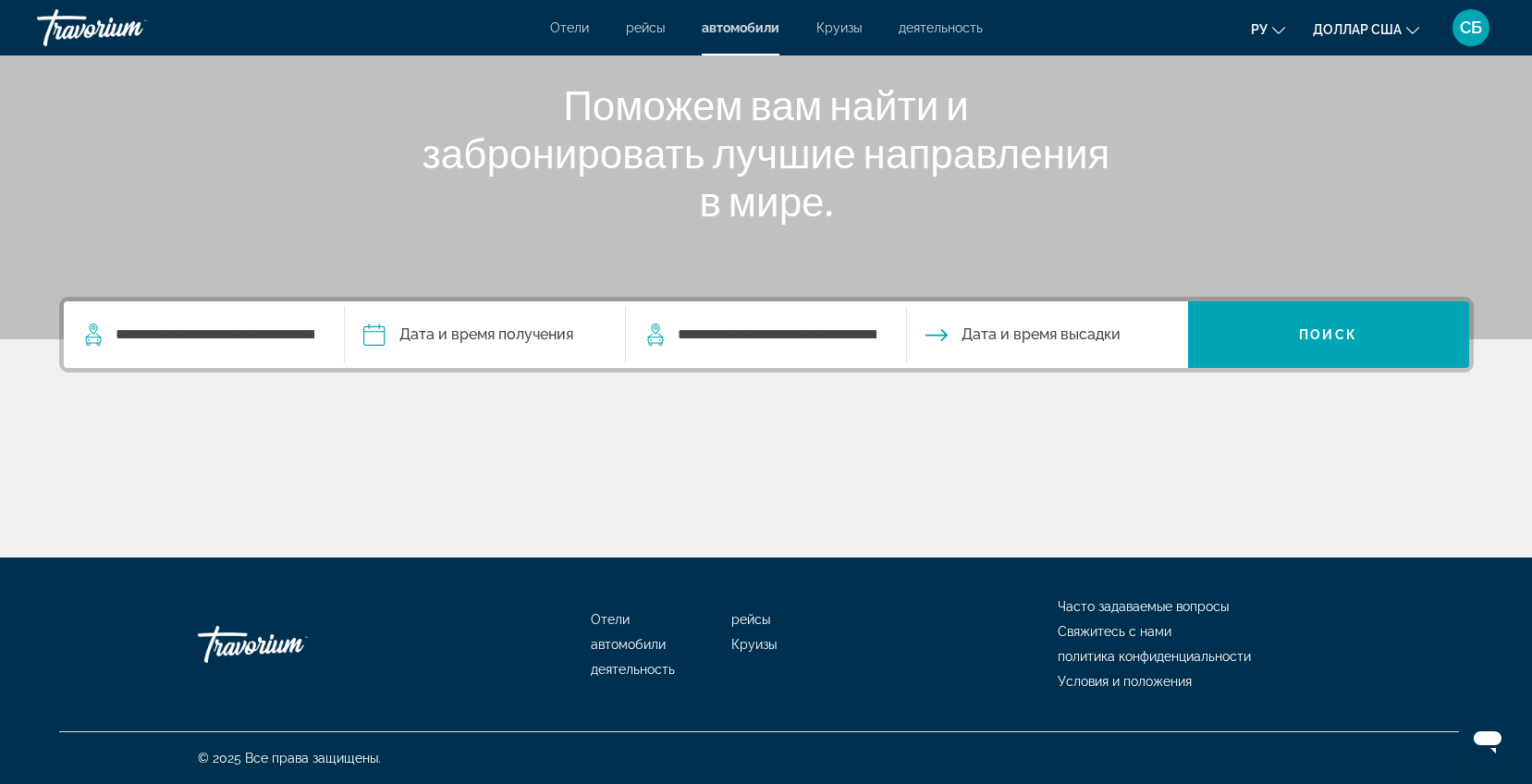
click at [1123, 342] on div "Дата и время высадки" at bounding box center [1048, 334] width 281 height 66
click at [1117, 339] on span "Дата и время высадки" at bounding box center [1041, 334] width 159 height 26
click at [964, 332] on span "Дата и время высадки" at bounding box center [1041, 334] width 159 height 26
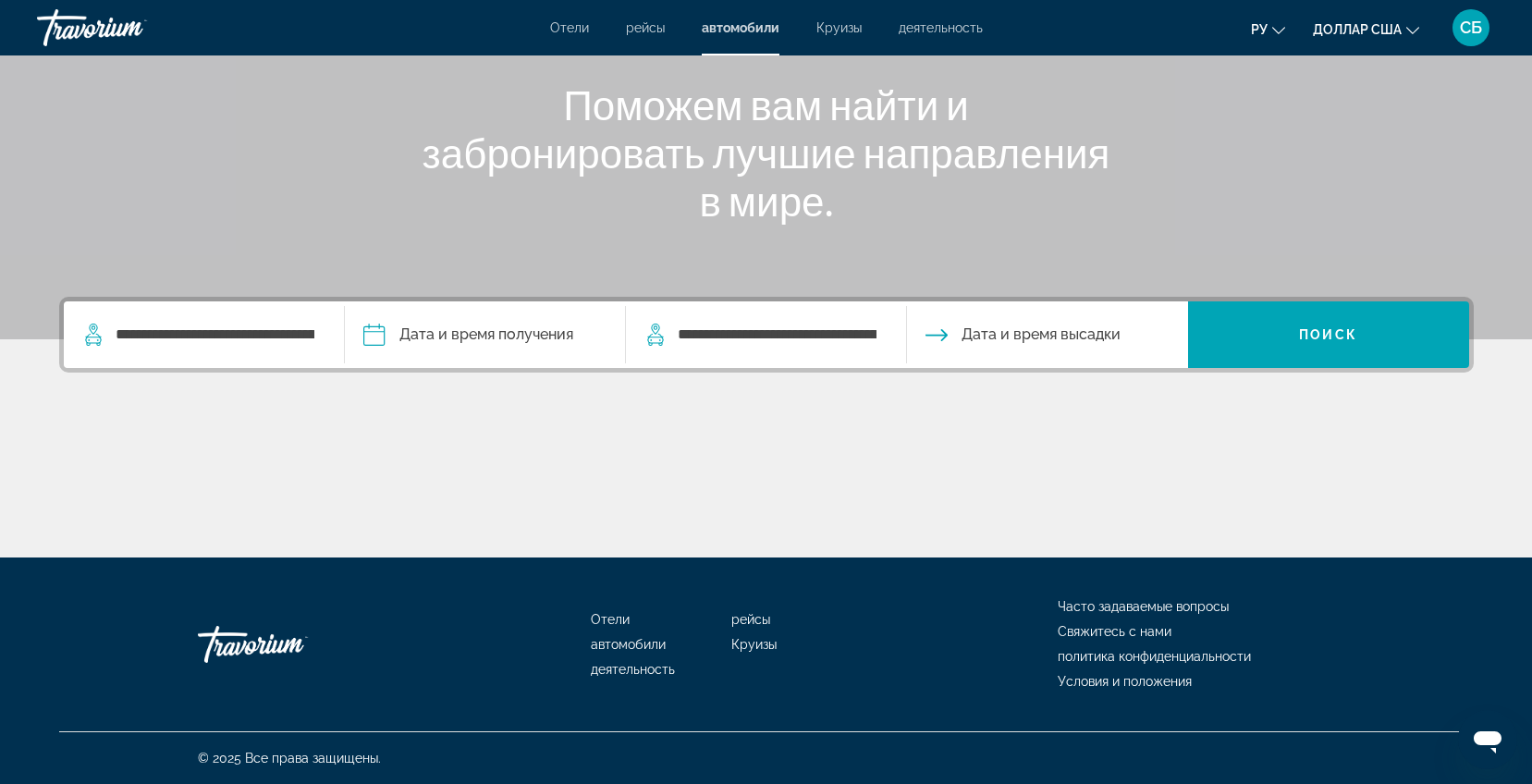
click at [405, 332] on input "Pickup date" at bounding box center [484, 337] width 288 height 72
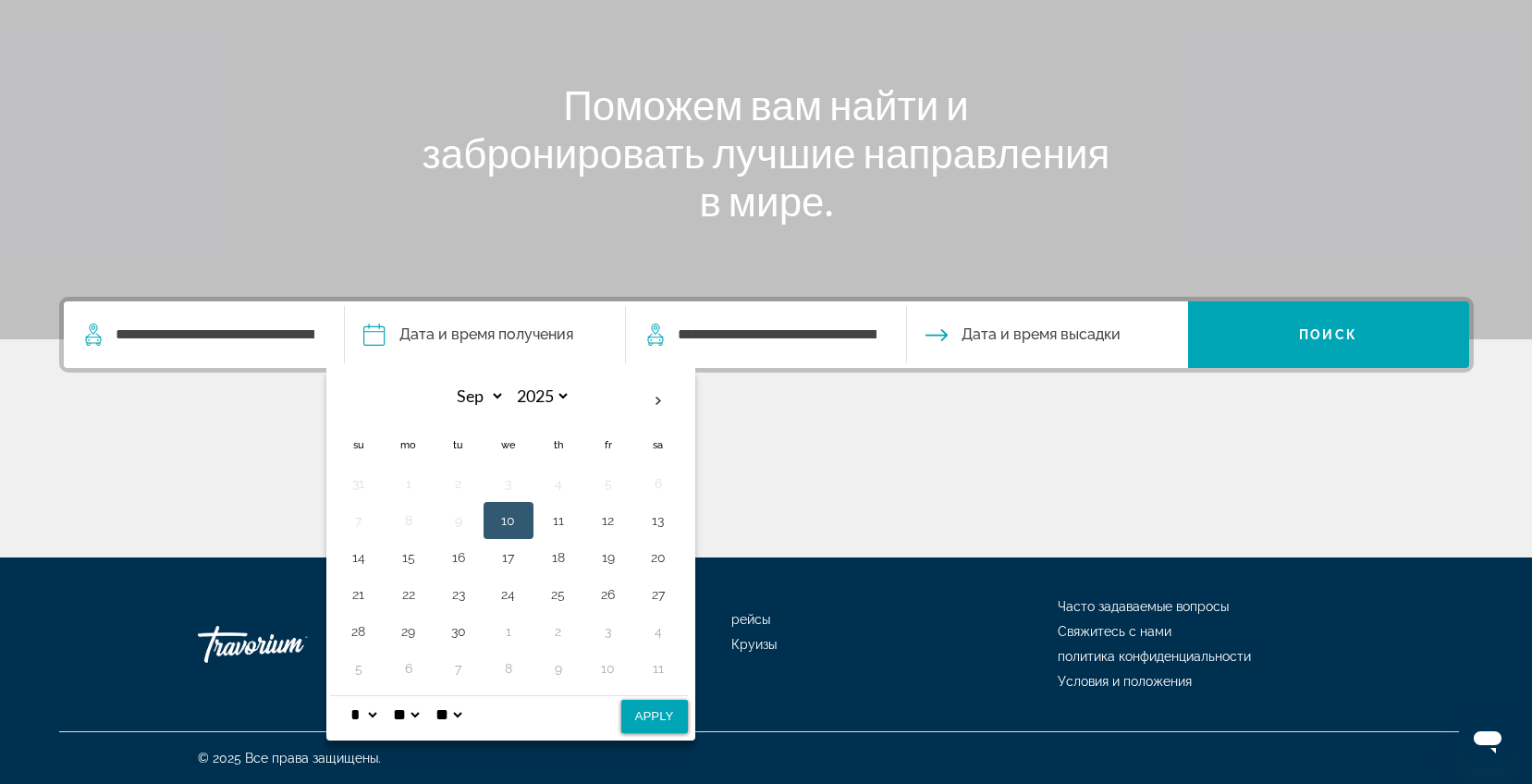
scroll to position [0, 0]
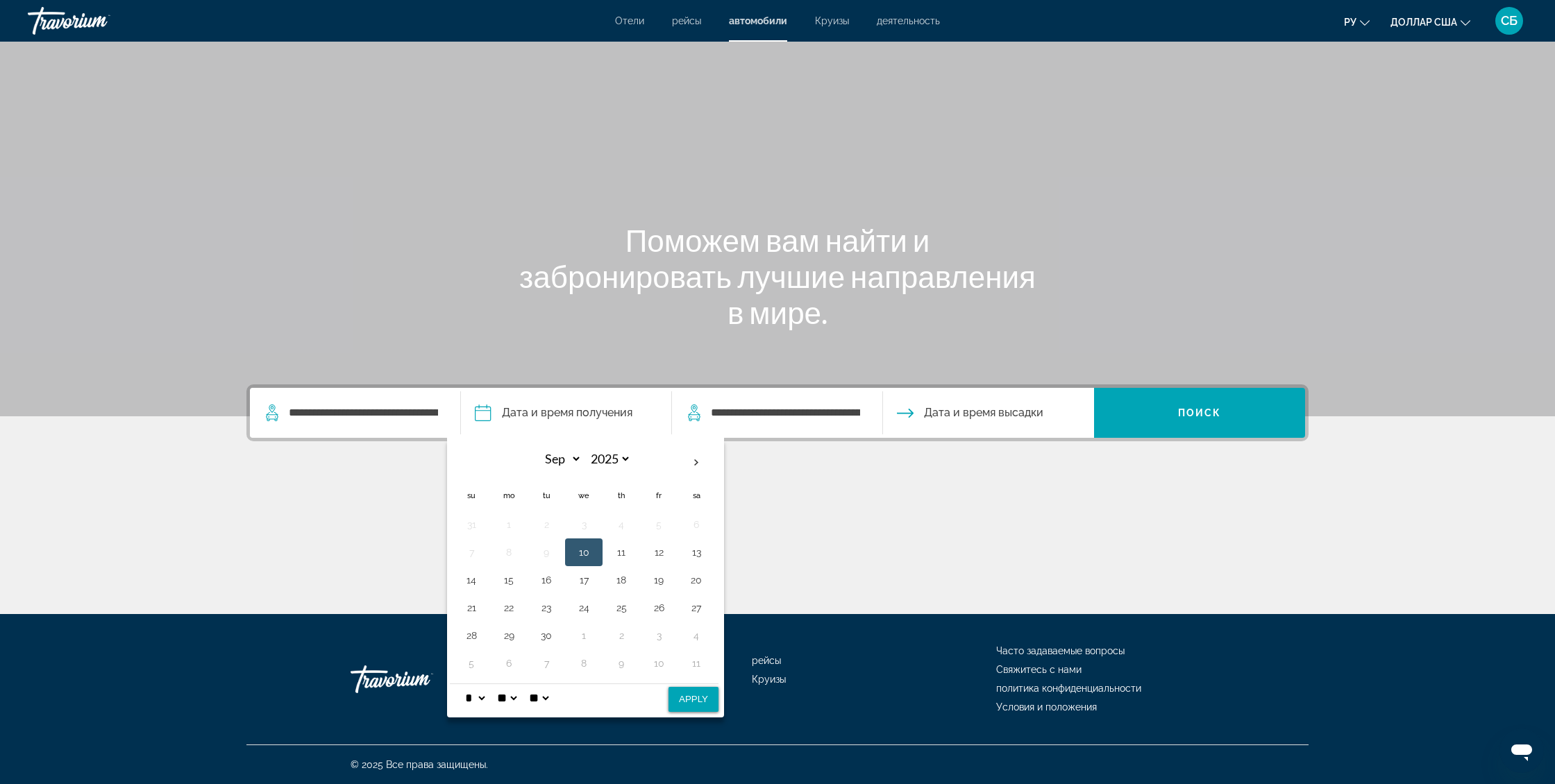
drag, startPoint x: 1119, startPoint y: 1, endPoint x: 840, endPoint y: 472, distance: 547.4
click at [840, 472] on div "**********" at bounding box center [777, 482] width 1117 height 195
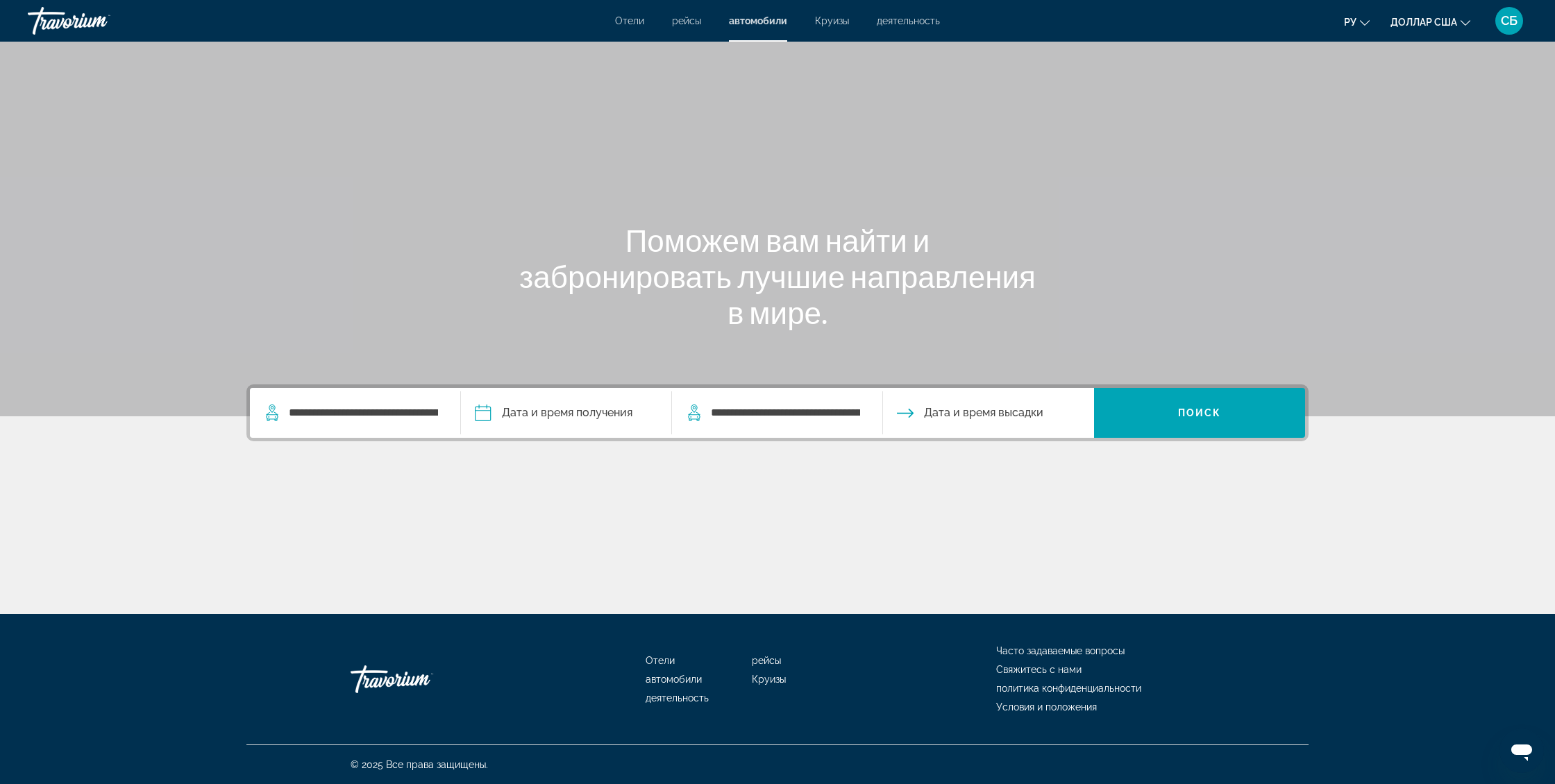
click at [620, 411] on input "Pickup date" at bounding box center [566, 415] width 216 height 54
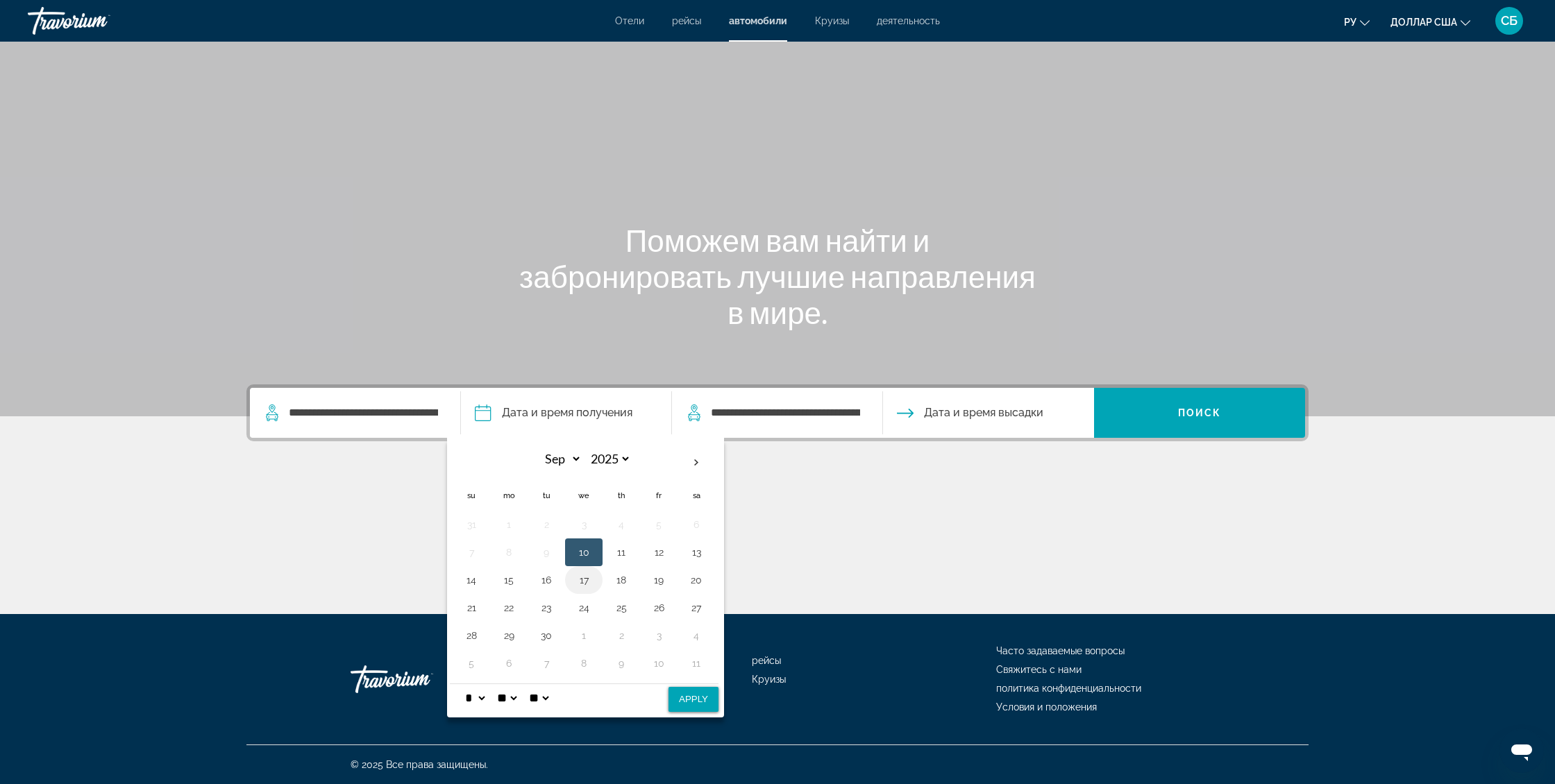
click at [583, 588] on td "17" at bounding box center [583, 580] width 38 height 27
click at [578, 588] on td "17" at bounding box center [583, 580] width 38 height 27
click at [589, 582] on button "17" at bounding box center [583, 580] width 22 height 19
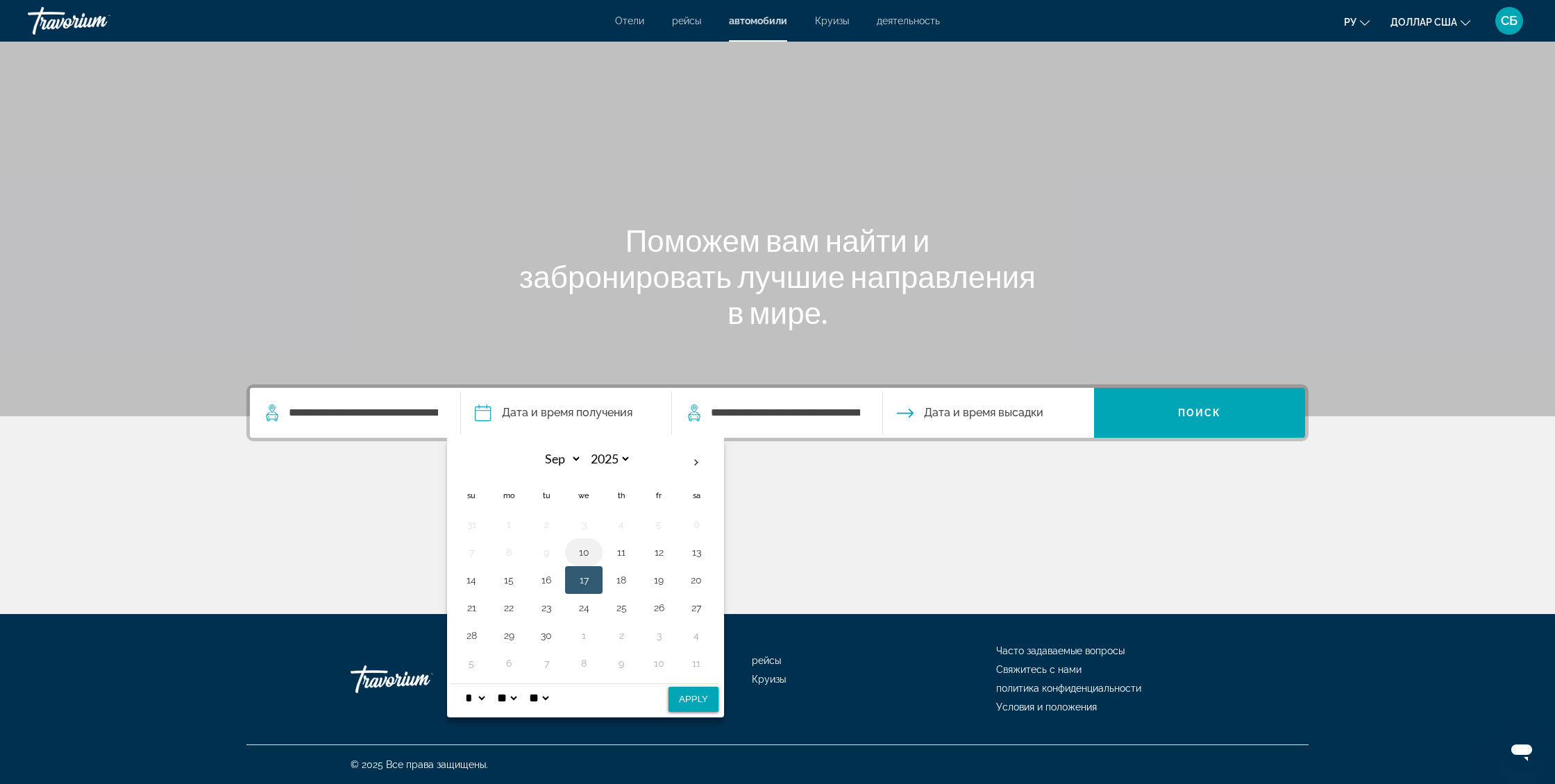
click at [582, 552] on button "10" at bounding box center [583, 552] width 22 height 19
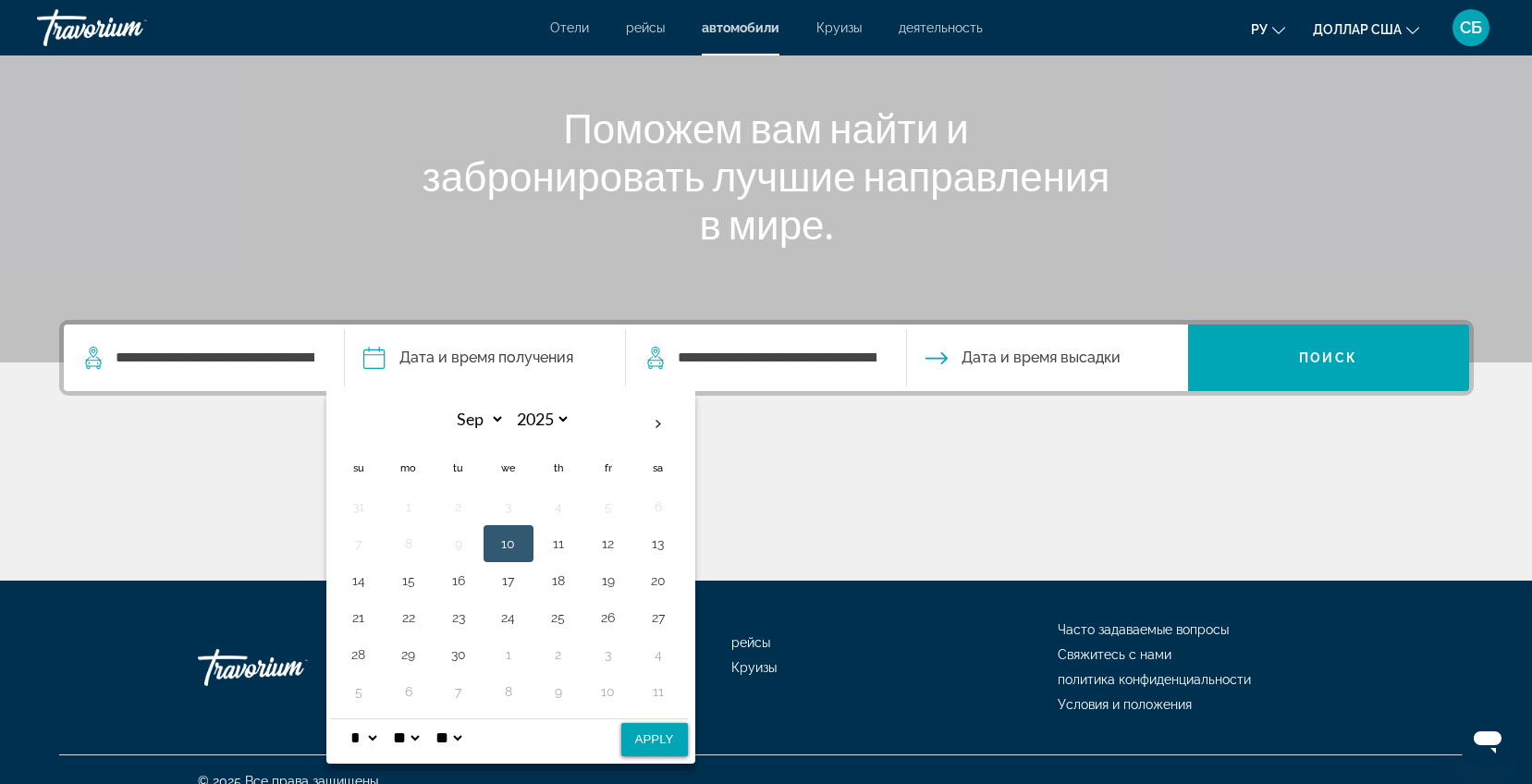
scroll to position [215, 0]
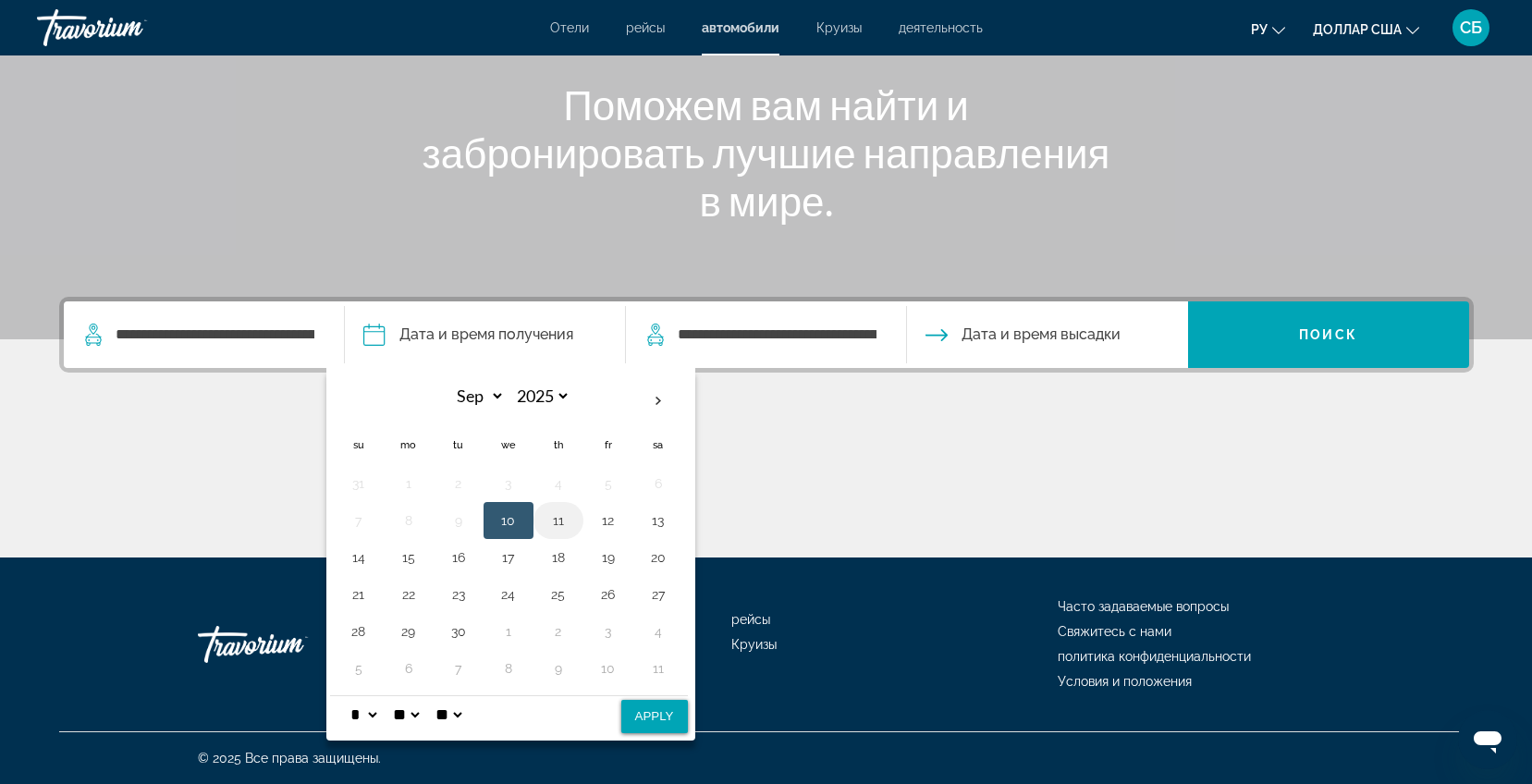
click at [563, 524] on button "11" at bounding box center [558, 521] width 30 height 26
click at [566, 522] on button "11" at bounding box center [558, 521] width 30 height 26
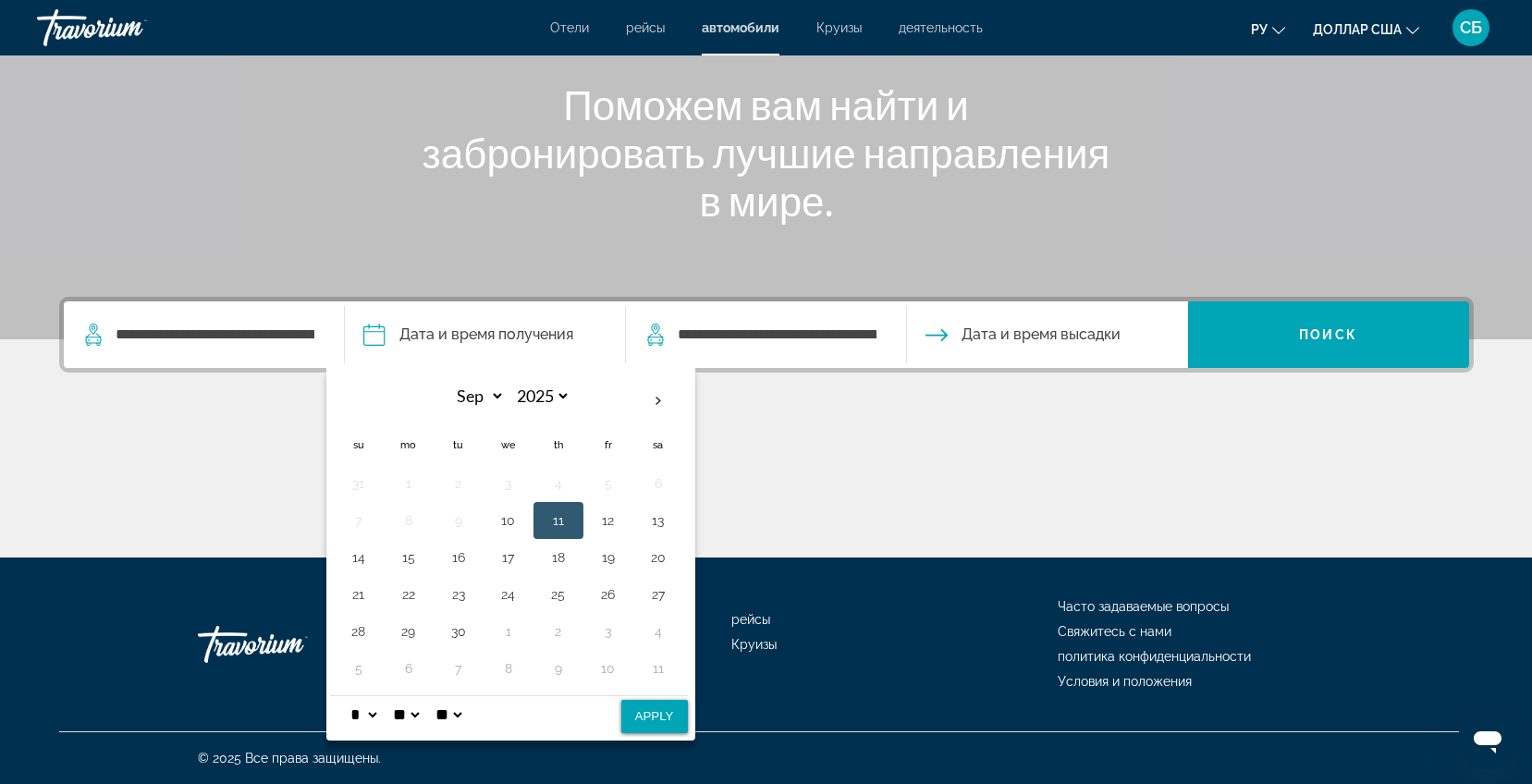
click at [566, 522] on button "11" at bounding box center [558, 521] width 30 height 26
click at [566, 523] on button "11" at bounding box center [558, 521] width 30 height 26
click at [664, 396] on th "Next month" at bounding box center [658, 400] width 50 height 40
select select "*"
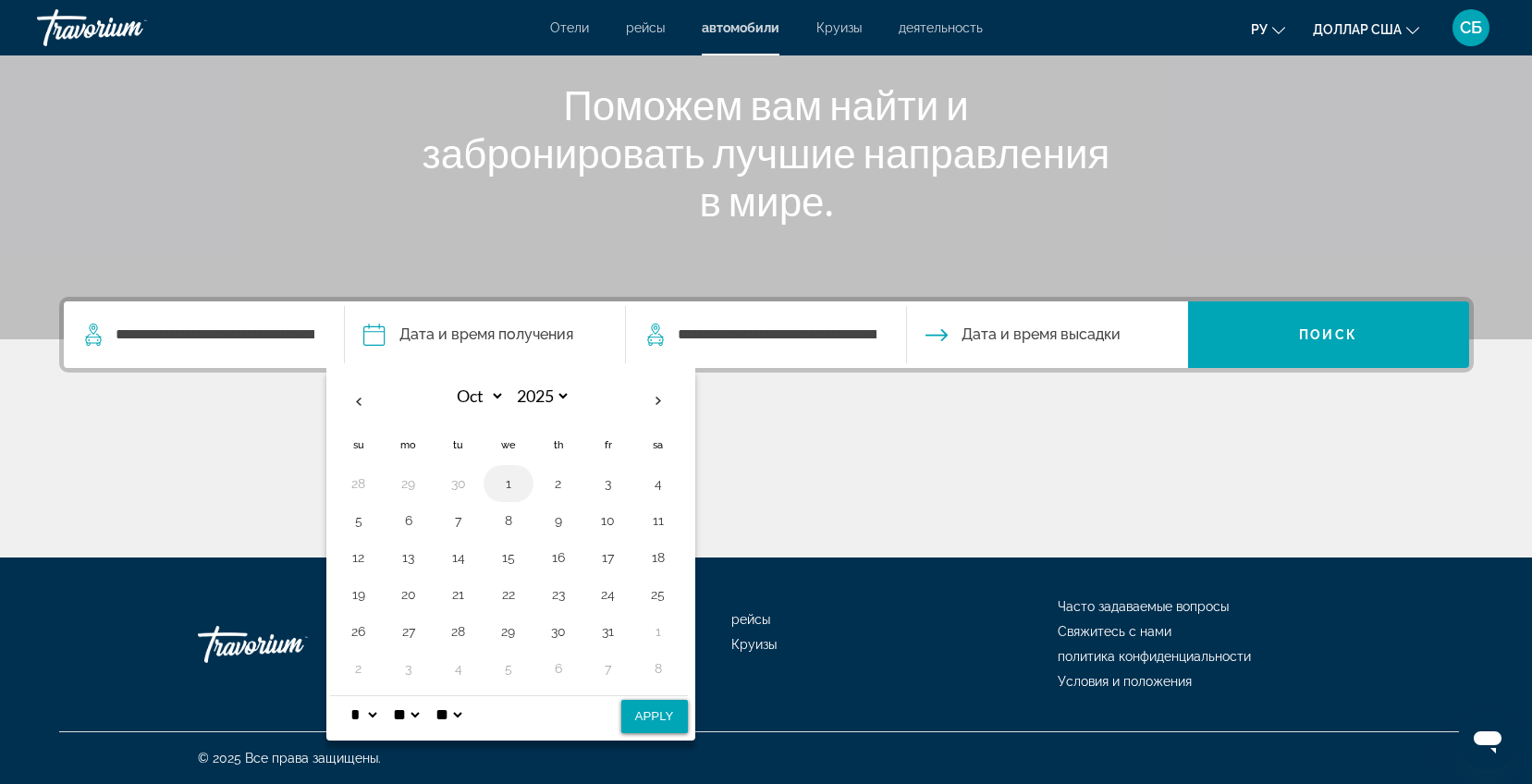
click at [504, 490] on button "1" at bounding box center [509, 483] width 30 height 26
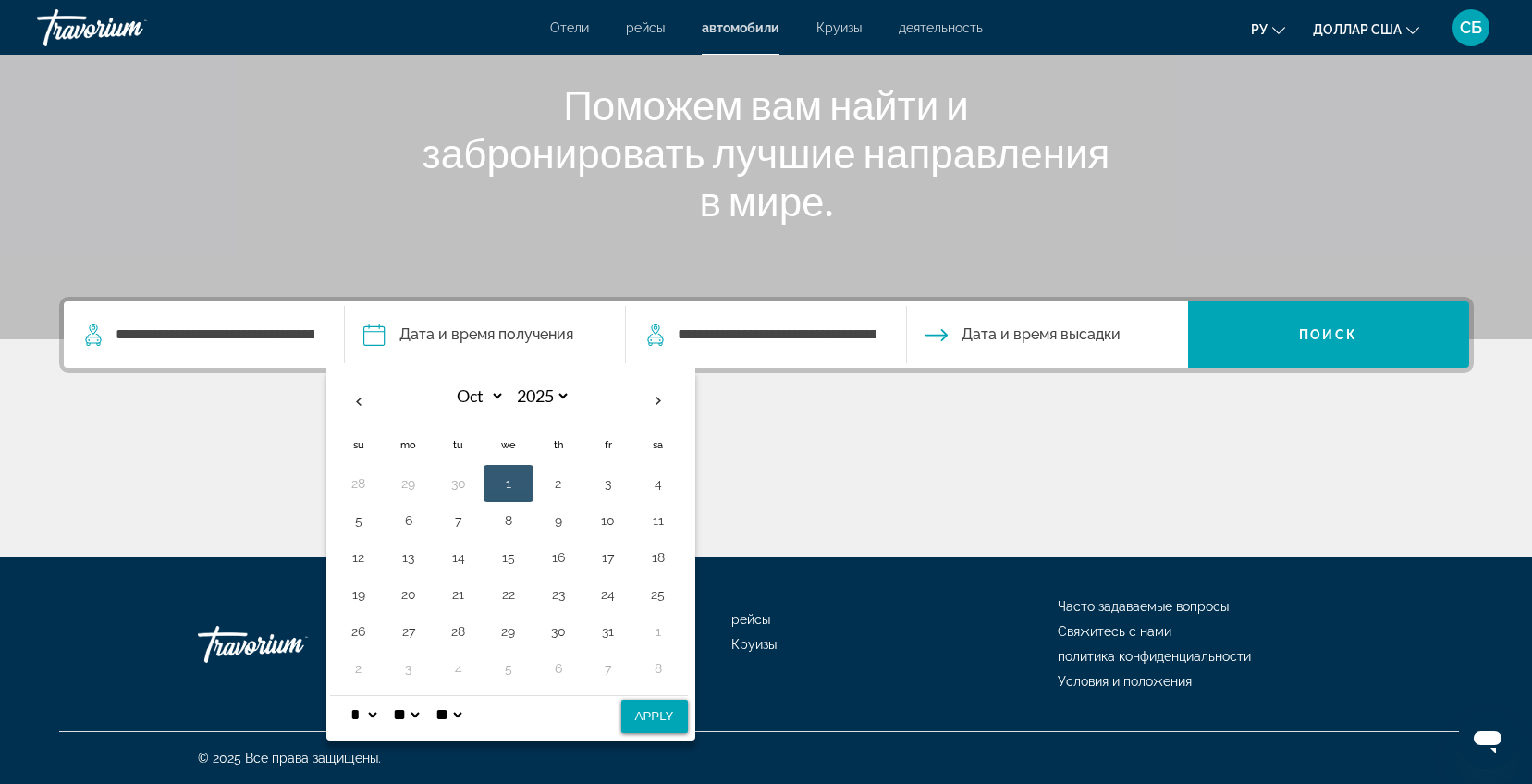
click at [504, 490] on button "1" at bounding box center [509, 483] width 30 height 26
click at [1370, 347] on span "Search widget" at bounding box center [1329, 334] width 281 height 44
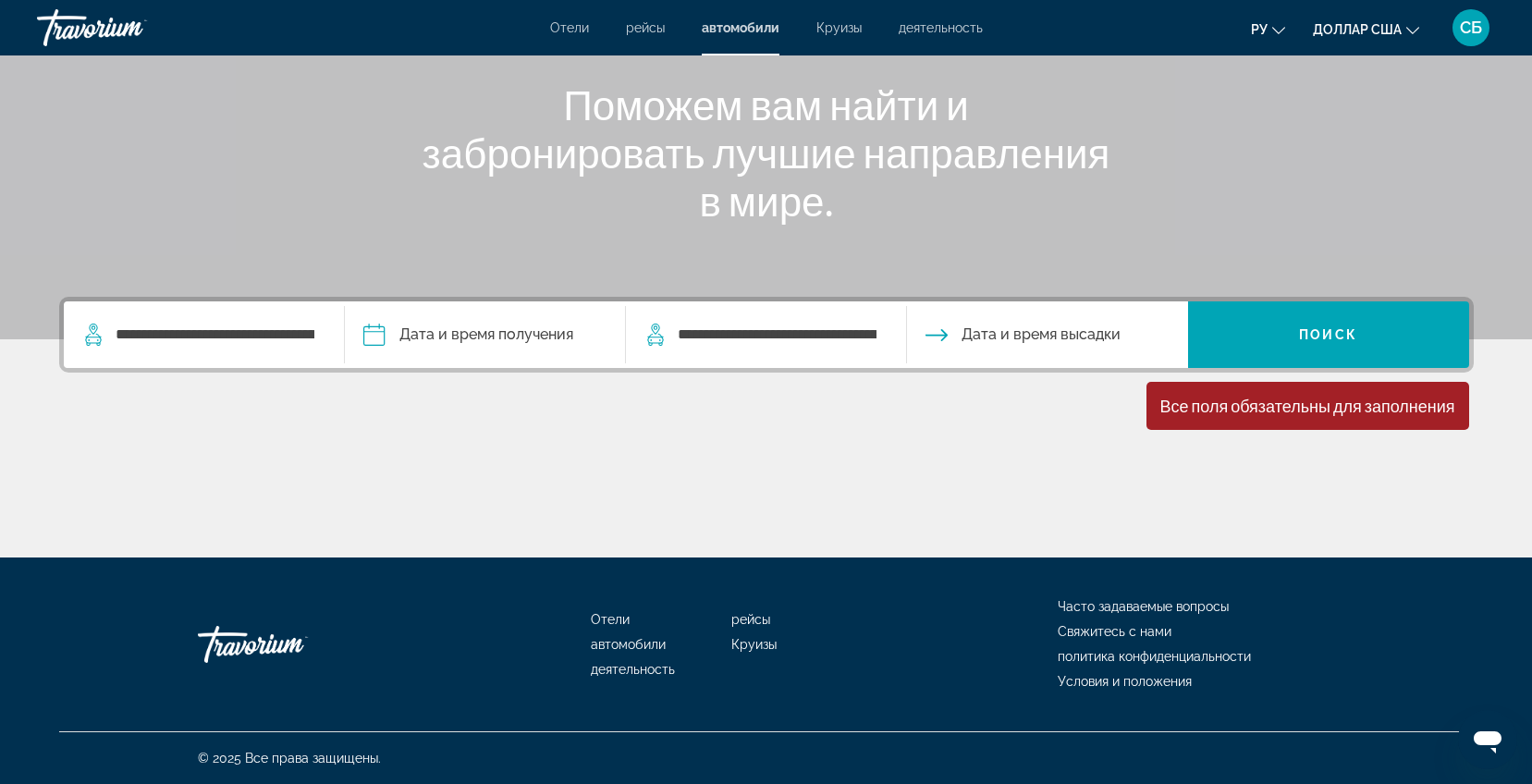
click at [955, 33] on font "деятельность" at bounding box center [940, 28] width 84 height 15
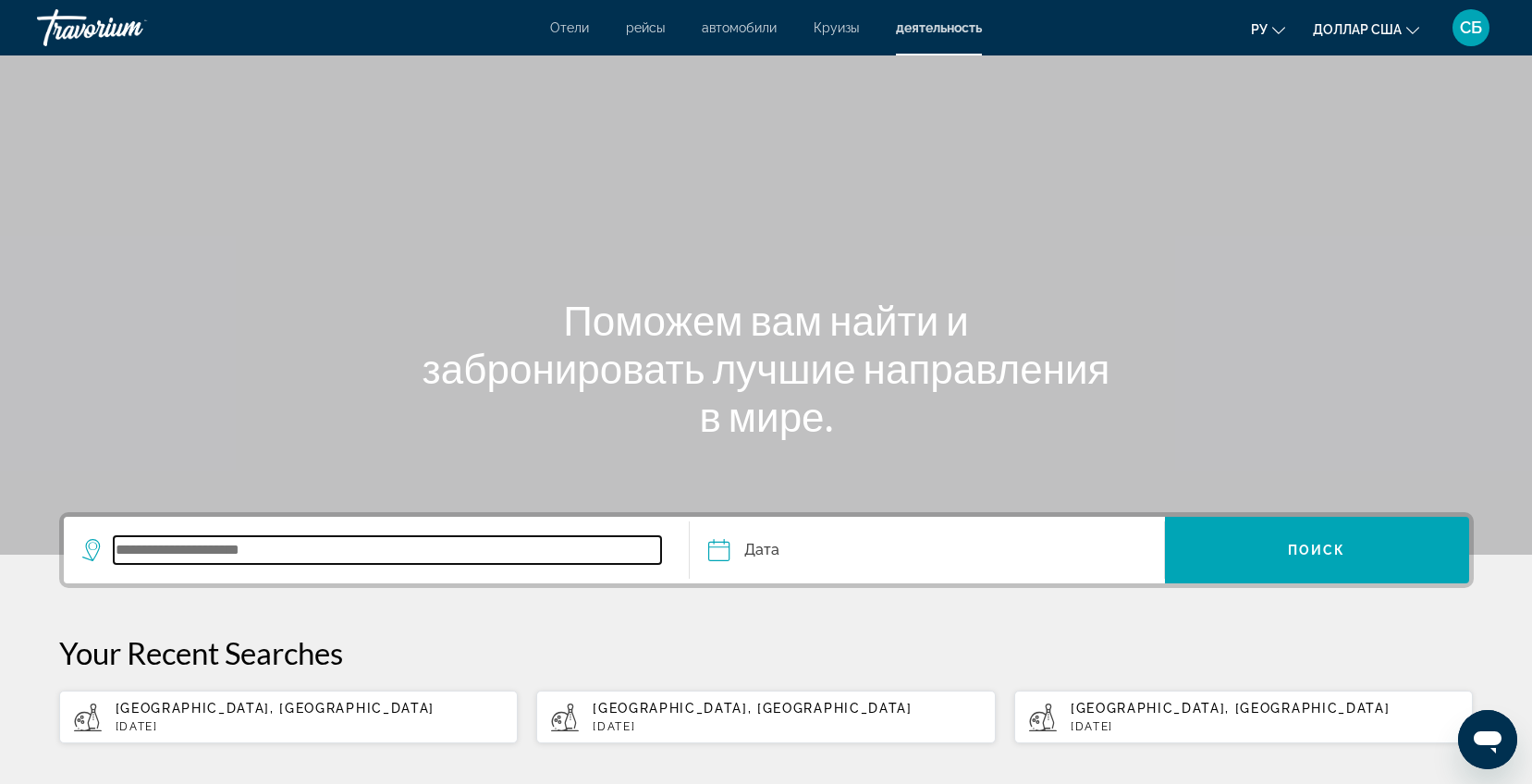
click at [169, 546] on input "Search widget" at bounding box center [388, 550] width 548 height 28
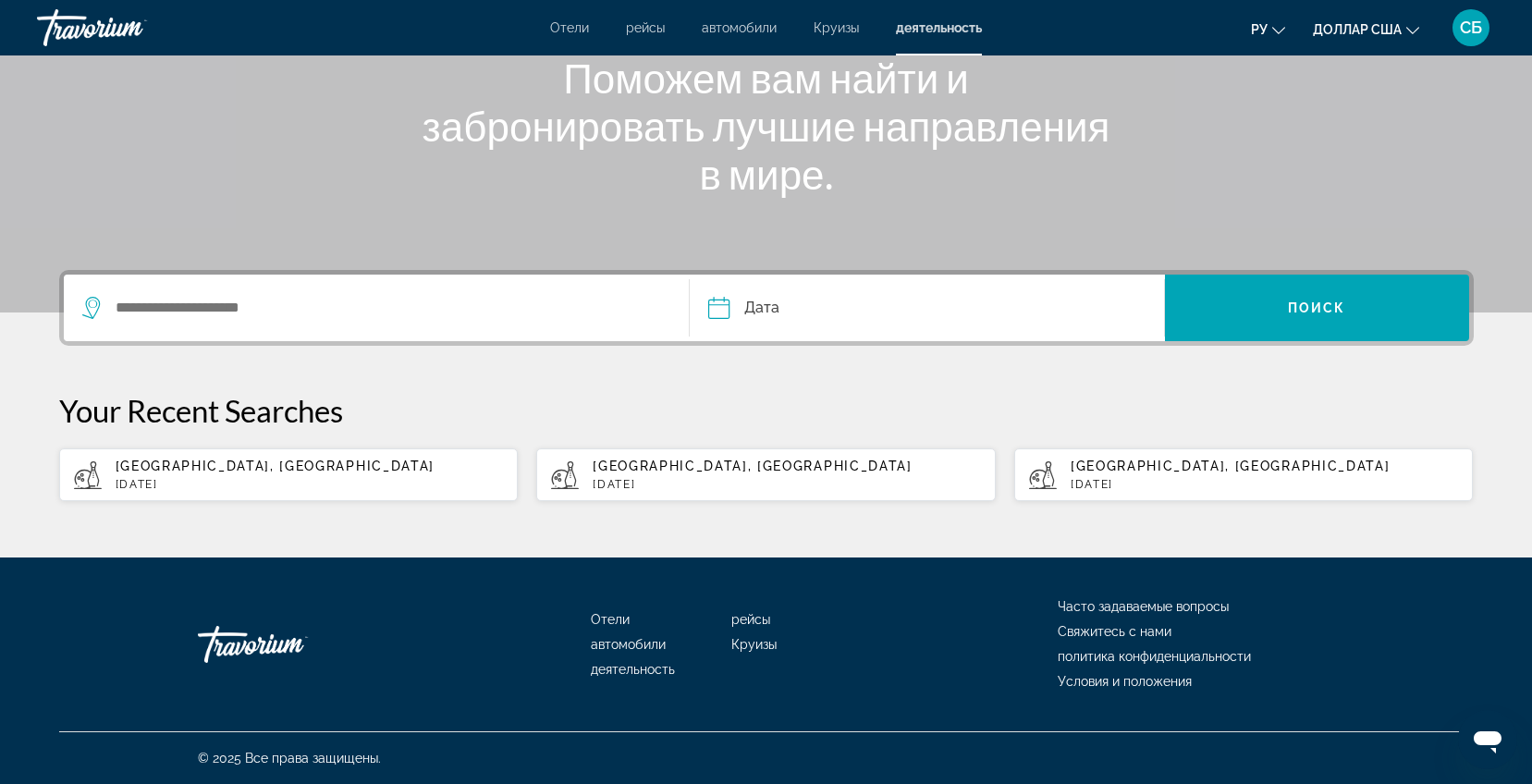
click at [191, 478] on p "[DATE]" at bounding box center [310, 484] width 389 height 13
type input "**********"
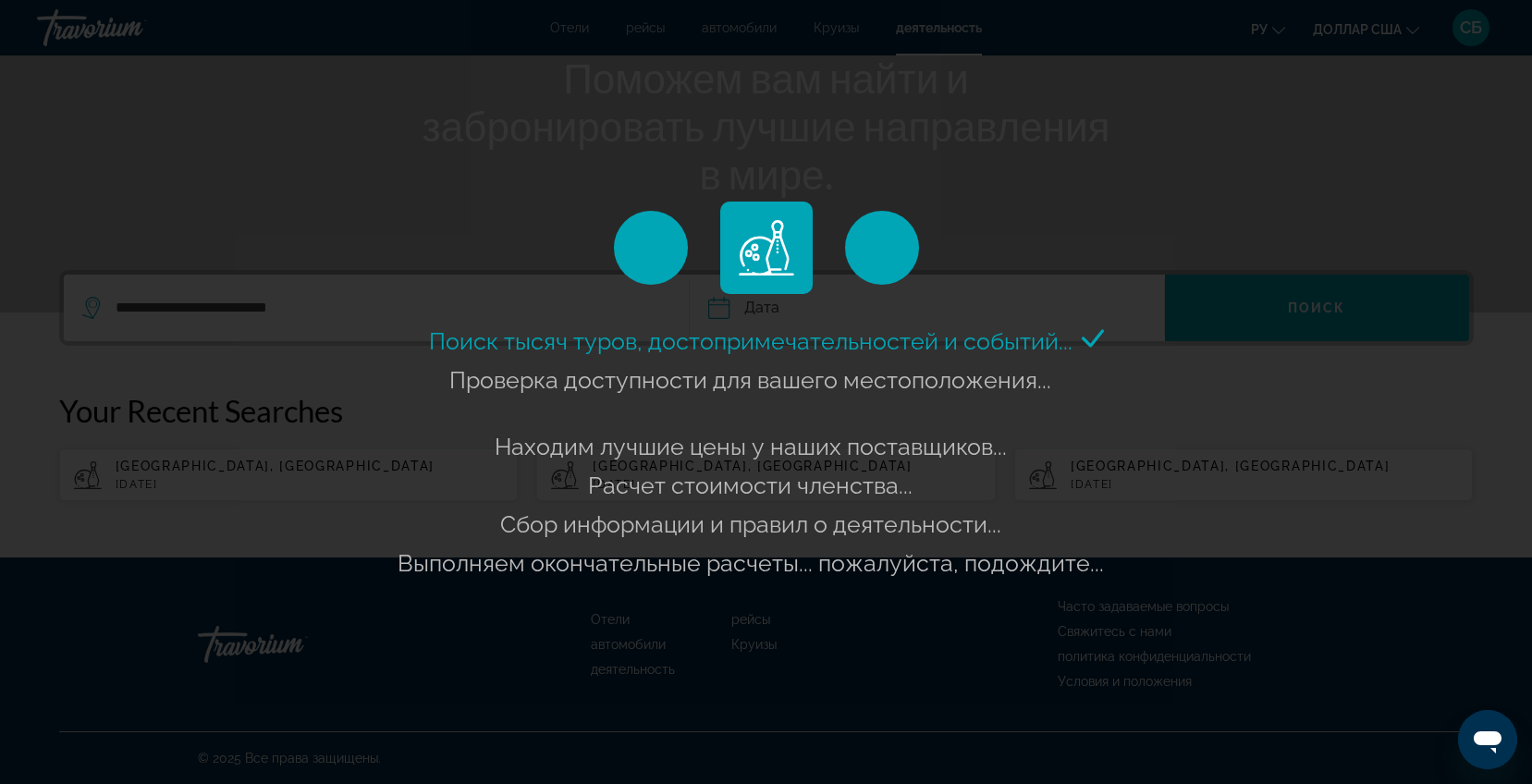
click at [771, 300] on div "Поиск тысяч туров, достопримечательностей и событий... Проверка доступности для…" at bounding box center [766, 392] width 1532 height 784
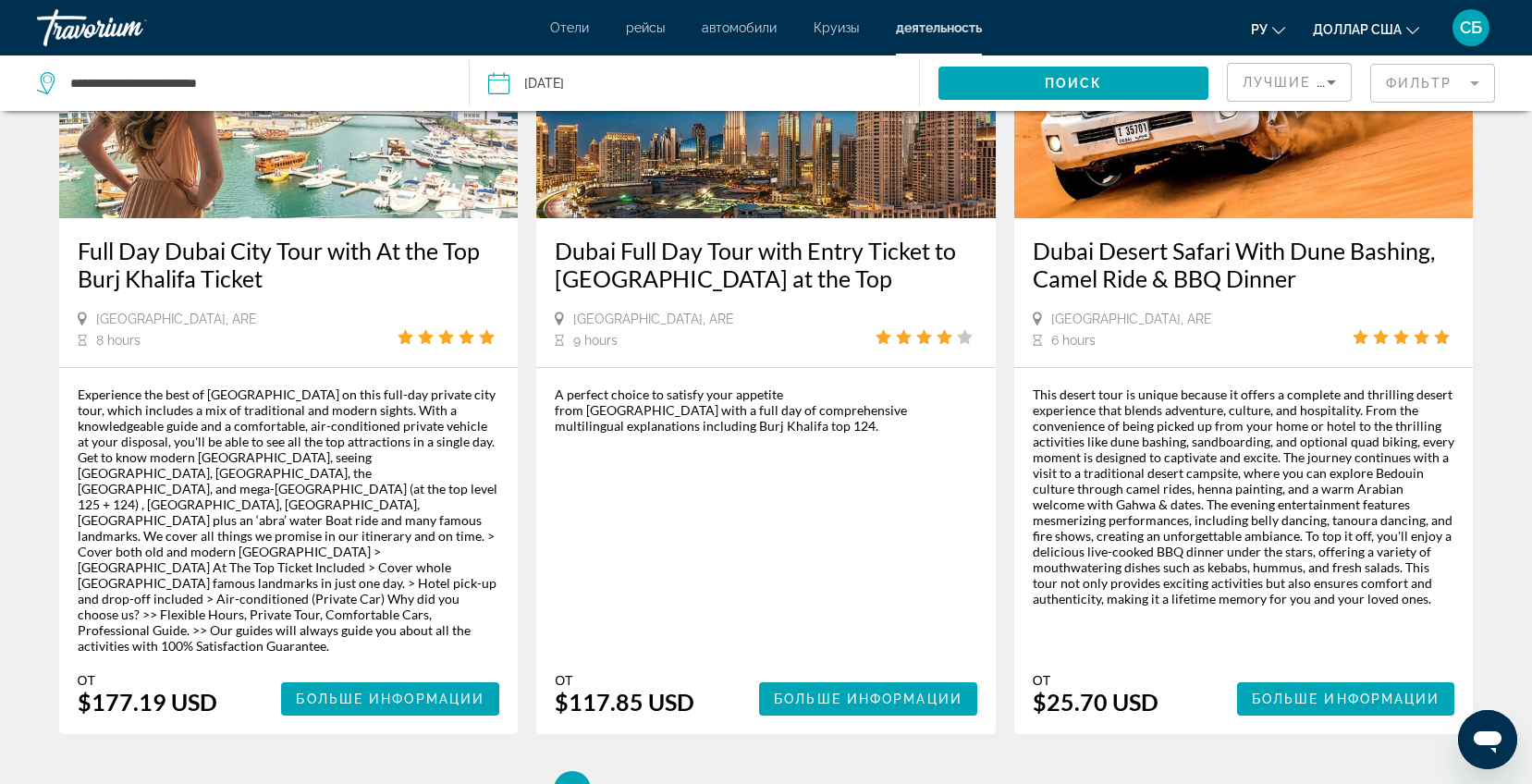
scroll to position [2742, 0]
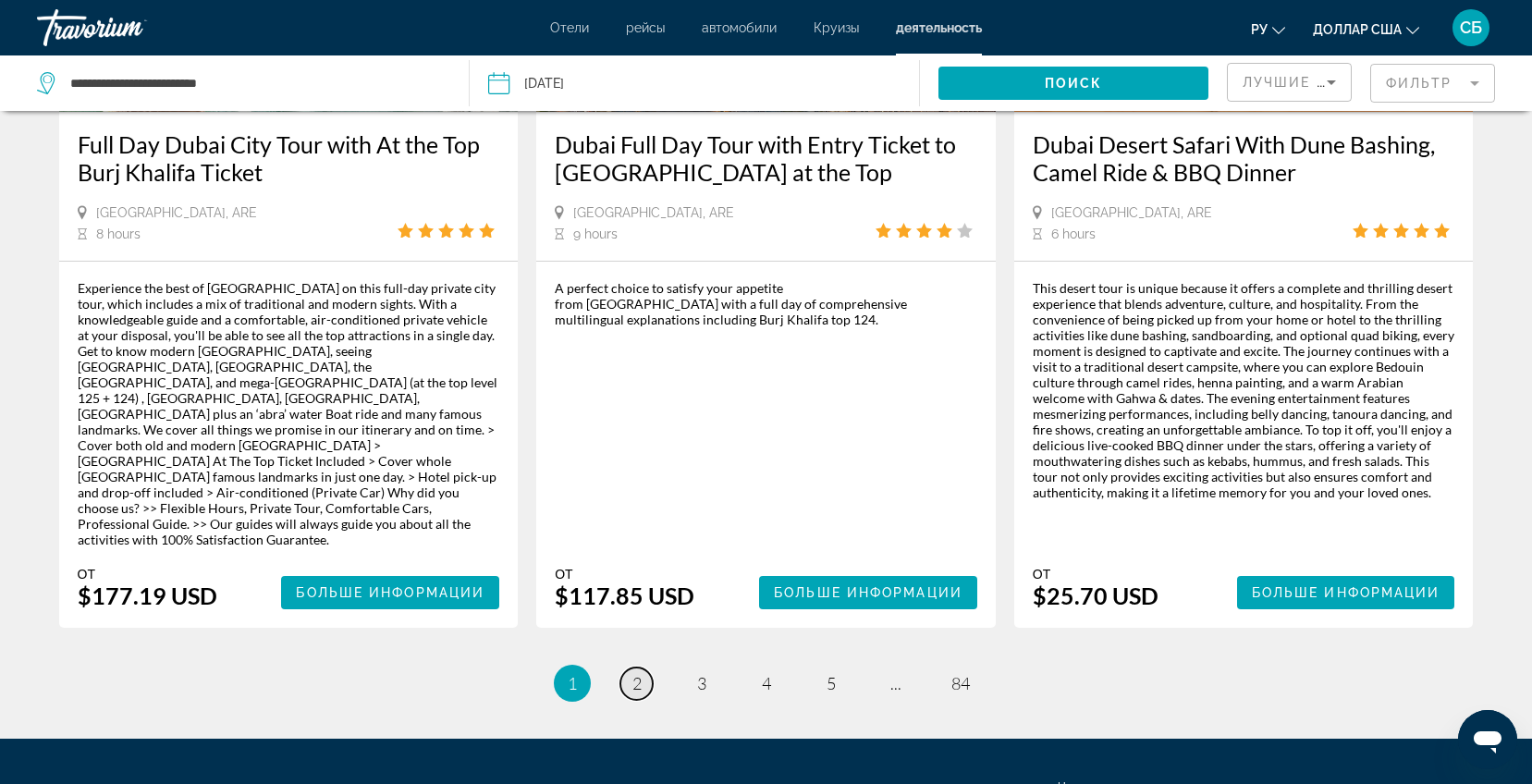
click at [635, 673] on span "2" at bounding box center [636, 682] width 9 height 21
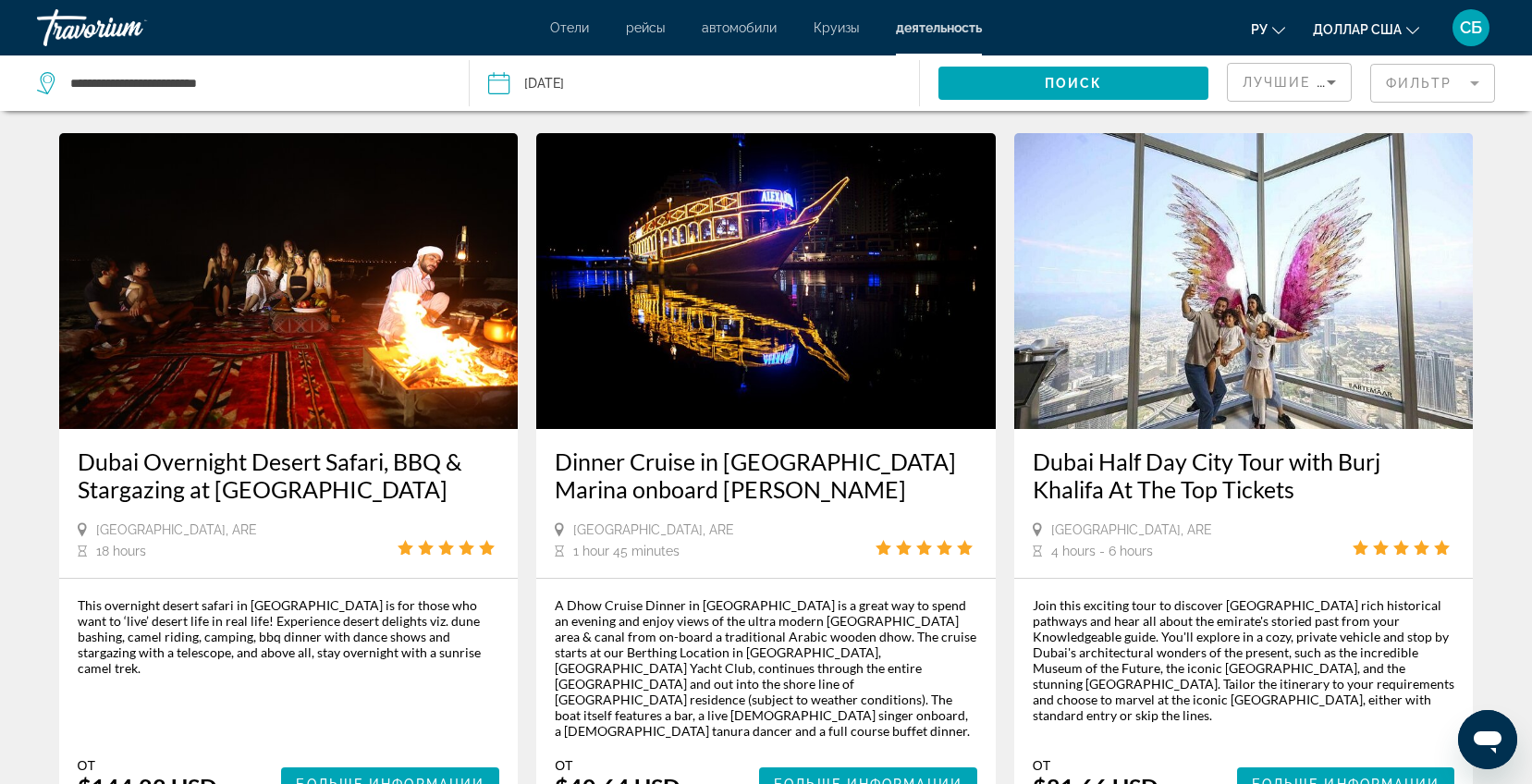
scroll to position [2635, 0]
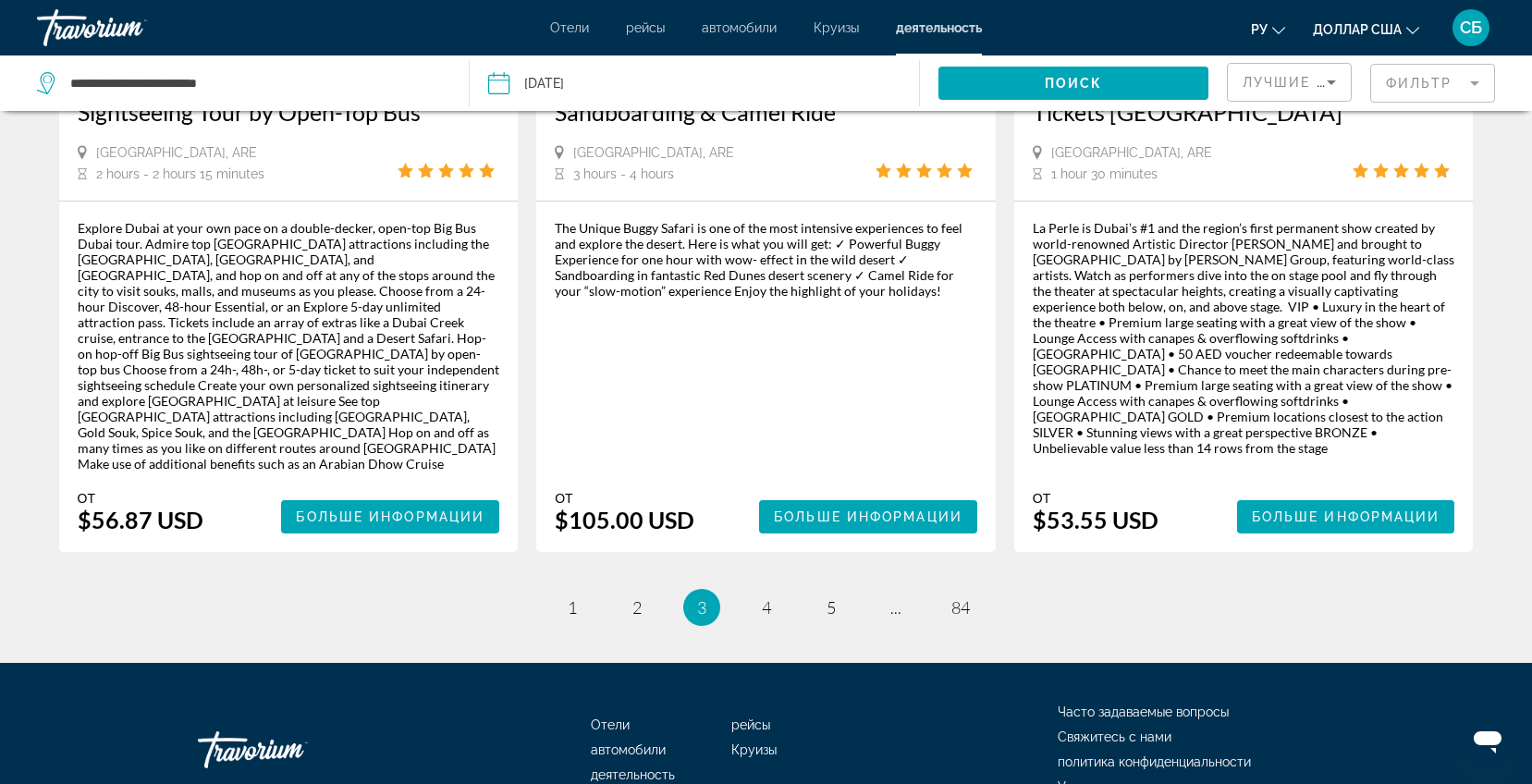
scroll to position [2772, 0]
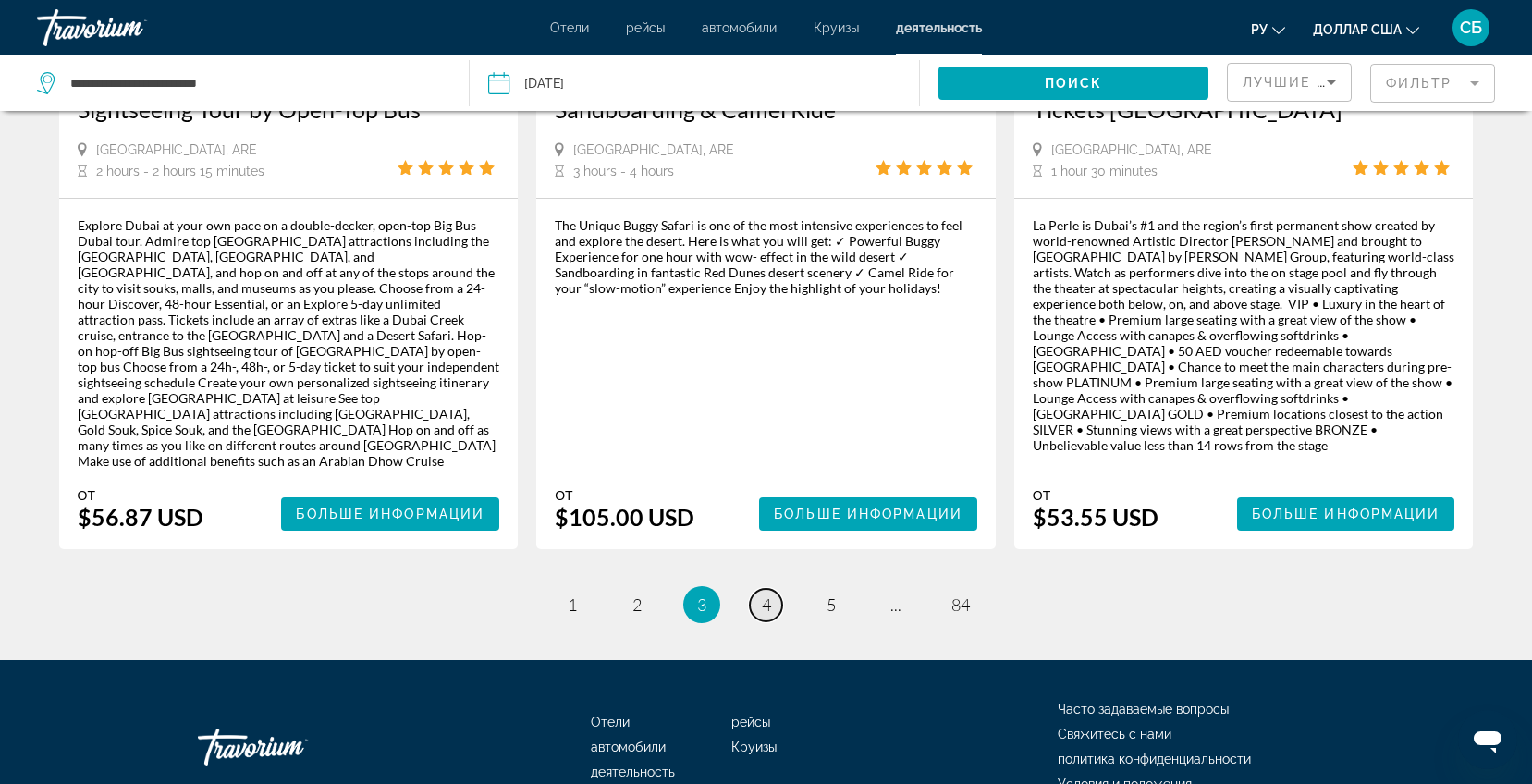
click at [762, 595] on span "4" at bounding box center [766, 605] width 9 height 21
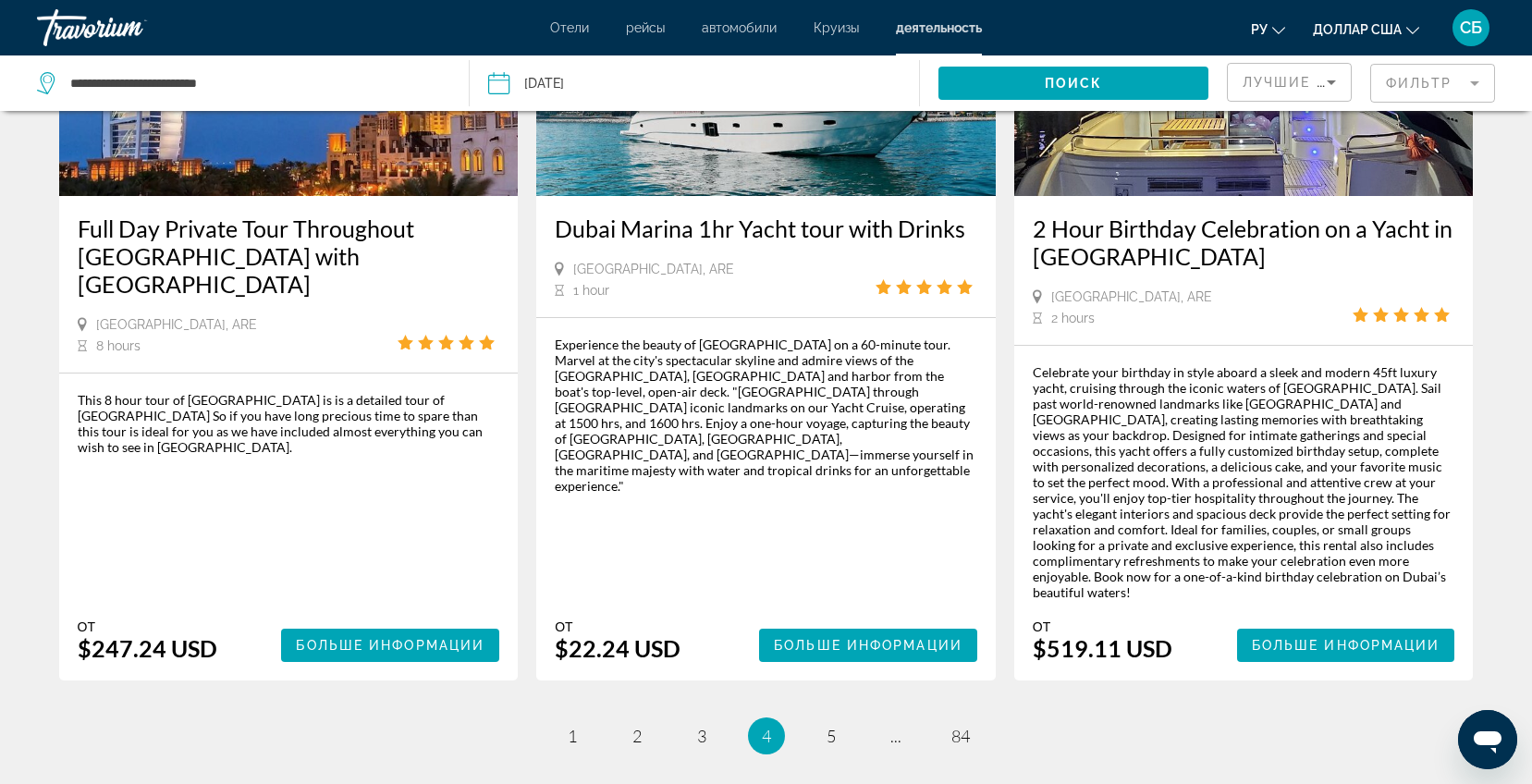
scroll to position [2819, 0]
